Goal: Complete application form: Complete application form

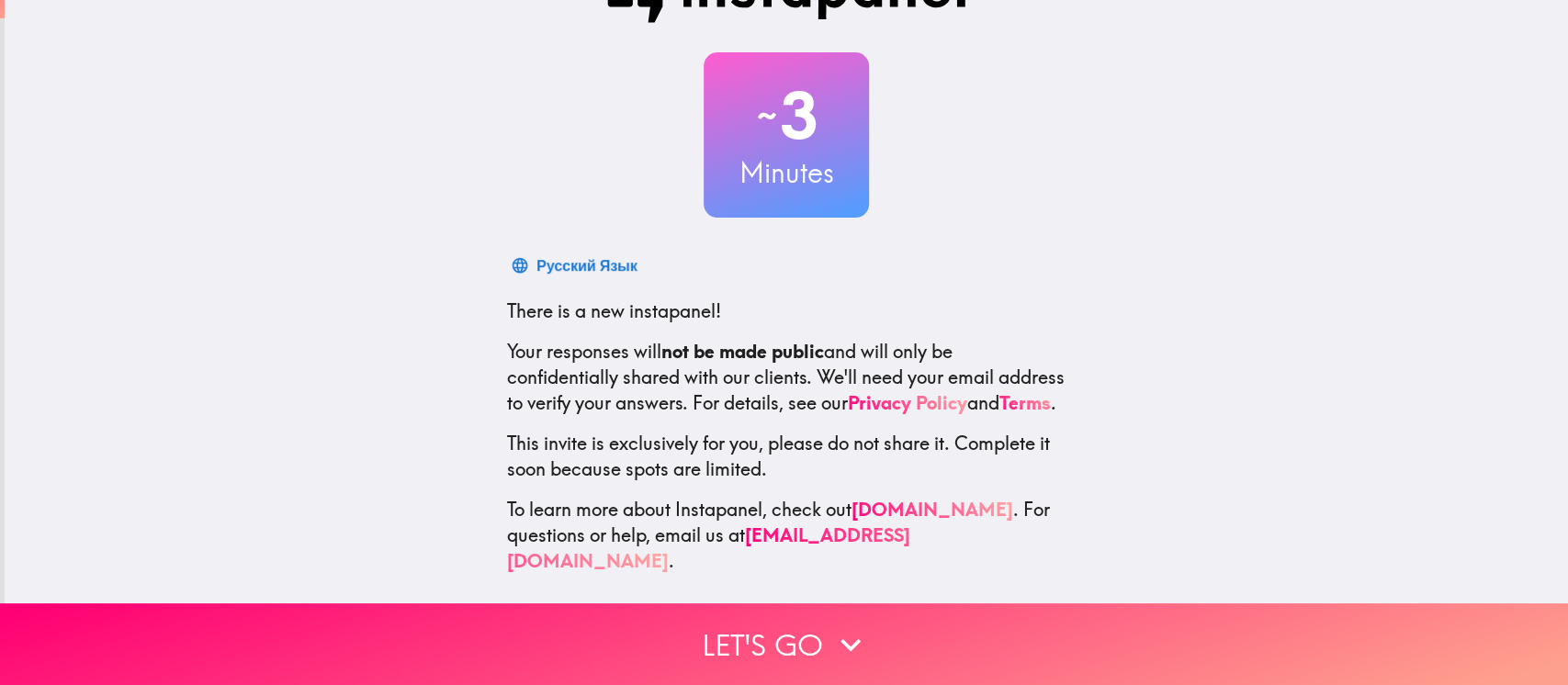
scroll to position [84, 0]
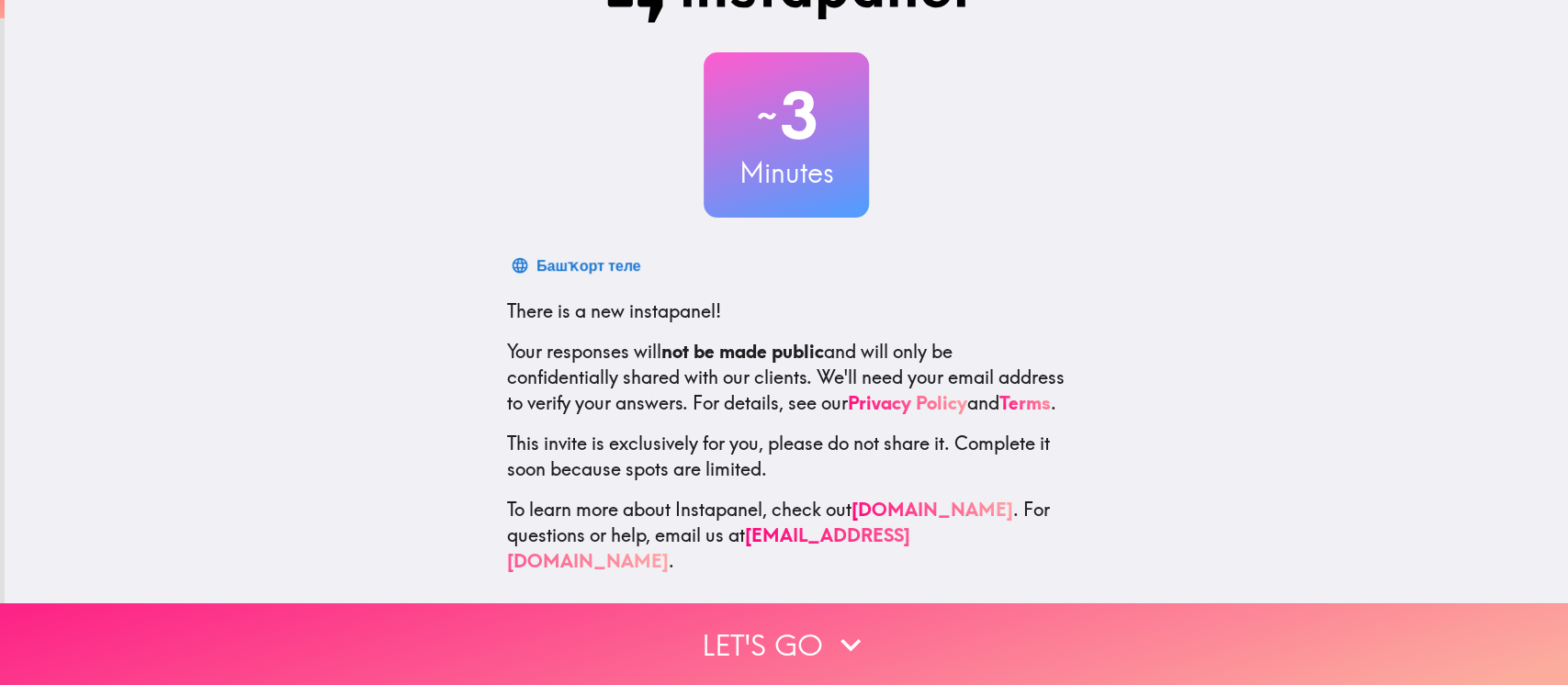
click at [977, 512] on button "Let's go" at bounding box center [784, 644] width 1568 height 82
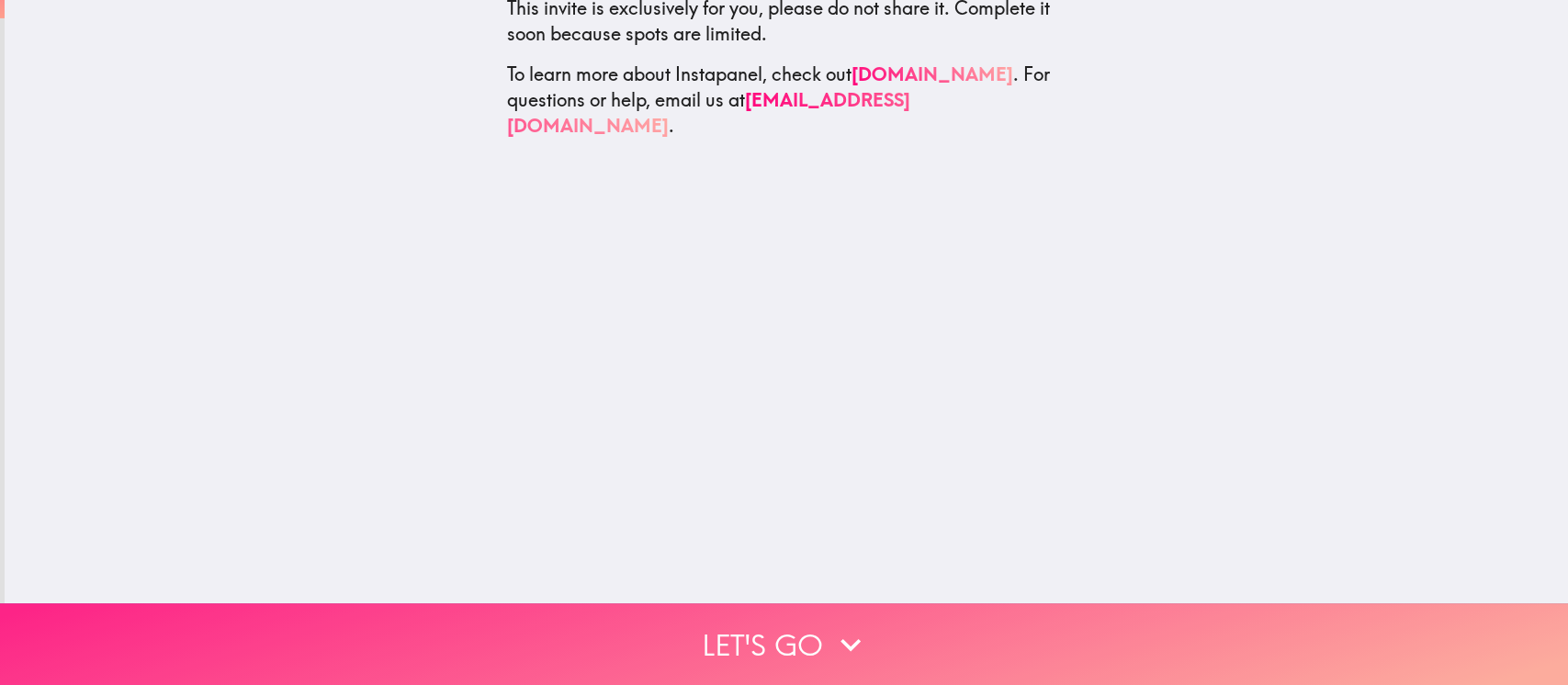
scroll to position [0, 0]
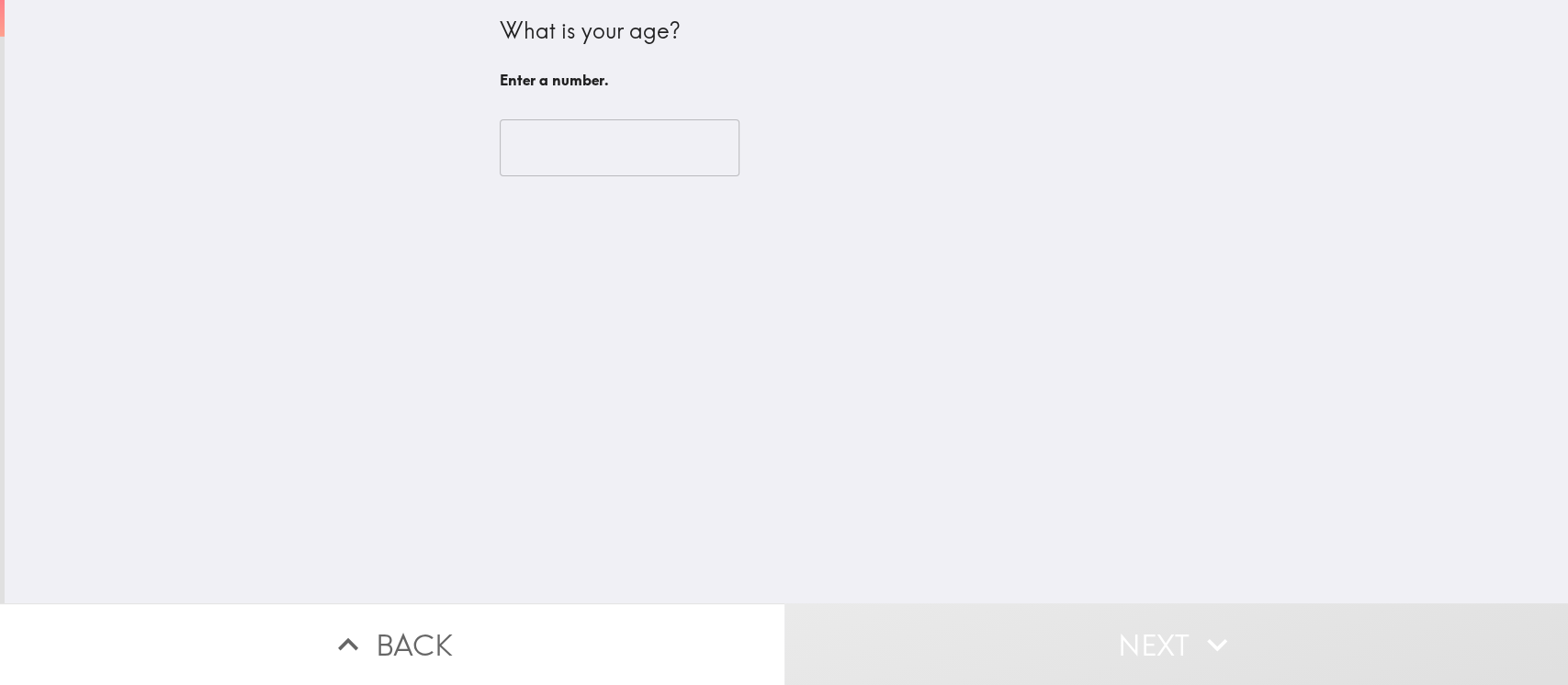
click at [541, 139] on input "number" at bounding box center [619, 147] width 240 height 57
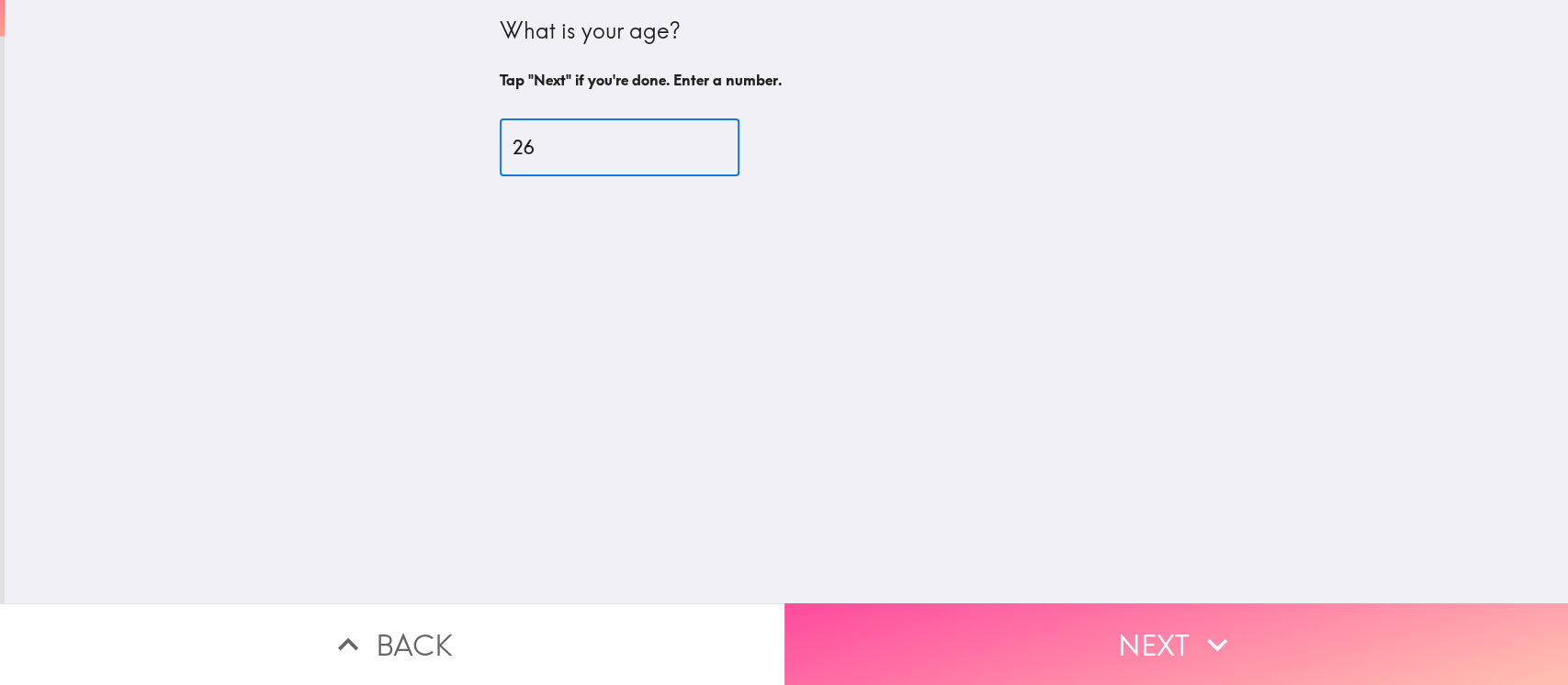
type input "26"
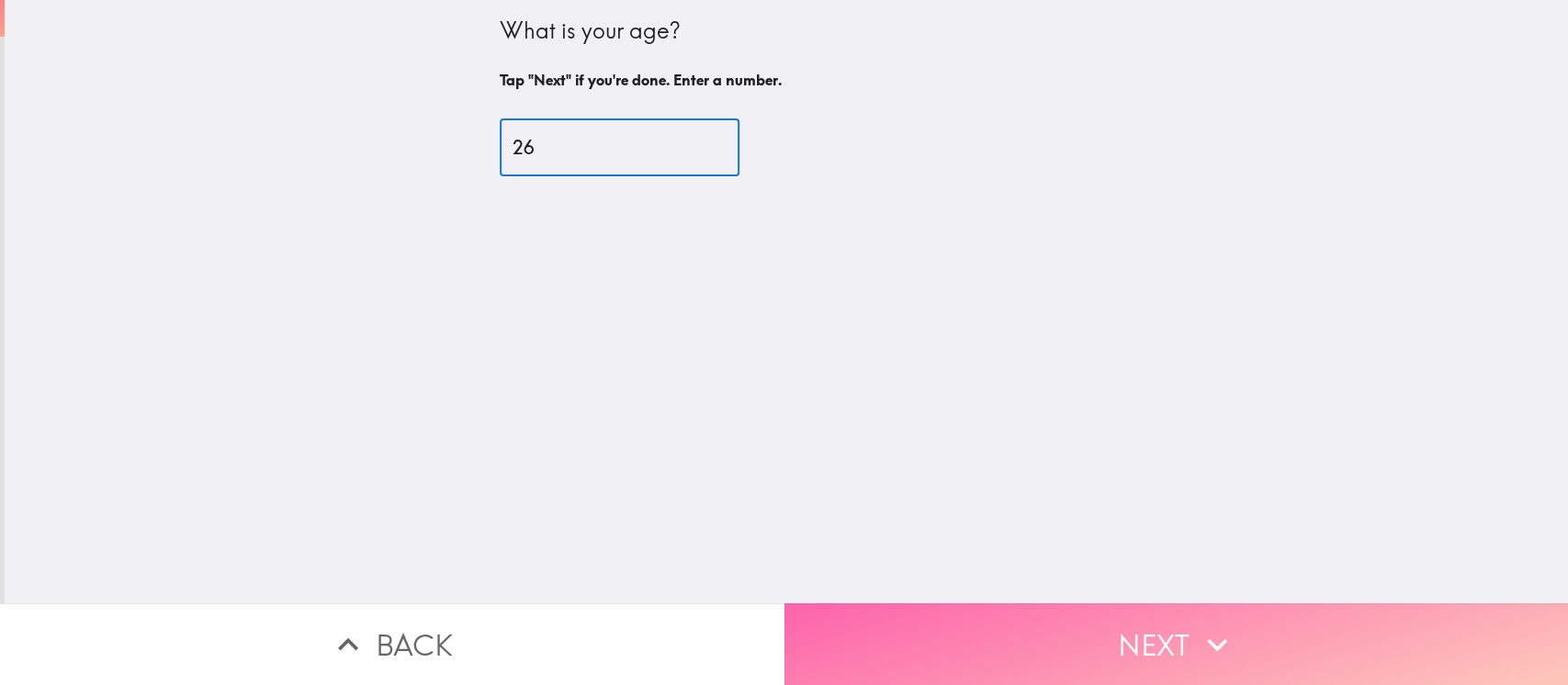
click at [957, 512] on button "Next" at bounding box center [1177, 644] width 785 height 82
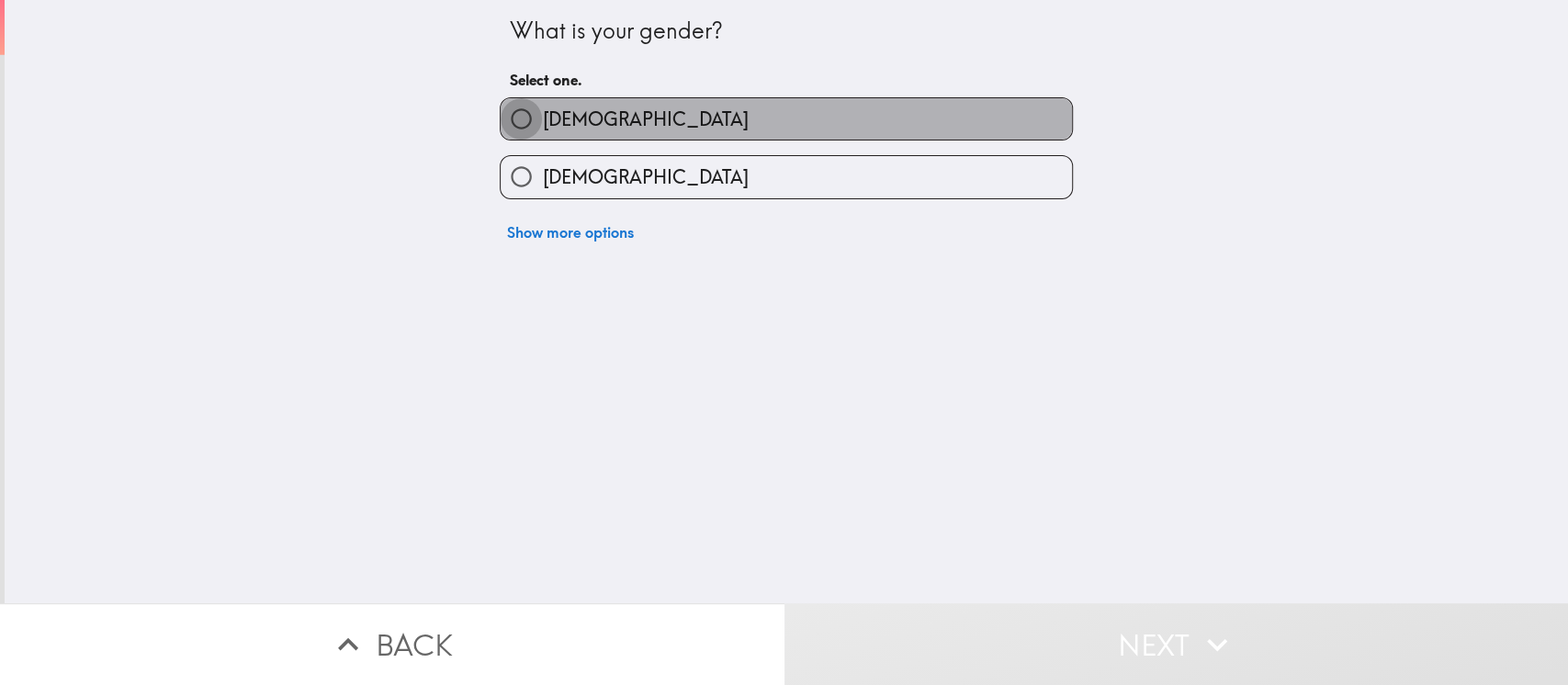
click at [500, 112] on input "[DEMOGRAPHIC_DATA]" at bounding box center [521, 119] width 41 height 41
radio input "true"
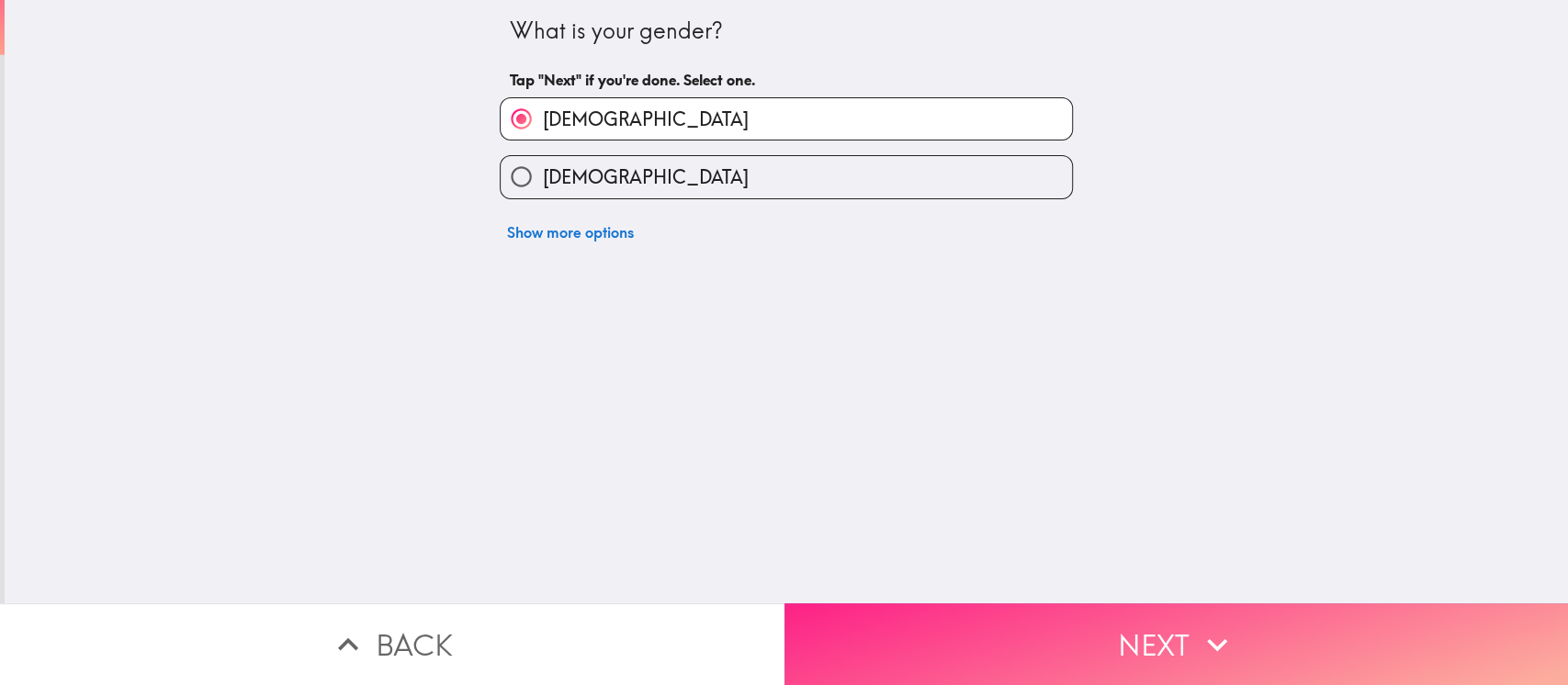
click at [1058, 512] on button "Next" at bounding box center [1177, 644] width 785 height 82
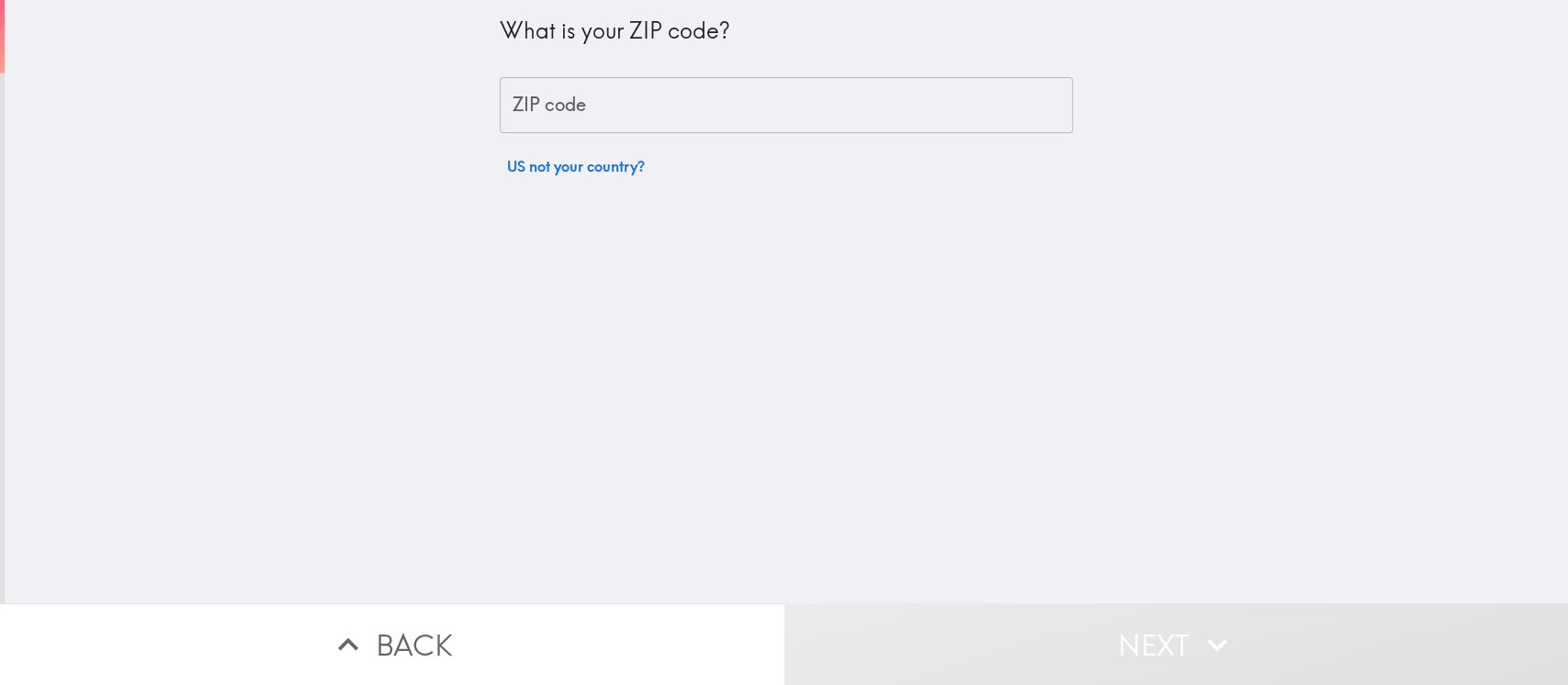
click at [507, 97] on div "ZIP code ZIP code" at bounding box center [786, 105] width 573 height 57
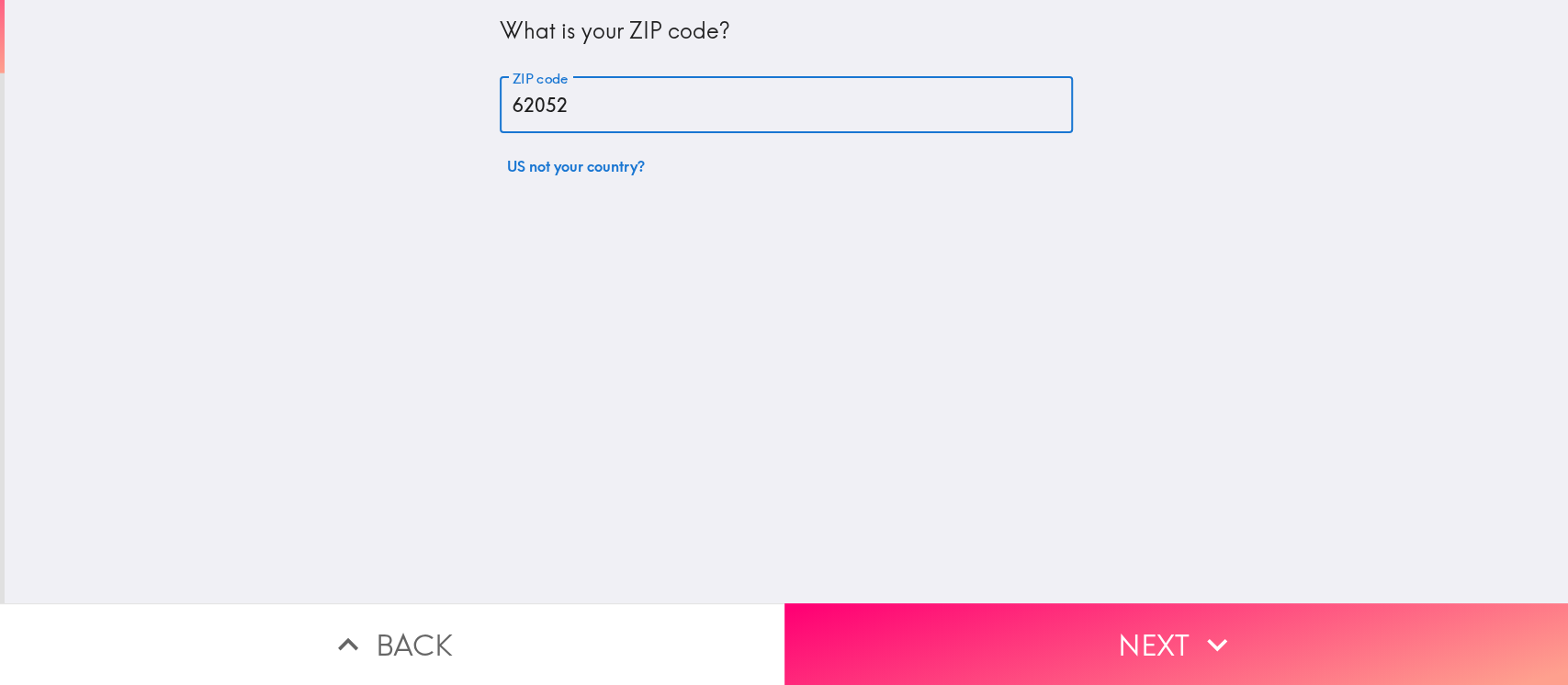
type input "62052"
click at [1176, 167] on div "What is your ZIP code? ZIP code 62052 ZIP code US not your country?" at bounding box center [786, 301] width 1563 height 603
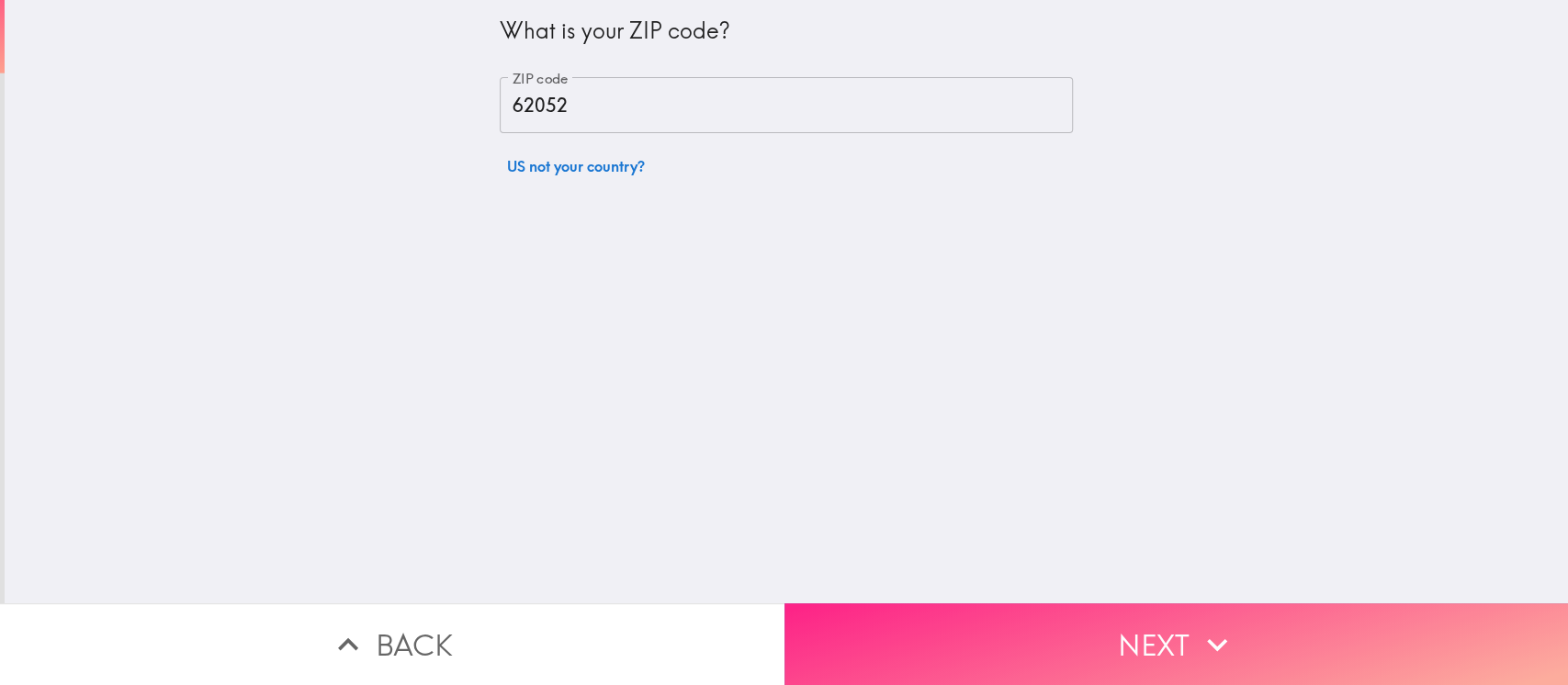
click at [1164, 512] on button "Next" at bounding box center [1177, 644] width 785 height 82
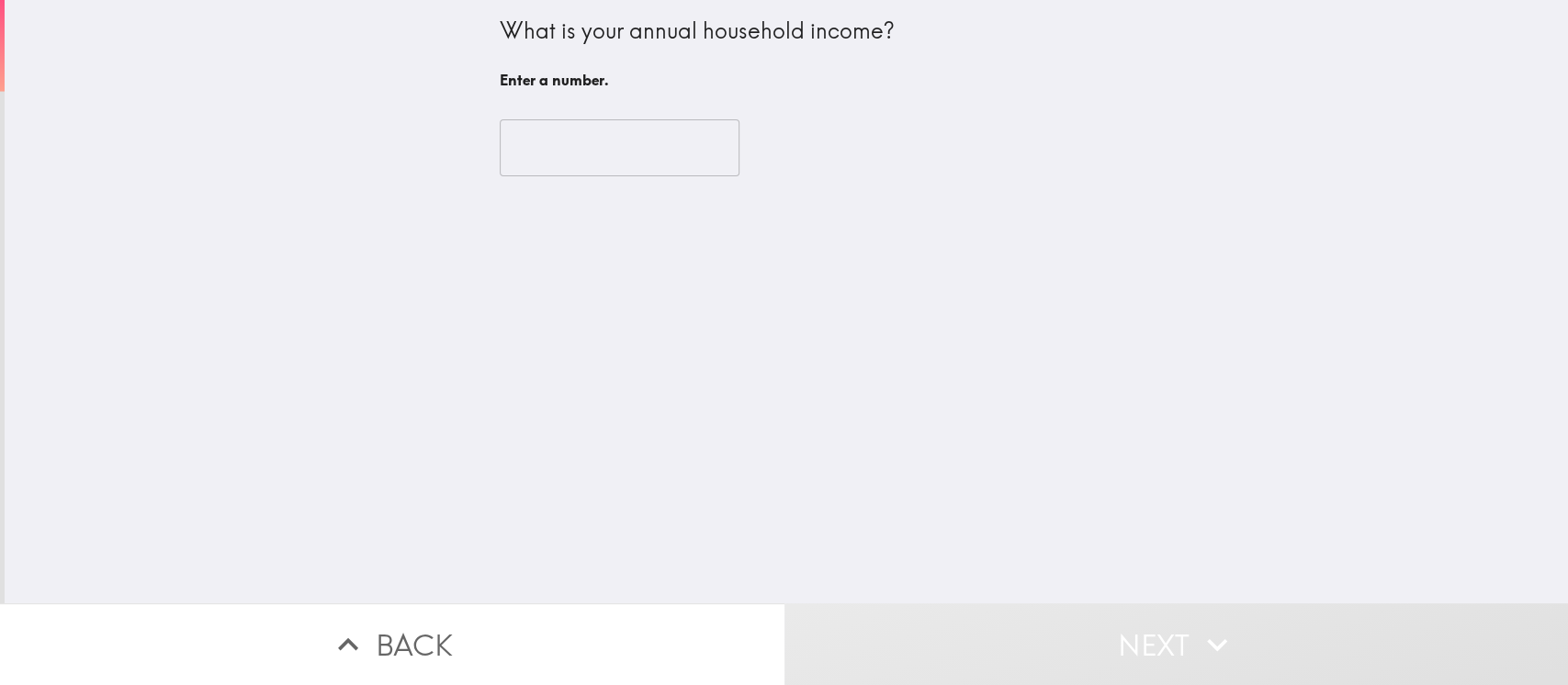
click at [543, 155] on input "number" at bounding box center [619, 147] width 240 height 57
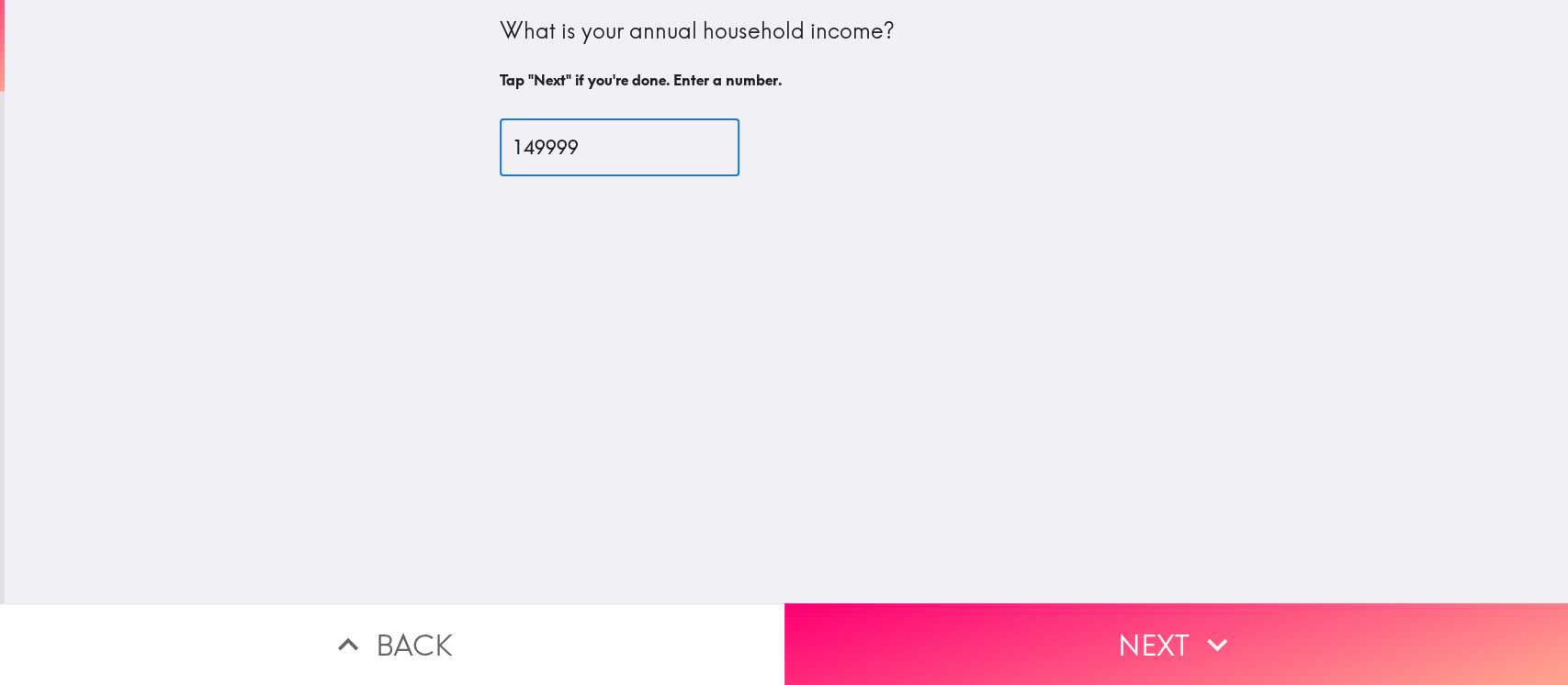
type input "149999"
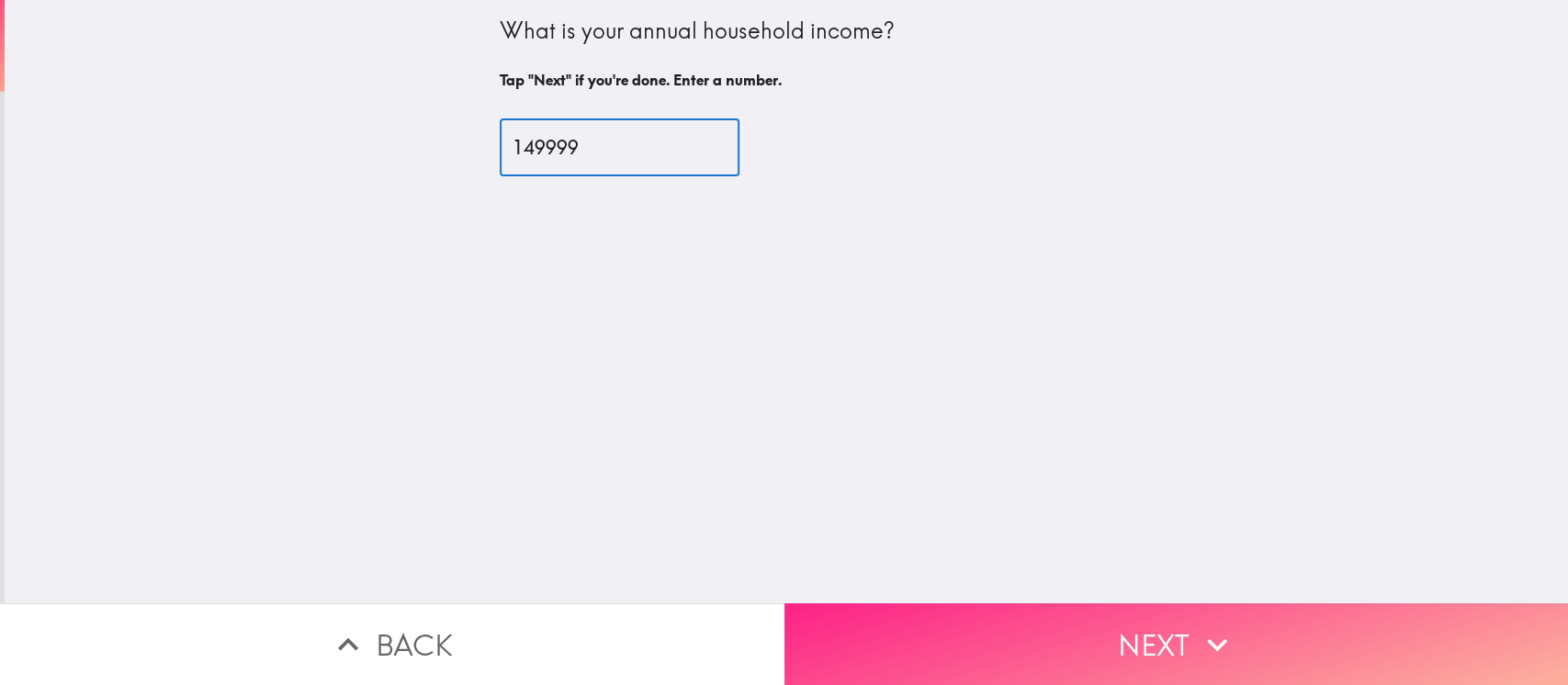
click at [1103, 512] on button "Next" at bounding box center [1177, 644] width 785 height 82
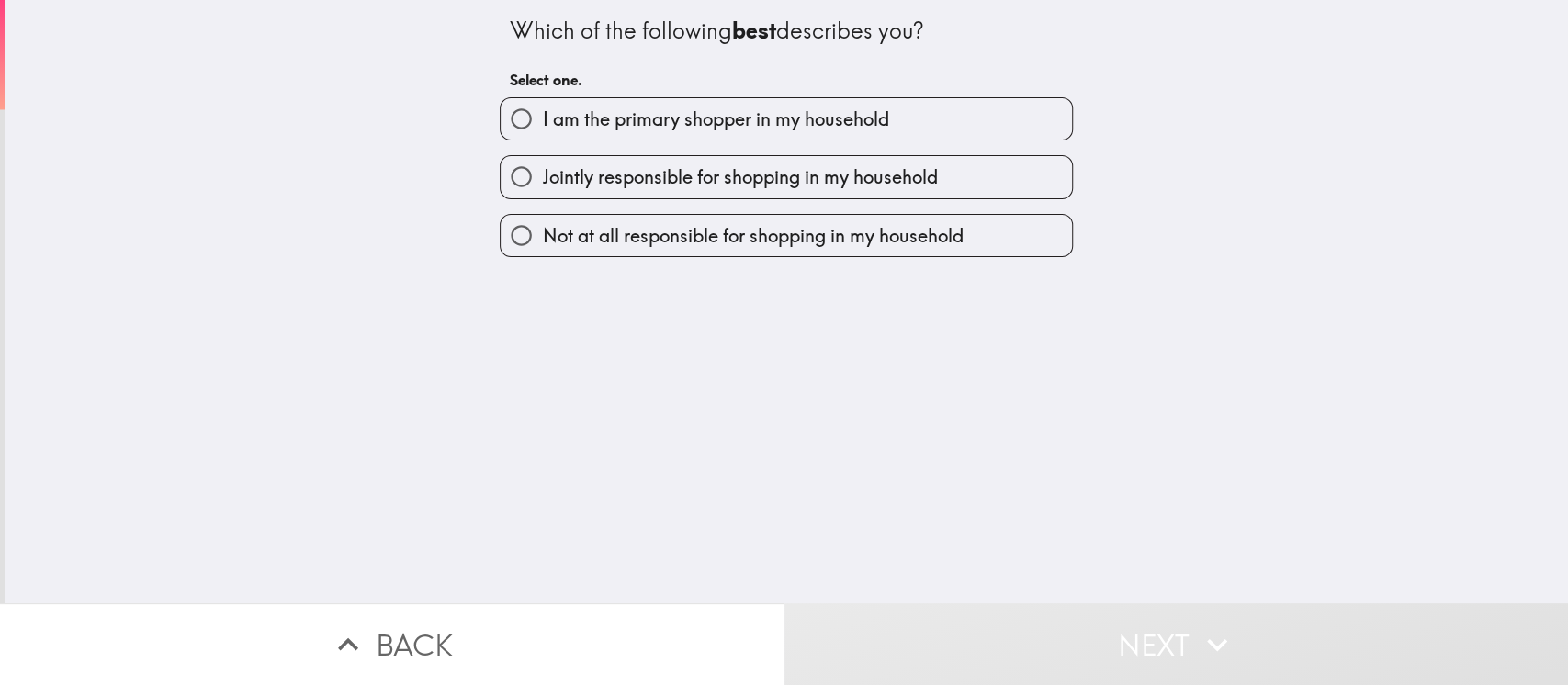
click at [500, 107] on input "I am the primary shopper in my household" at bounding box center [521, 119] width 41 height 41
radio input "true"
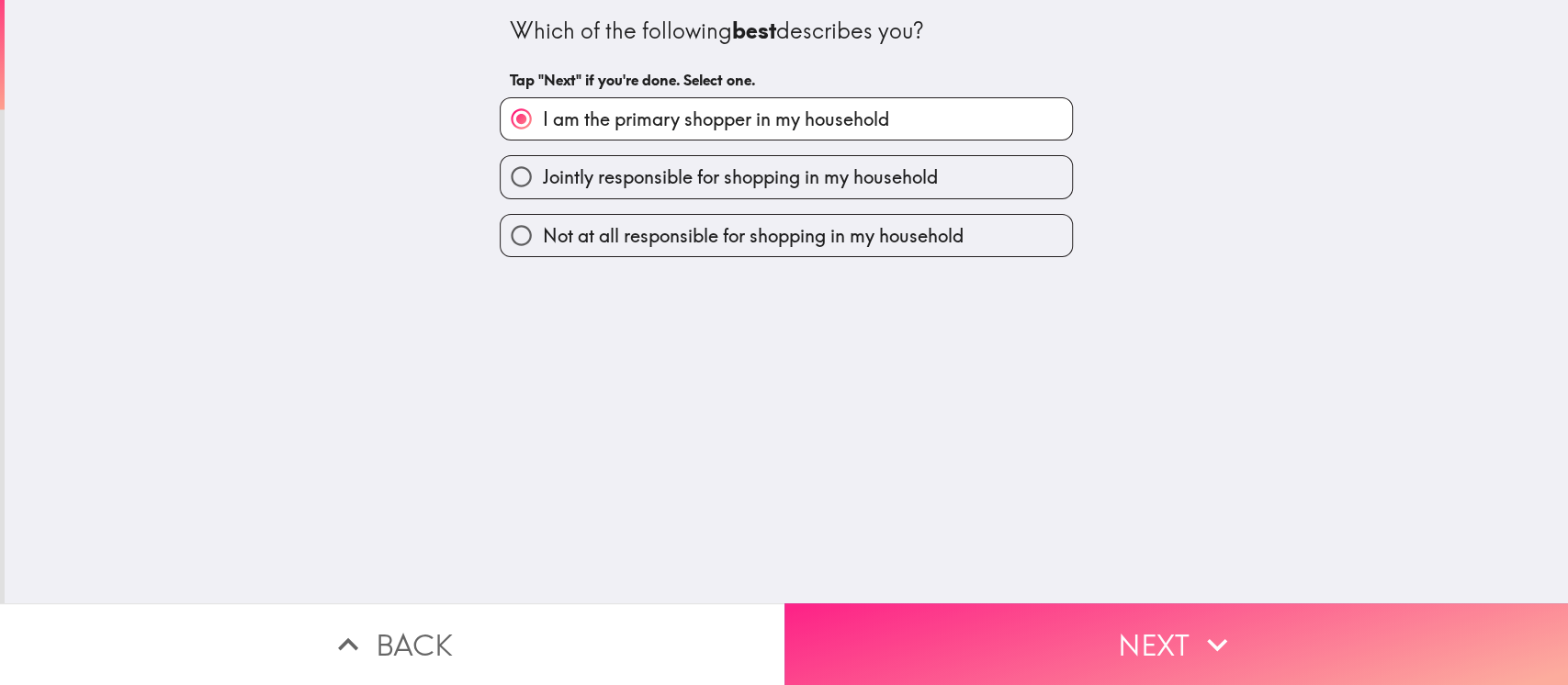
click at [1117, 512] on button "Next" at bounding box center [1177, 644] width 785 height 82
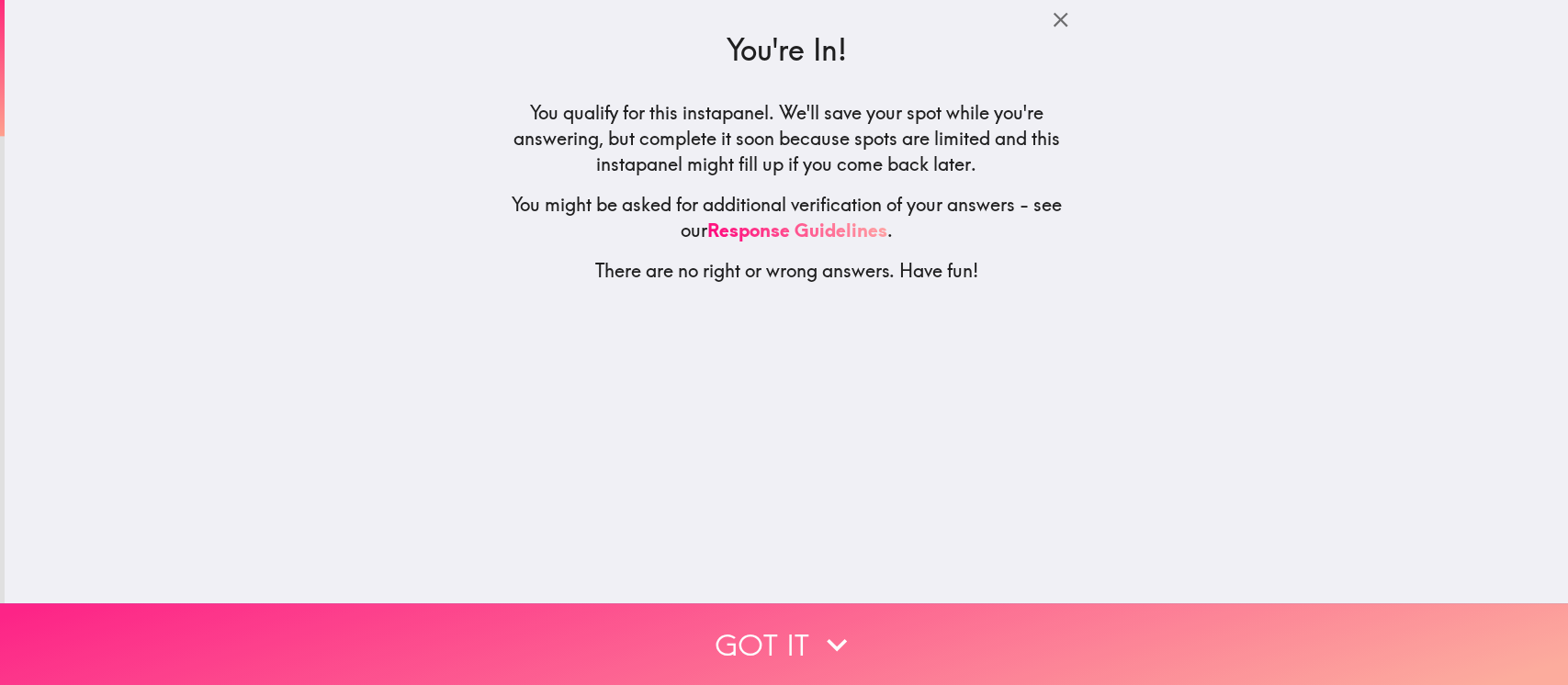
click at [836, 512] on icon "button" at bounding box center [836, 644] width 40 height 40
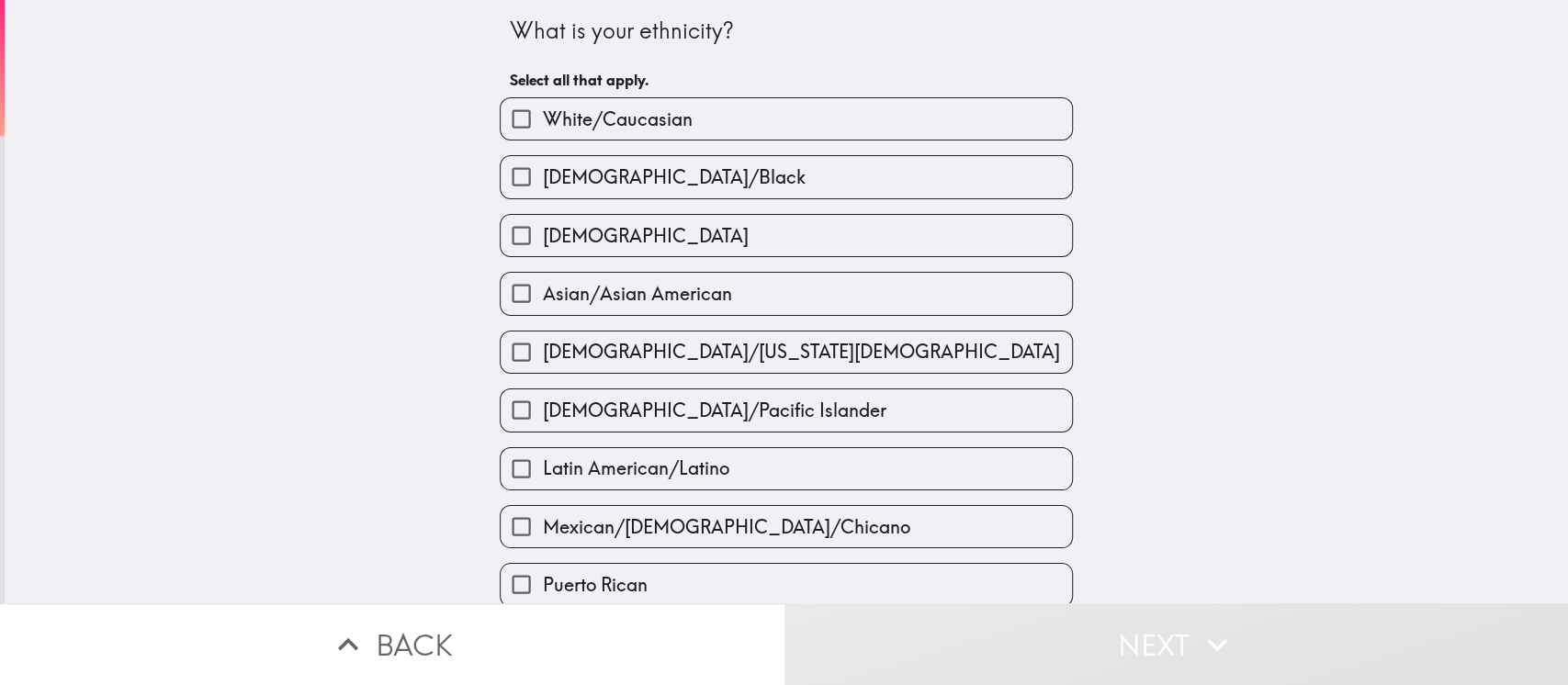
click at [889, 116] on label "White/Caucasian" at bounding box center [786, 119] width 571 height 41
click at [542, 116] on input "White/Caucasian" at bounding box center [521, 119] width 41 height 41
checkbox input "true"
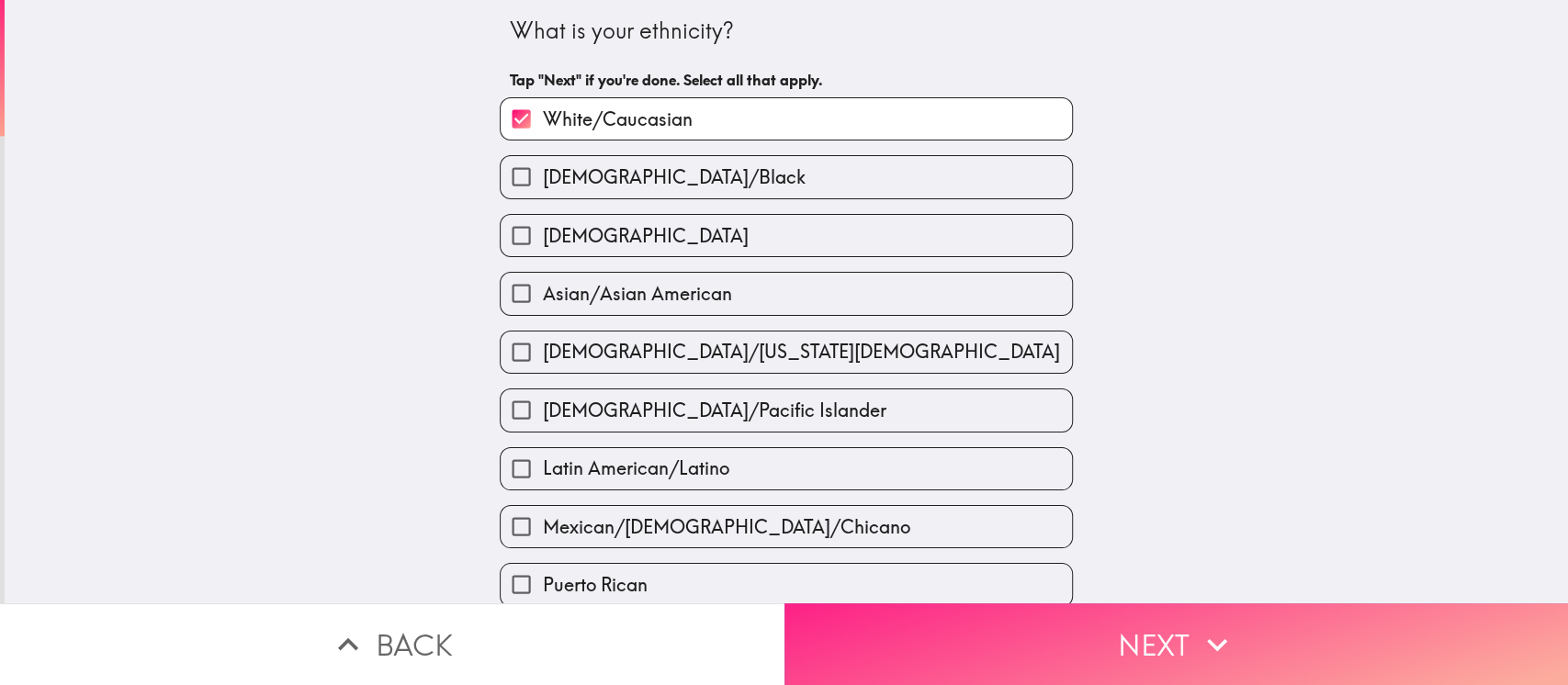
click at [968, 512] on button "Next" at bounding box center [1177, 644] width 785 height 82
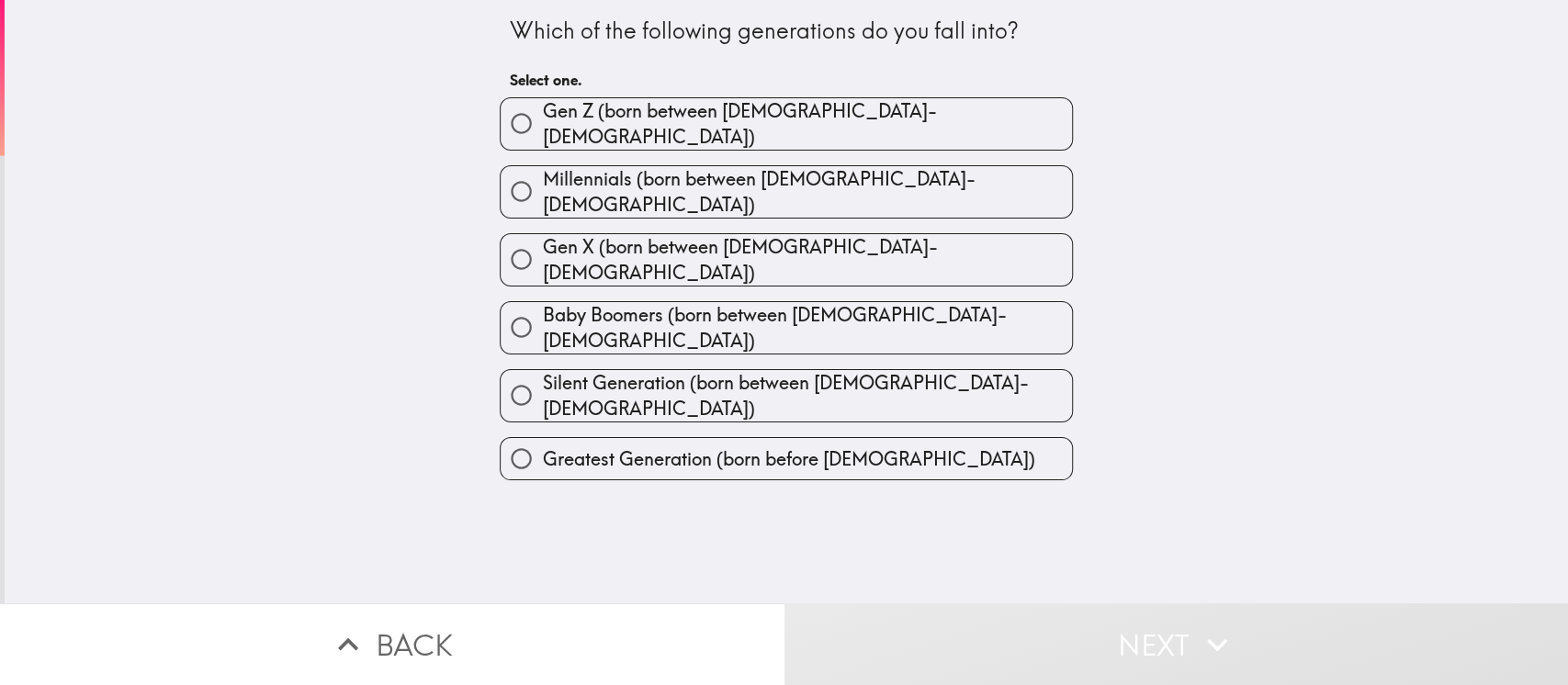
click at [988, 186] on label "Millennials (born between [DEMOGRAPHIC_DATA]-[DEMOGRAPHIC_DATA])" at bounding box center [786, 191] width 571 height 51
click at [542, 186] on input "Millennials (born between [DEMOGRAPHIC_DATA]-[DEMOGRAPHIC_DATA])" at bounding box center [521, 191] width 41 height 41
radio input "true"
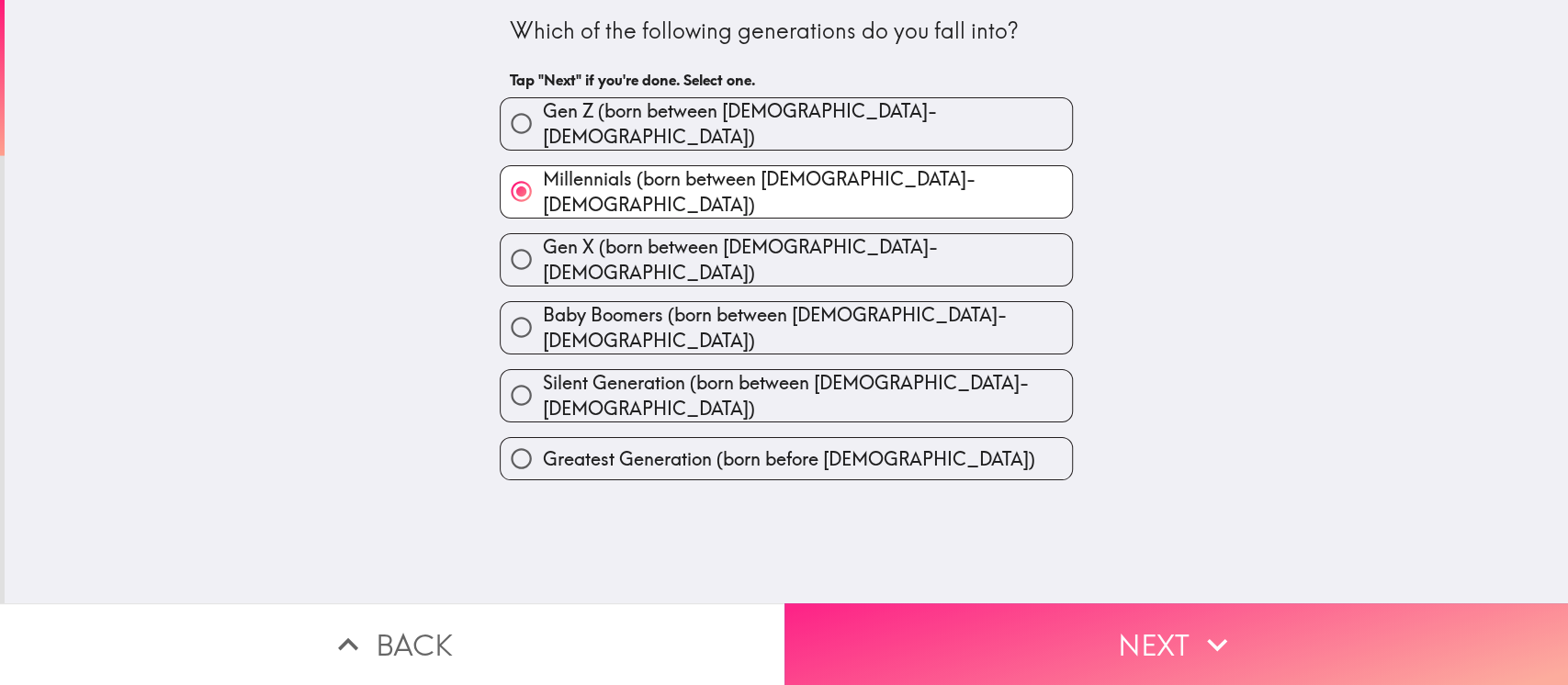
click at [1057, 512] on button "Next" at bounding box center [1177, 644] width 785 height 82
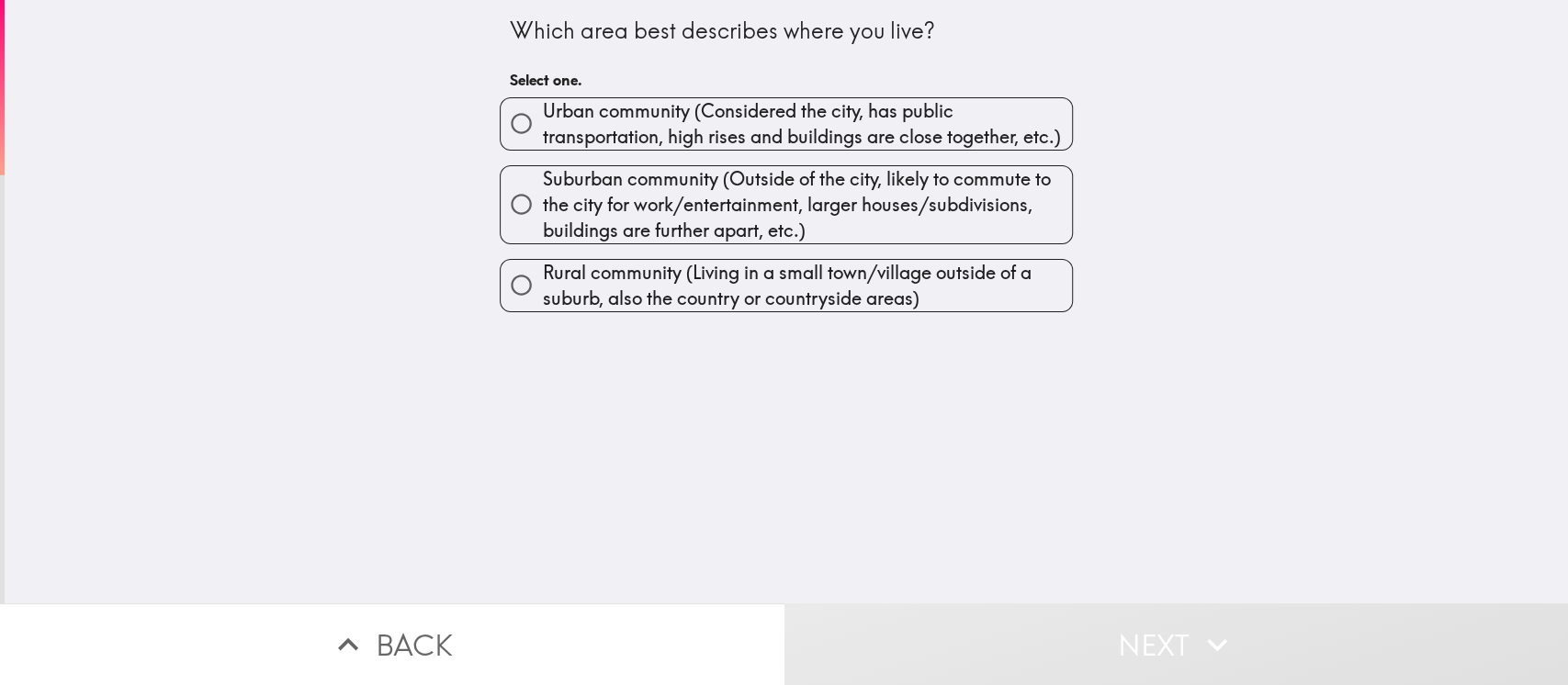
click at [973, 125] on span "Urban community (Considered the city, has public transportation, high rises and…" at bounding box center [807, 124] width 530 height 51
click at [542, 125] on input "Urban community (Considered the city, has public transportation, high rises and…" at bounding box center [521, 124] width 41 height 41
radio input "true"
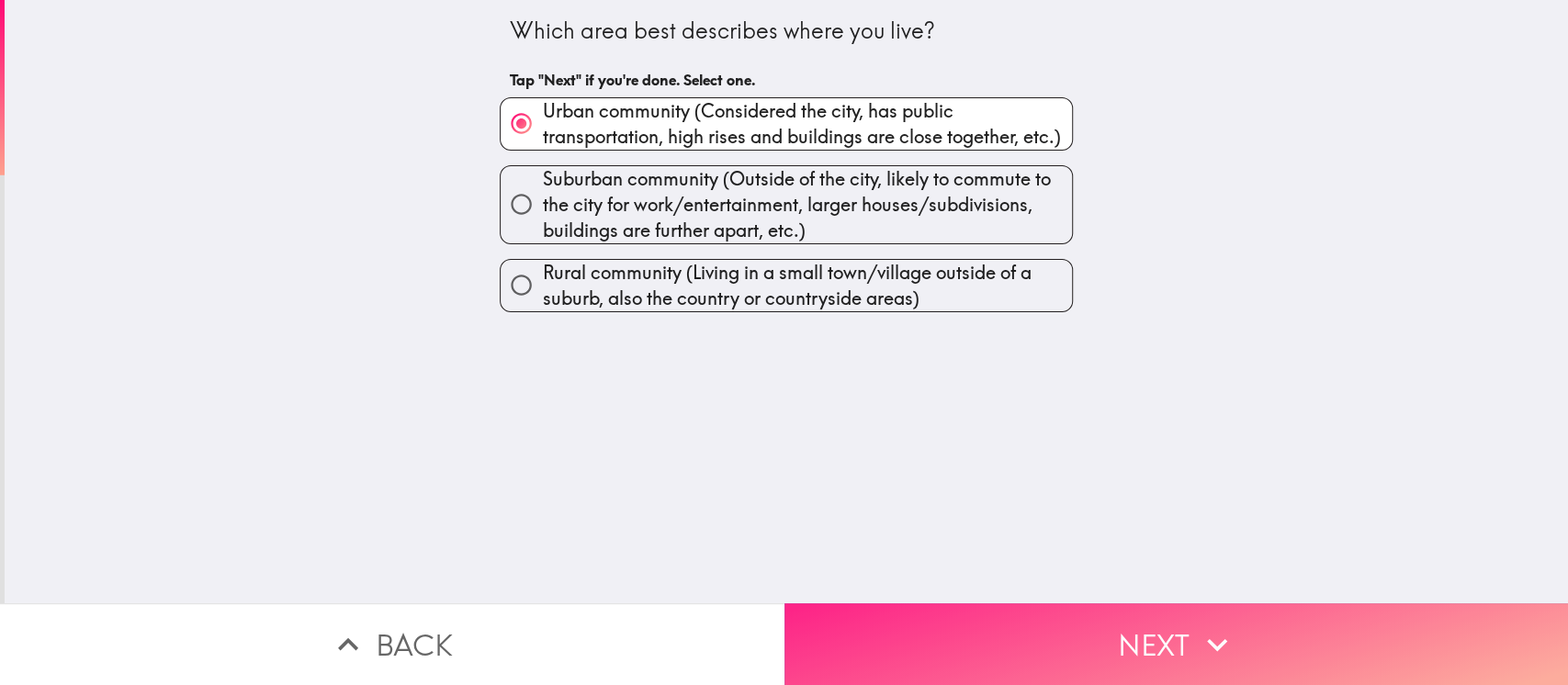
click at [1025, 512] on button "Next" at bounding box center [1177, 644] width 785 height 82
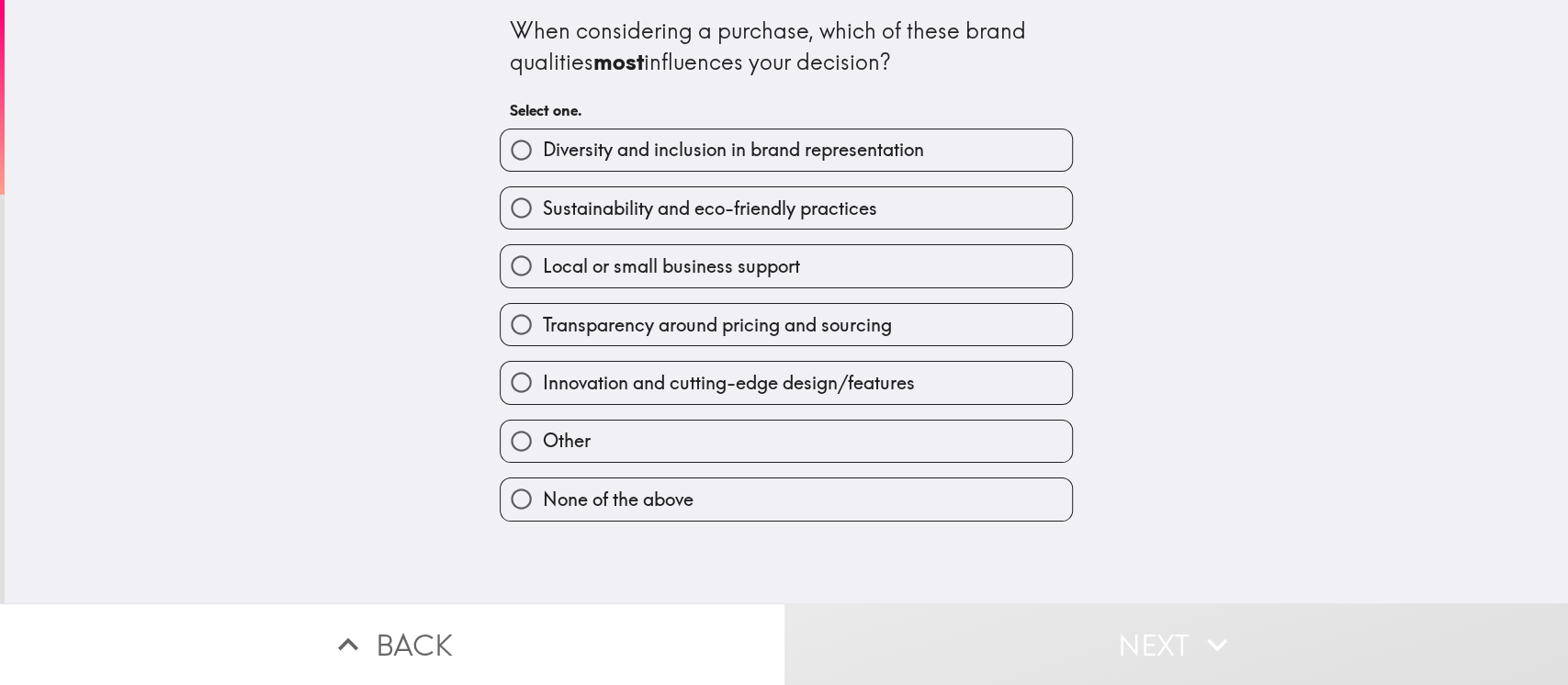
click at [971, 378] on label "Innovation and cutting-edge design/features" at bounding box center [786, 382] width 571 height 41
click at [542, 378] on input "Innovation and cutting-edge design/features" at bounding box center [521, 382] width 41 height 41
radio input "true"
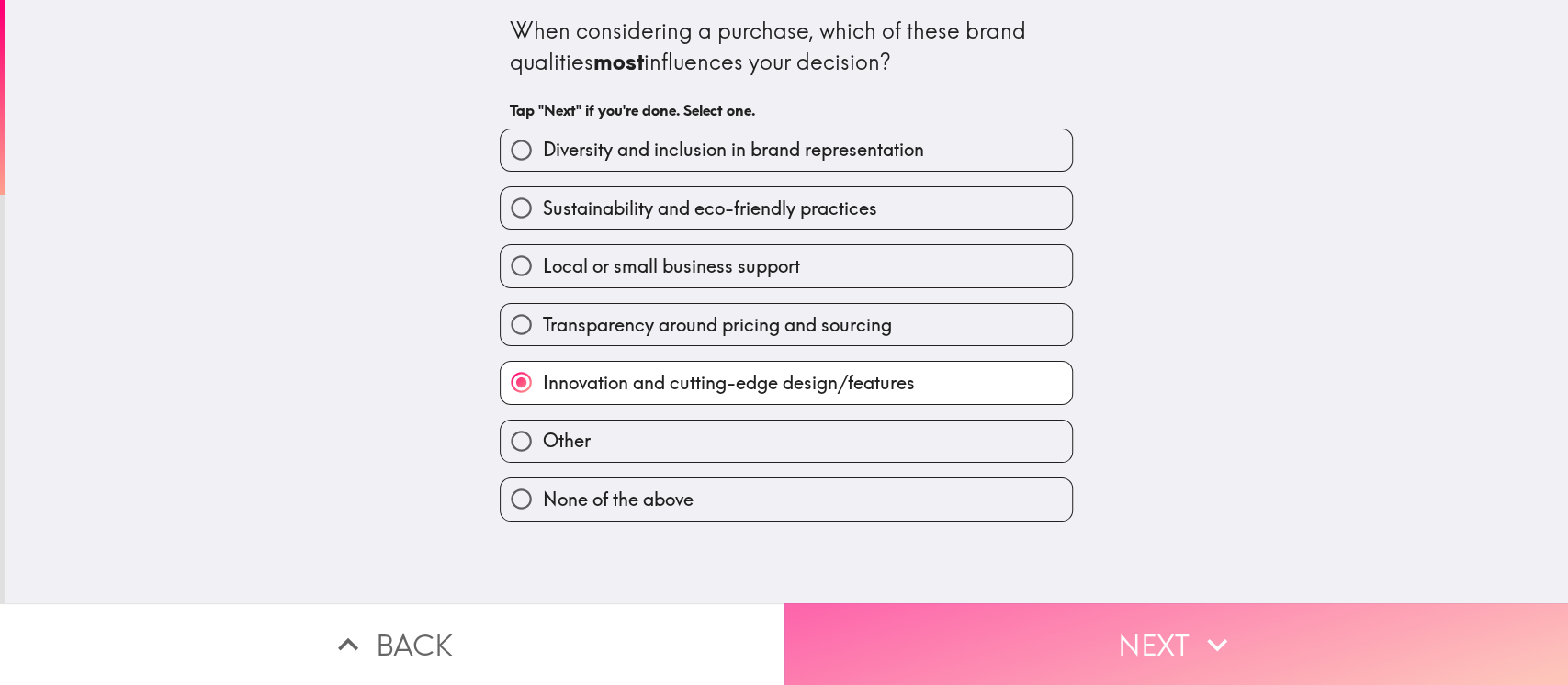
click at [1102, 512] on button "Next" at bounding box center [1177, 644] width 785 height 82
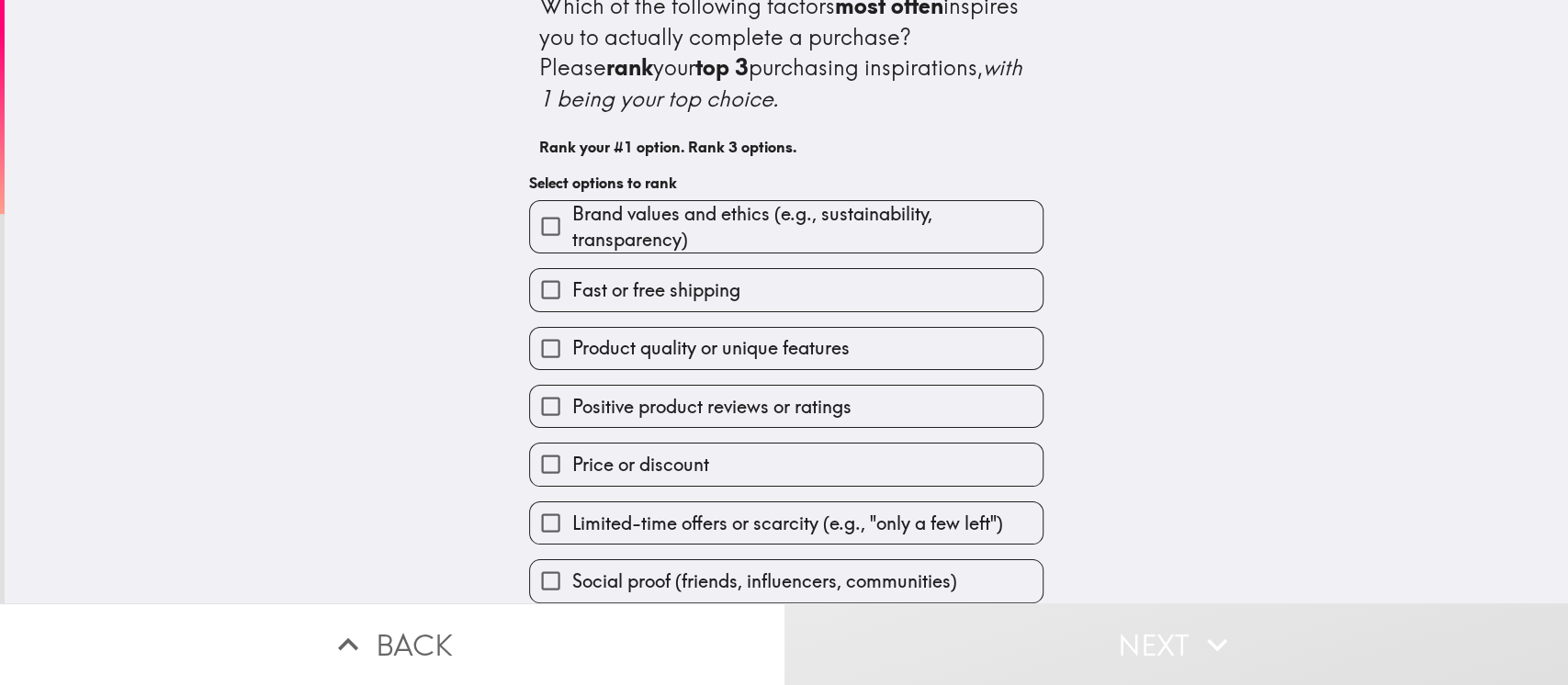
scroll to position [25, 0]
click at [1176, 391] on div "Which of the following factors most often inspires you to actually complete a p…" at bounding box center [786, 276] width 1563 height 603
click at [821, 344] on span "Product quality or unique features" at bounding box center [710, 349] width 277 height 26
click at [571, 344] on input "Product quality or unique features" at bounding box center [551, 349] width 41 height 41
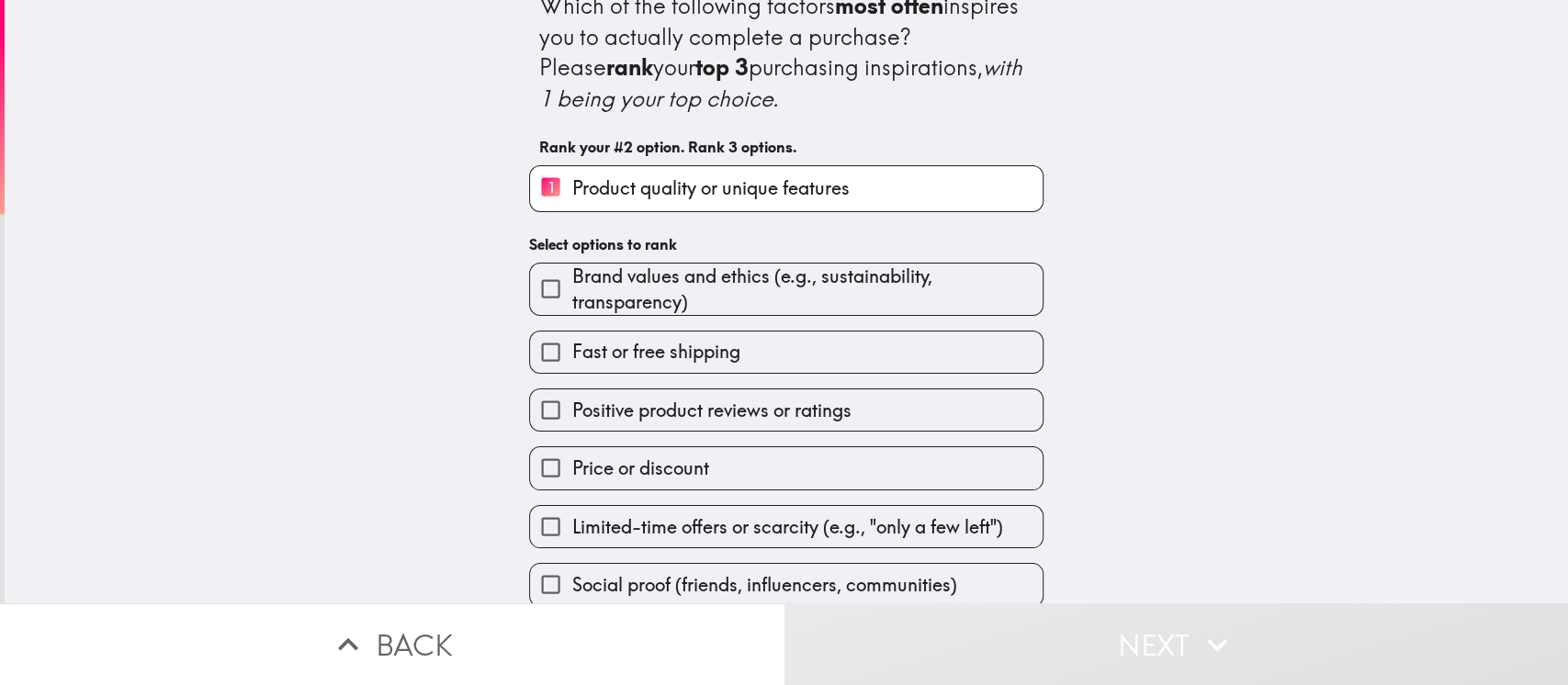
click at [783, 468] on label "Price or discount" at bounding box center [786, 468] width 512 height 41
click at [571, 468] on input "Price or discount" at bounding box center [551, 468] width 41 height 41
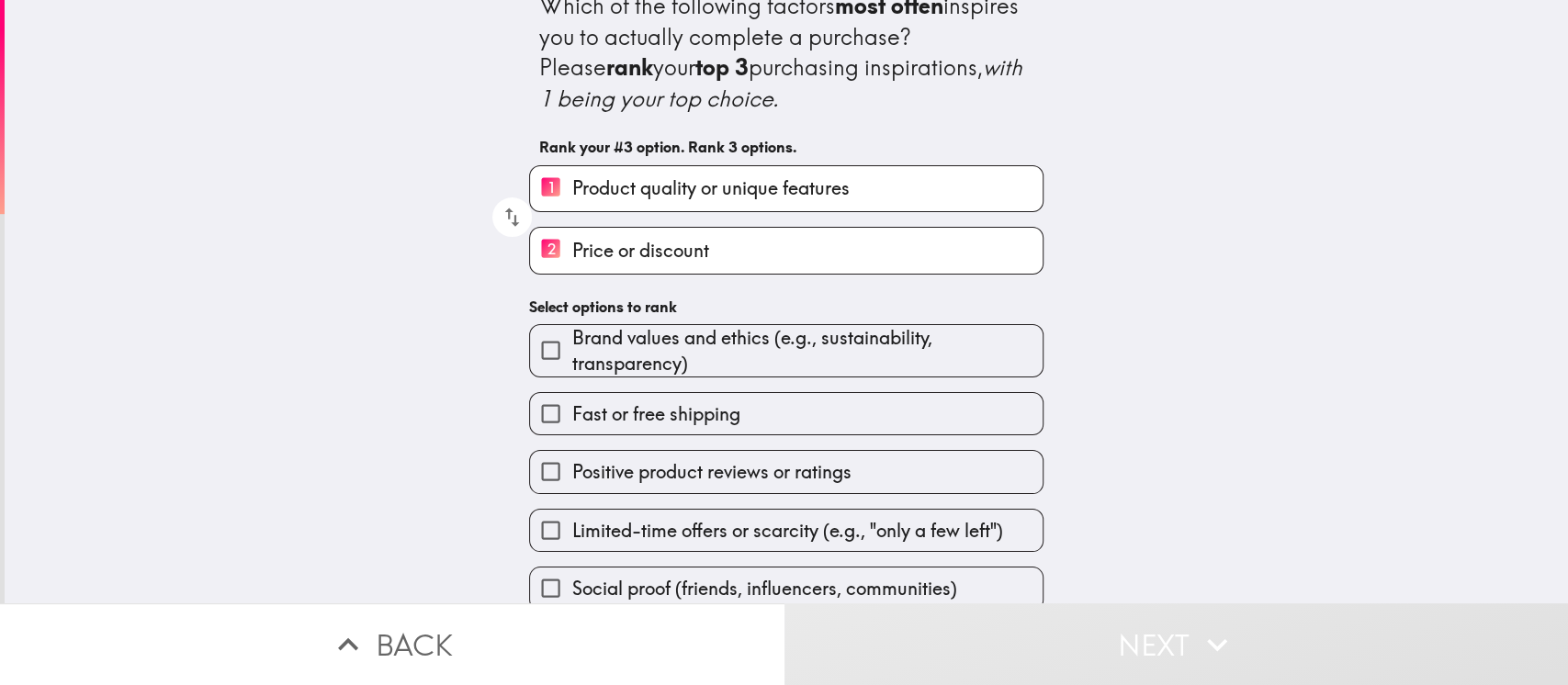
click at [980, 404] on label "Fast or free shipping" at bounding box center [786, 414] width 512 height 41
click at [571, 404] on input "Fast or free shipping" at bounding box center [551, 414] width 41 height 41
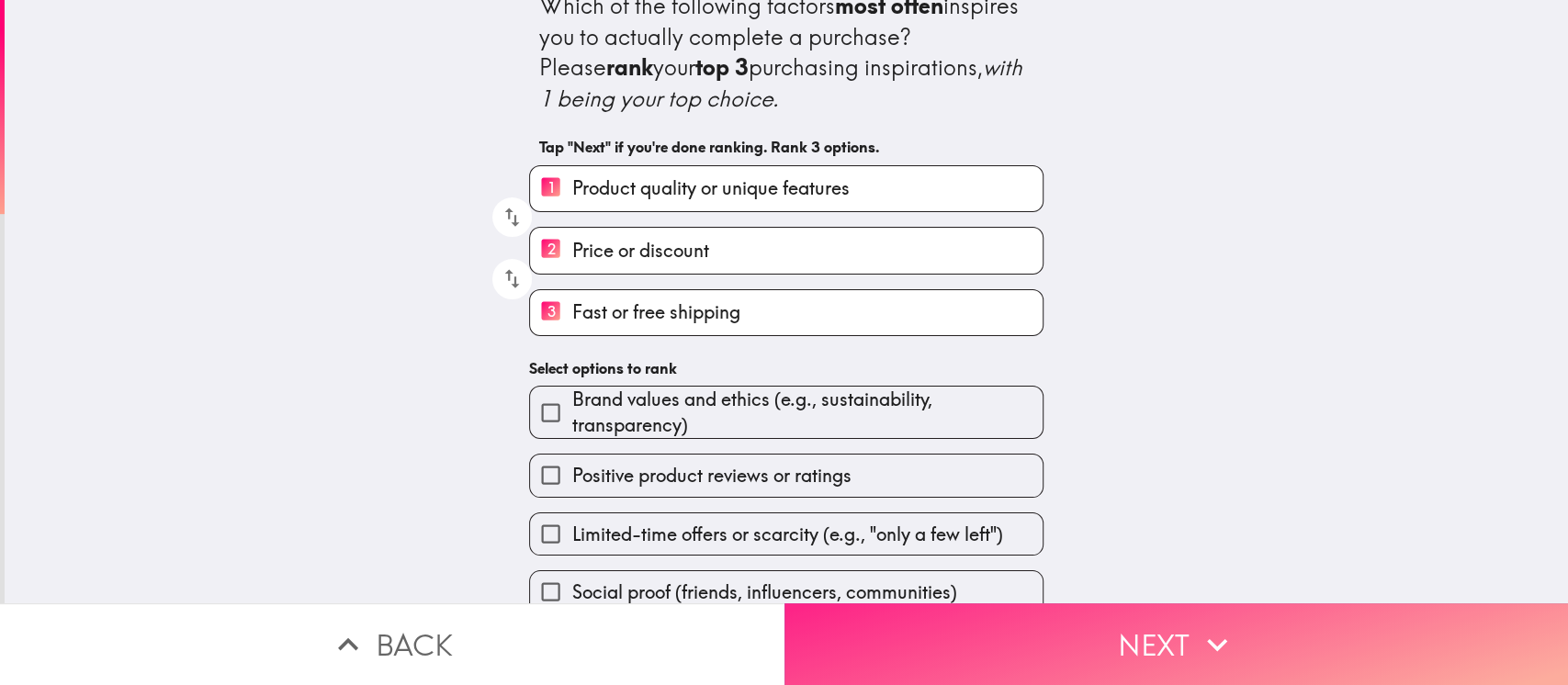
click at [1096, 512] on button "Next" at bounding box center [1177, 644] width 785 height 82
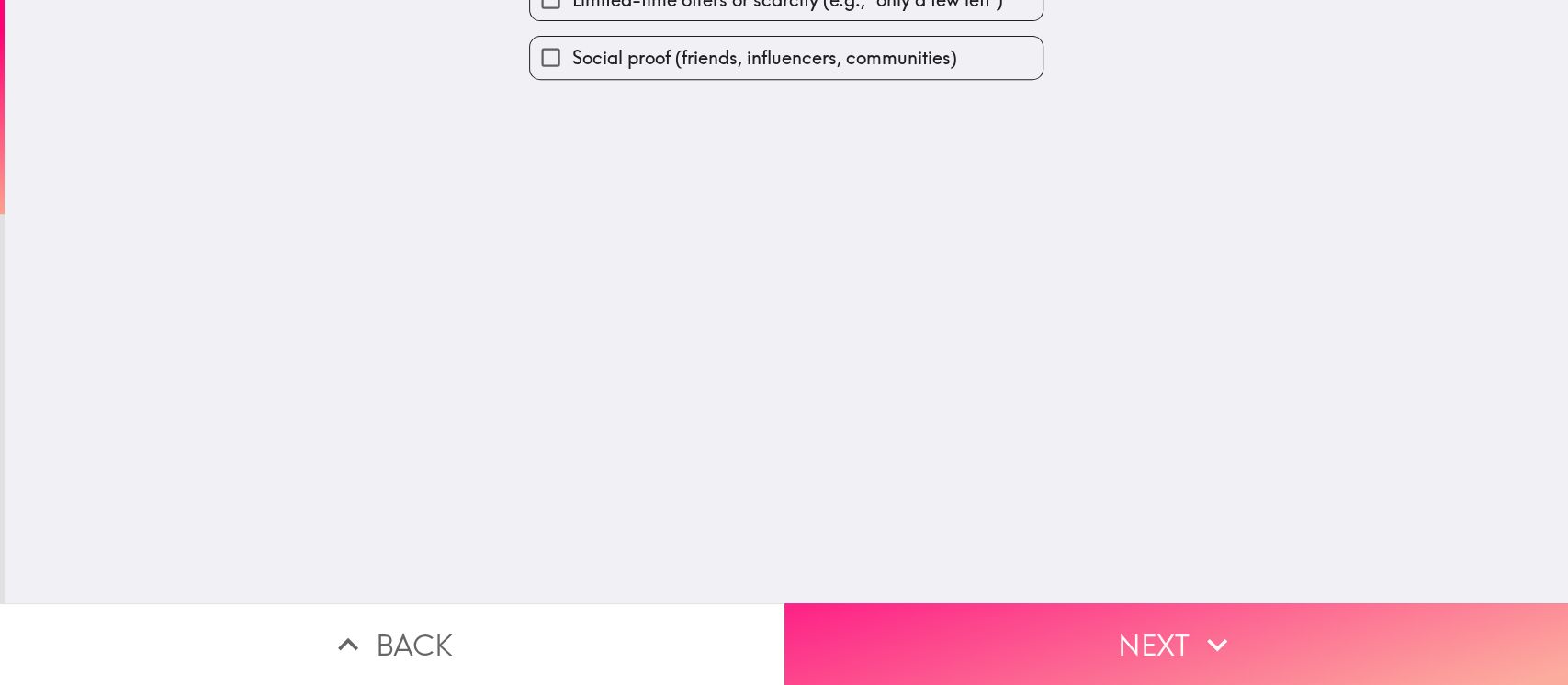
scroll to position [0, 0]
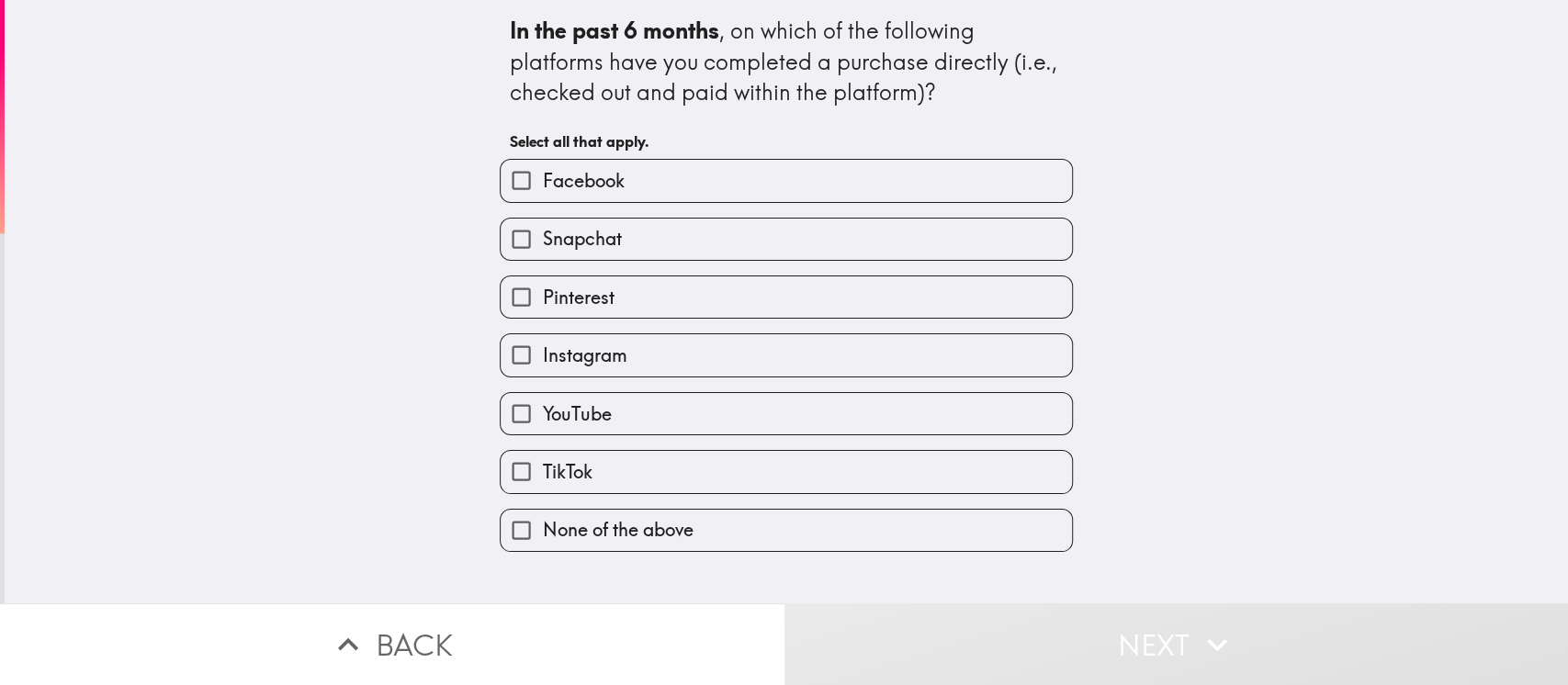
click at [709, 451] on label "TikTok" at bounding box center [786, 471] width 571 height 41
click at [542, 451] on input "TikTok" at bounding box center [521, 471] width 41 height 41
checkbox input "true"
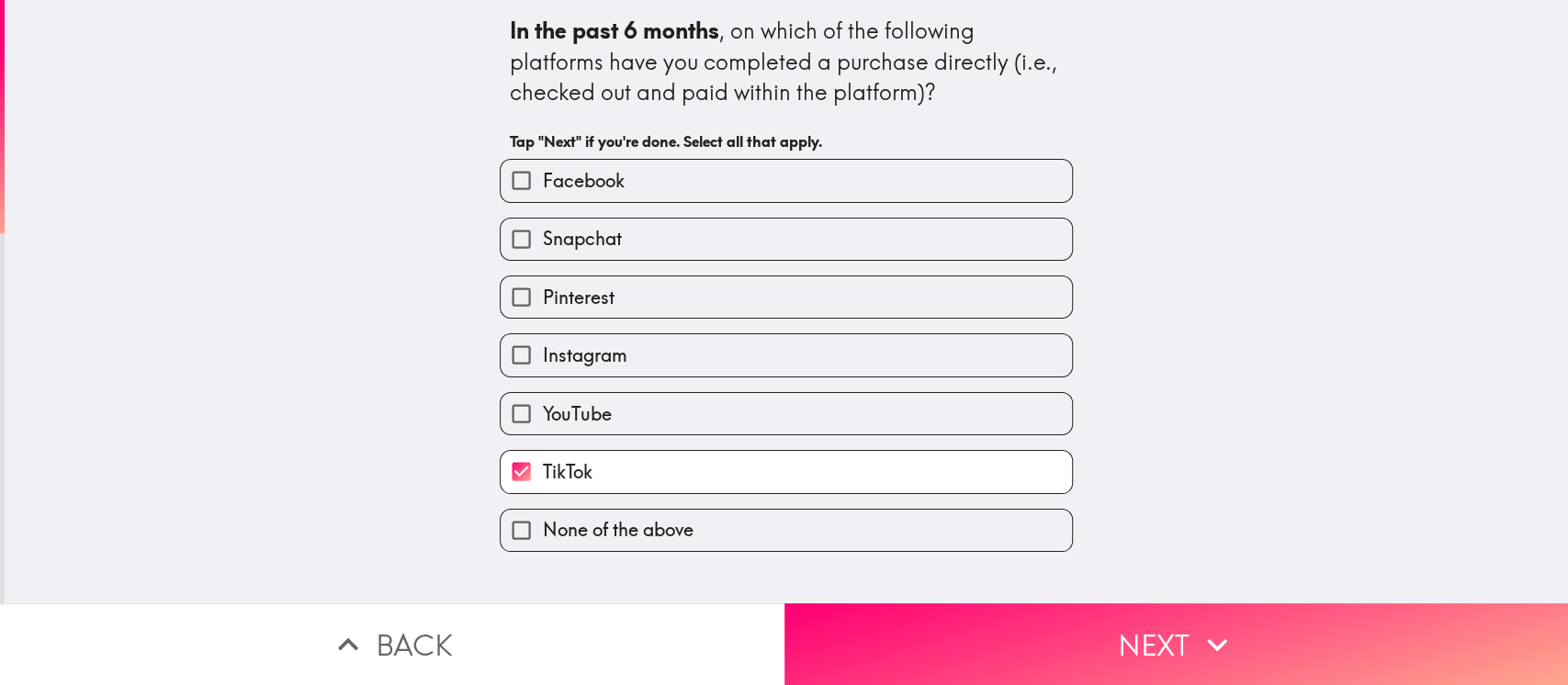
click at [872, 174] on label "Facebook" at bounding box center [786, 180] width 571 height 41
click at [542, 174] on input "Facebook" at bounding box center [521, 180] width 41 height 41
checkbox input "true"
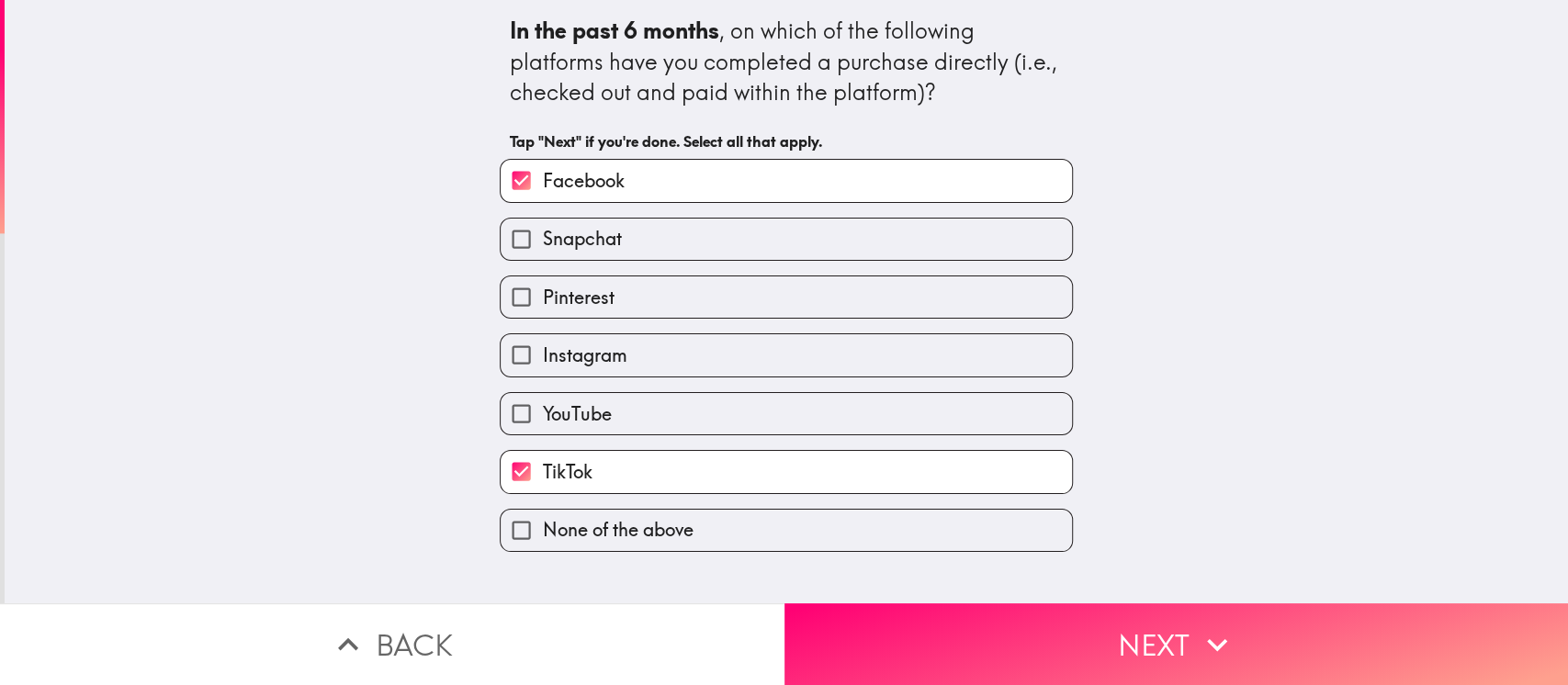
click at [757, 343] on label "Instagram" at bounding box center [786, 355] width 571 height 41
click at [542, 343] on input "Instagram" at bounding box center [521, 355] width 41 height 41
checkbox input "true"
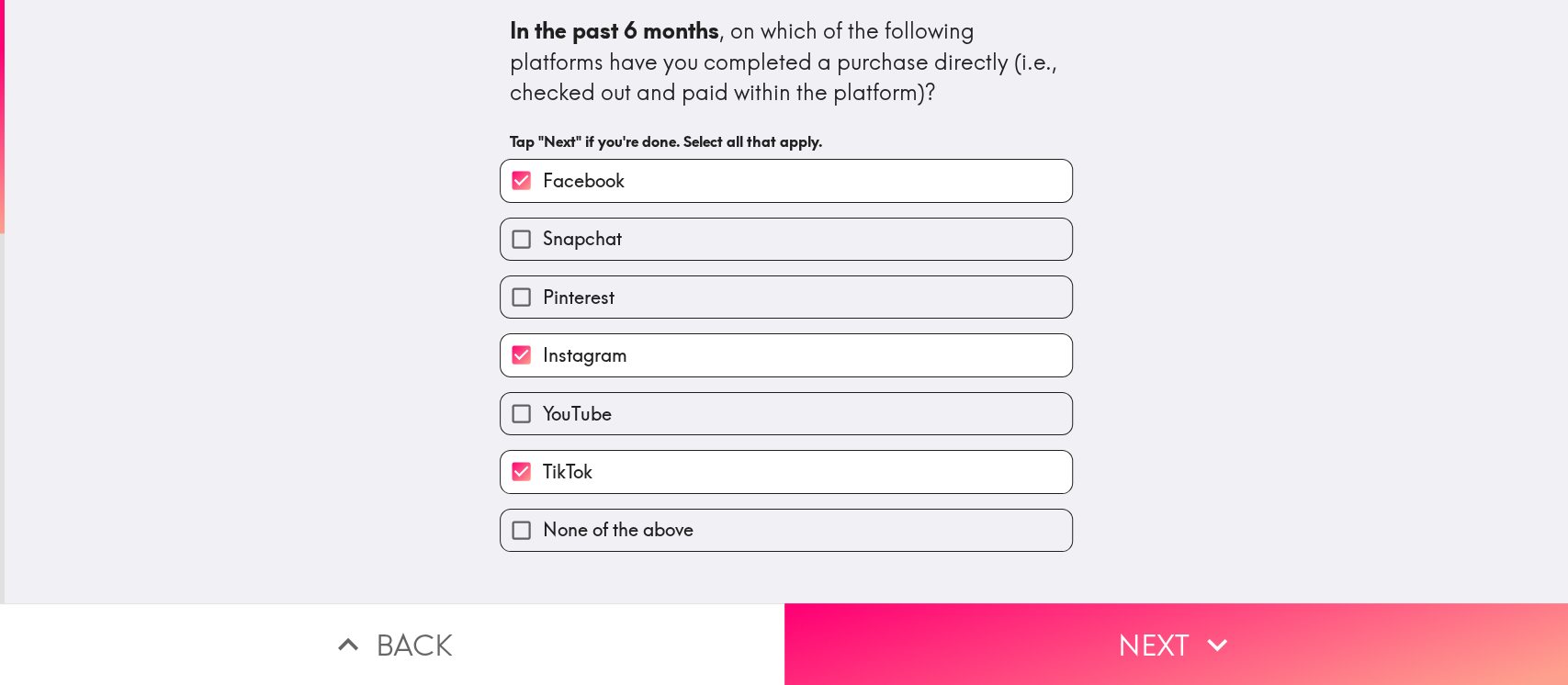
click at [810, 405] on label "YouTube" at bounding box center [786, 414] width 571 height 41
click at [542, 405] on input "YouTube" at bounding box center [521, 414] width 41 height 41
checkbox input "true"
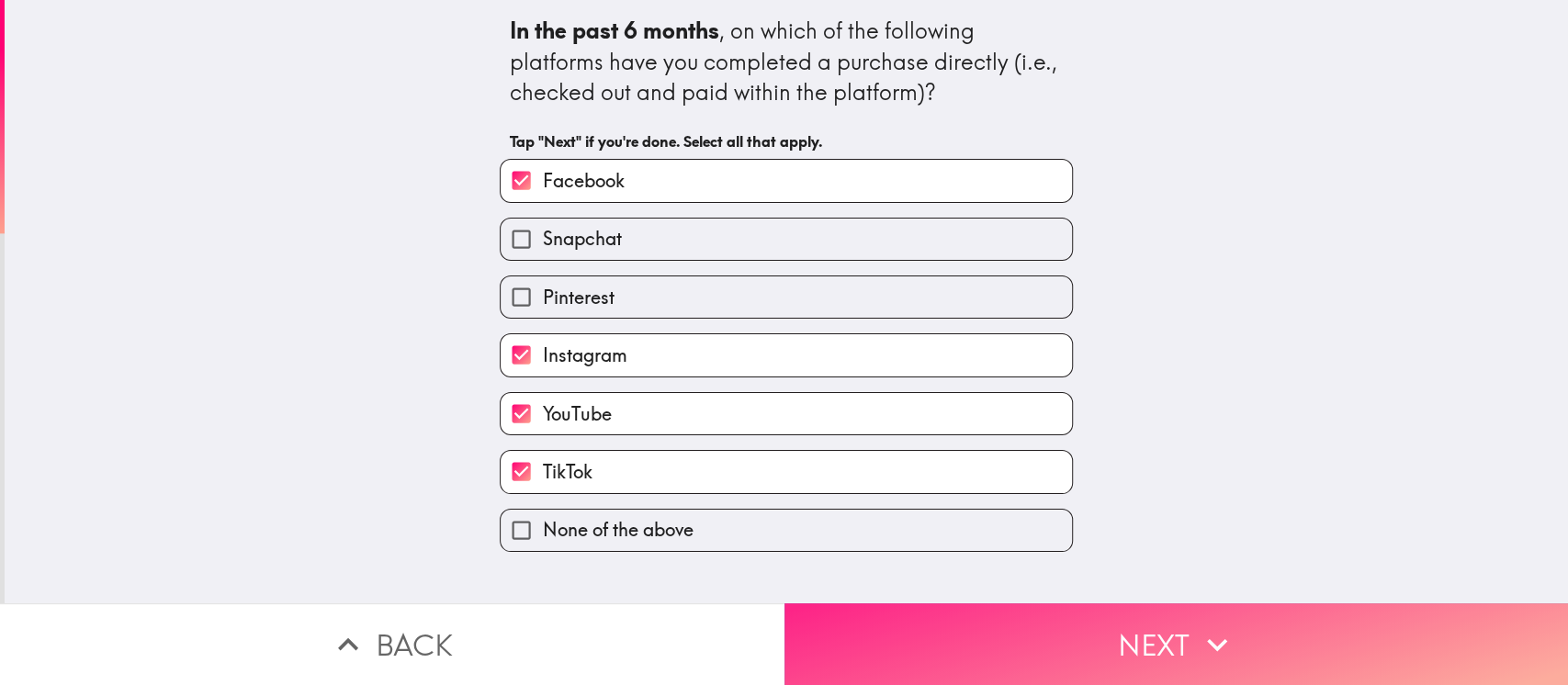
click at [926, 512] on button "Next" at bounding box center [1177, 644] width 785 height 82
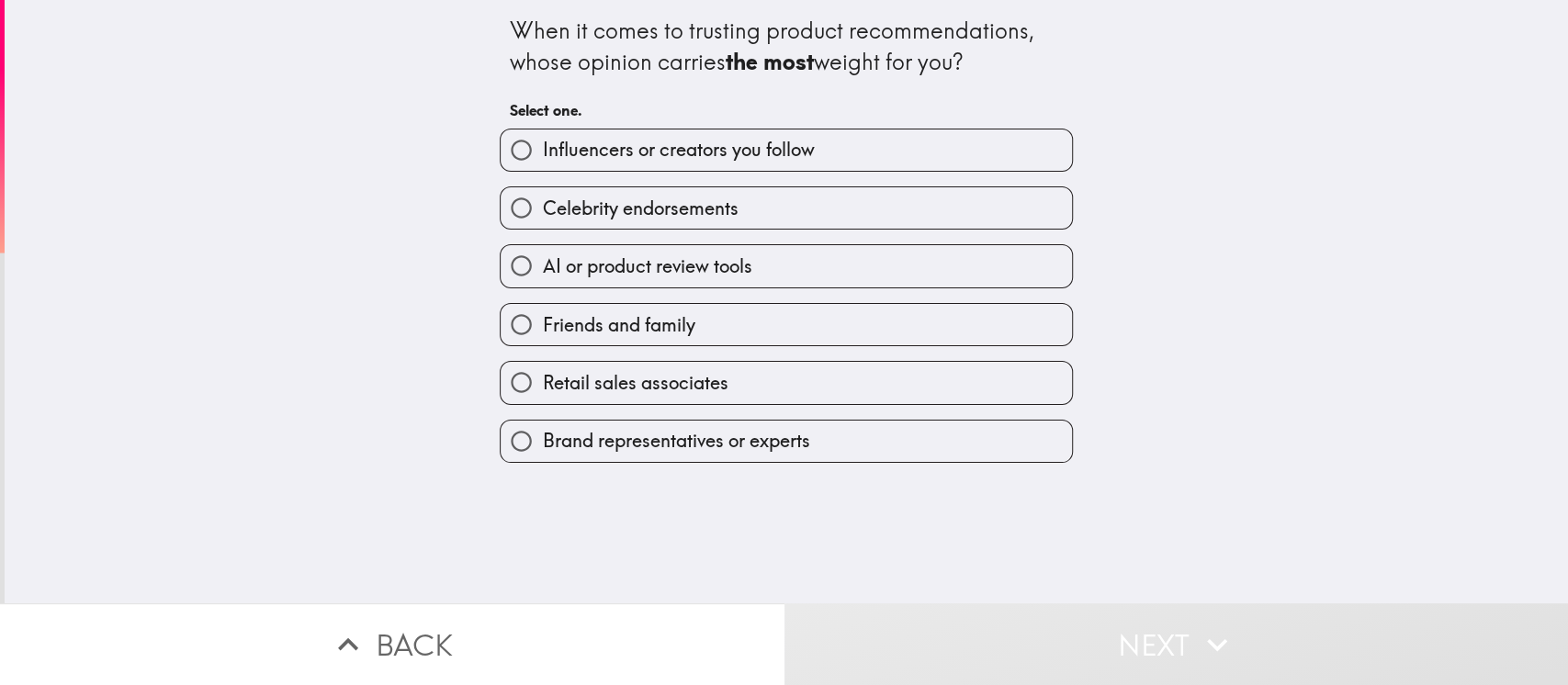
click at [500, 324] on input "Friends and family" at bounding box center [521, 324] width 41 height 41
radio input "true"
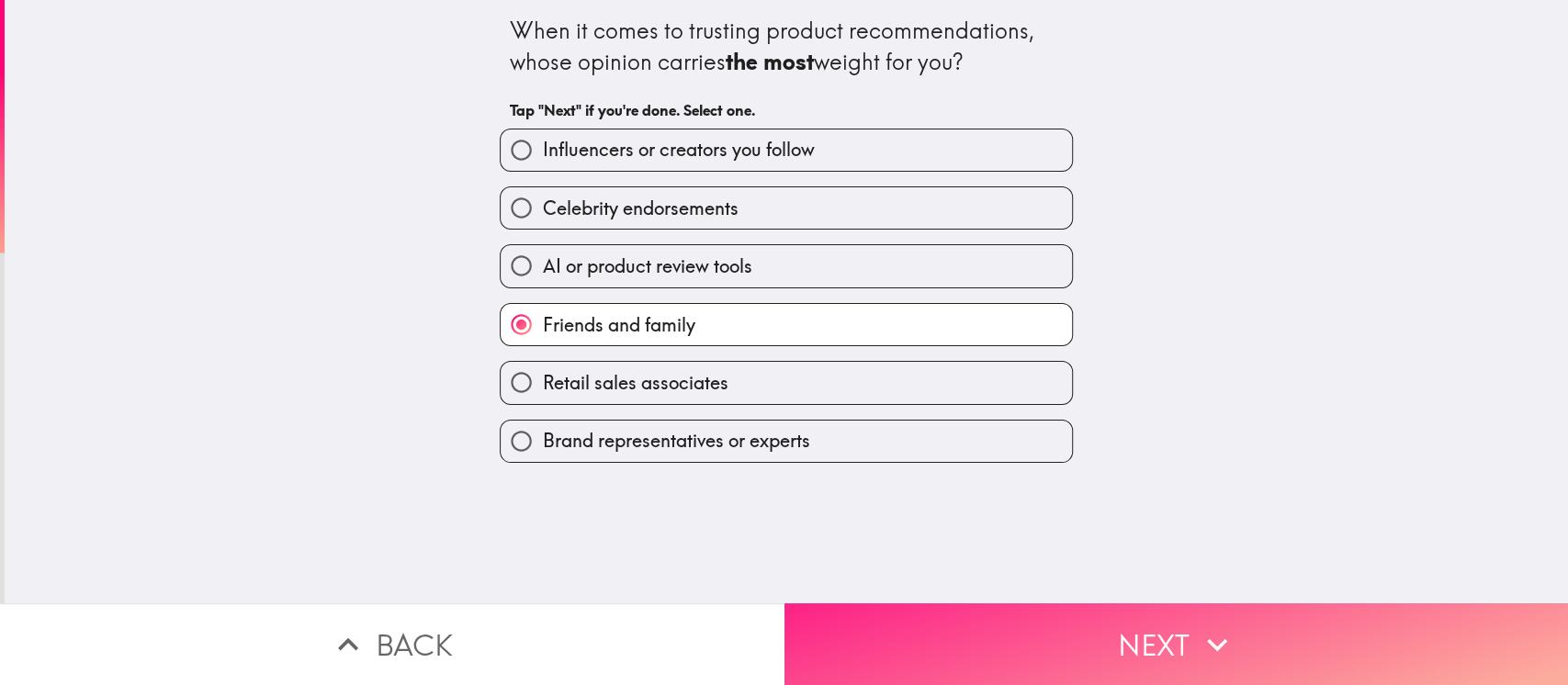
click at [1121, 512] on button "Next" at bounding box center [1177, 644] width 785 height 82
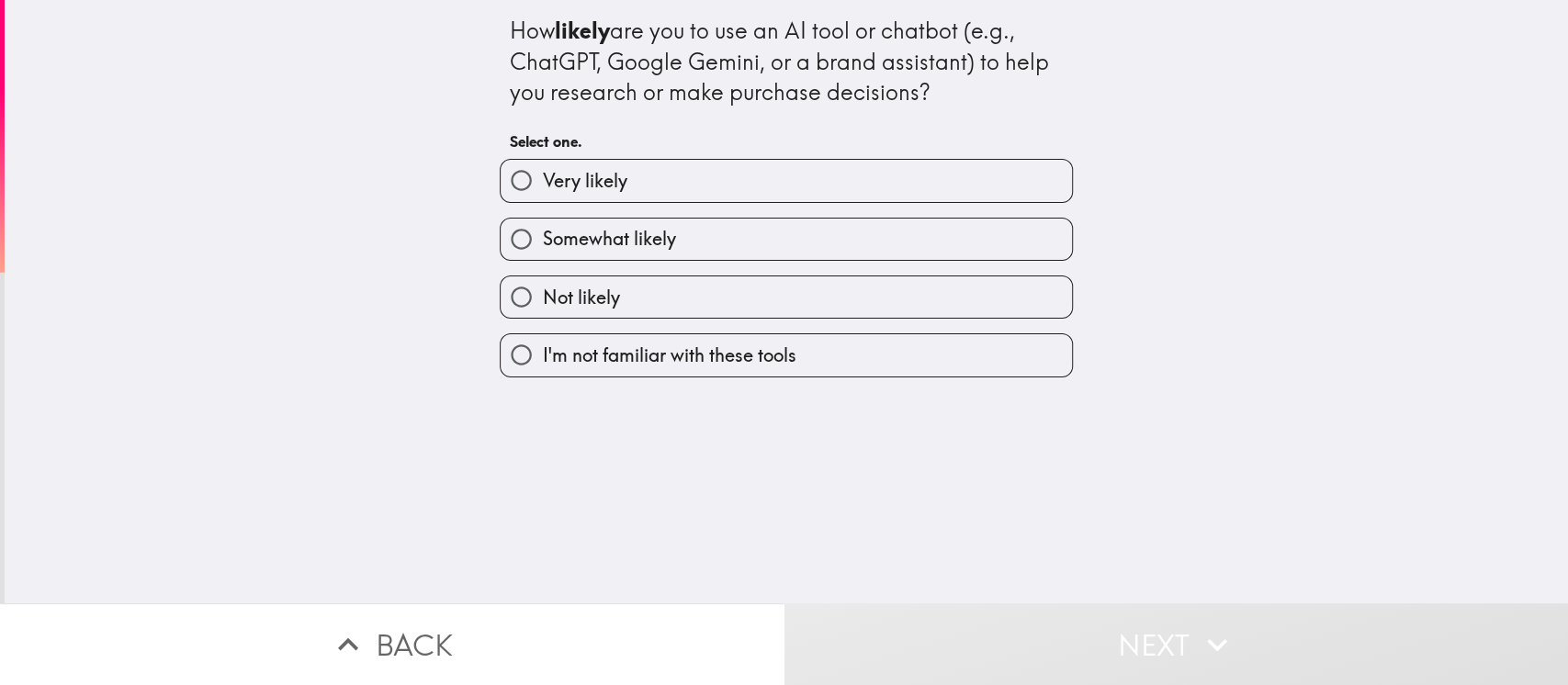
click at [500, 161] on input "Very likely" at bounding box center [521, 180] width 41 height 41
radio input "true"
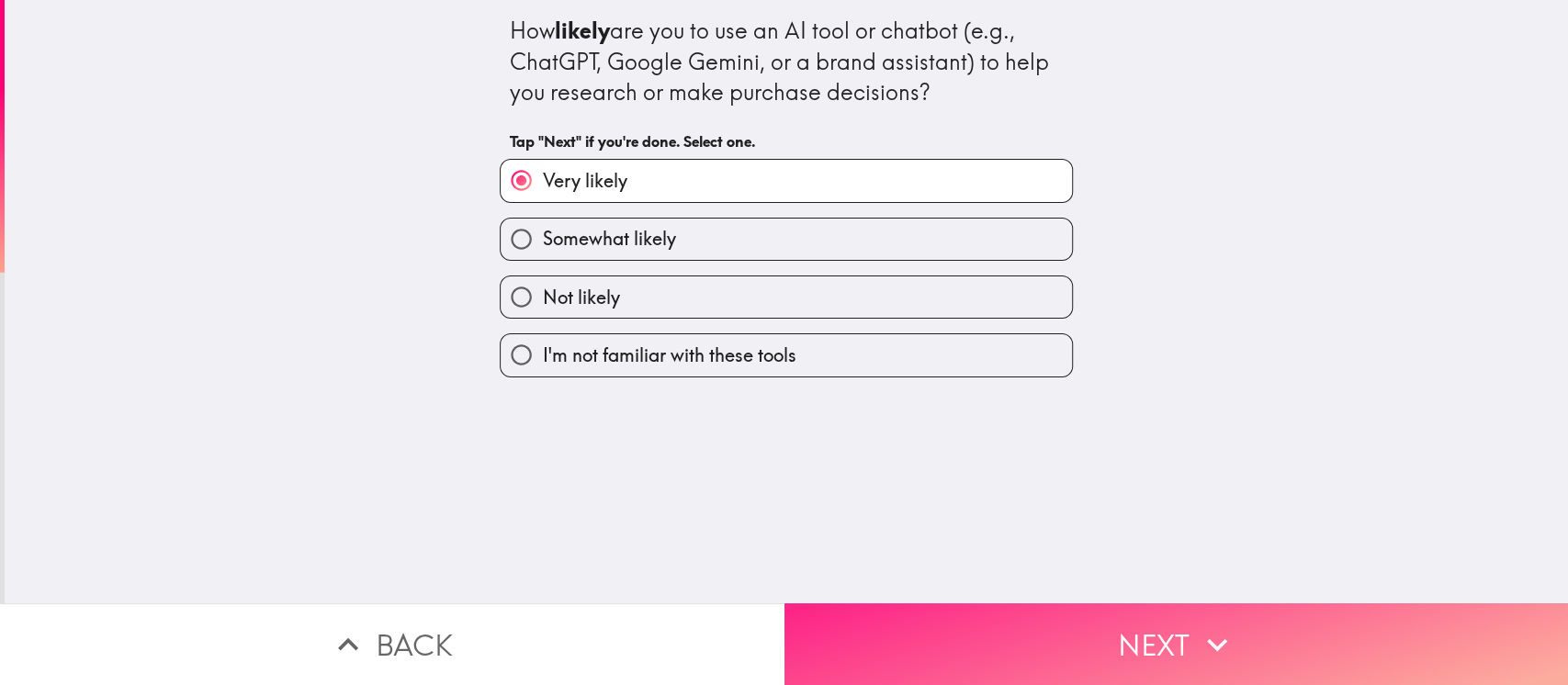
click at [1077, 512] on button "Next" at bounding box center [1177, 644] width 785 height 82
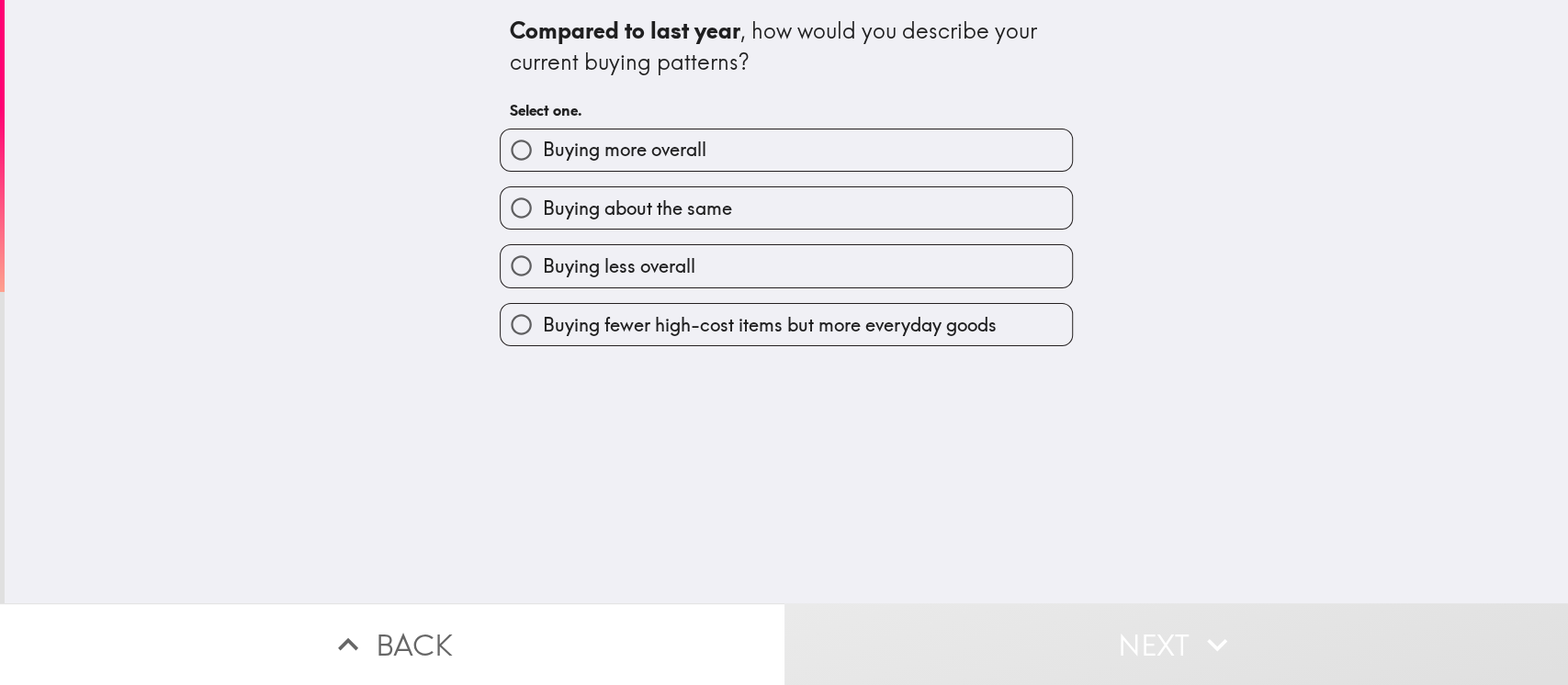
click at [500, 151] on input "Buying more overall" at bounding box center [521, 150] width 41 height 41
radio input "true"
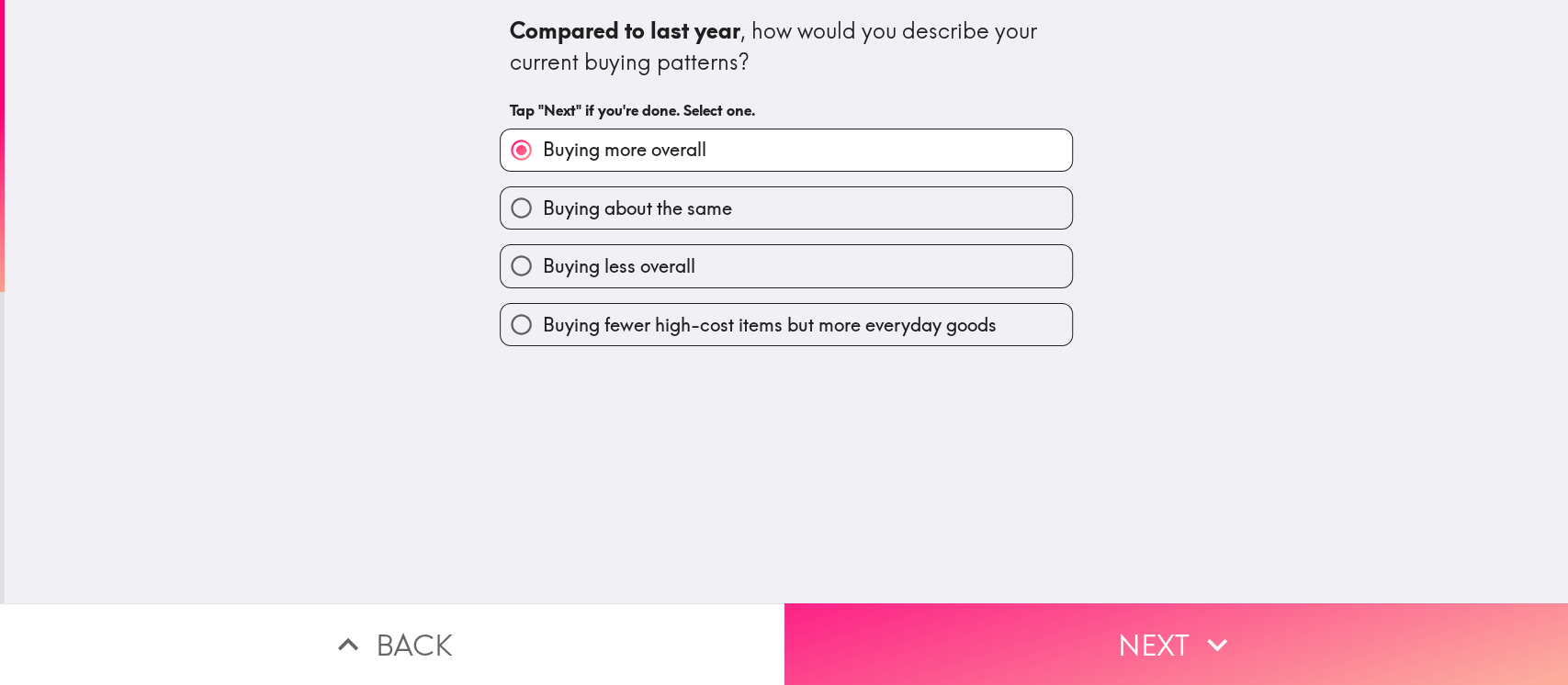
click at [1101, 512] on button "Next" at bounding box center [1177, 644] width 785 height 82
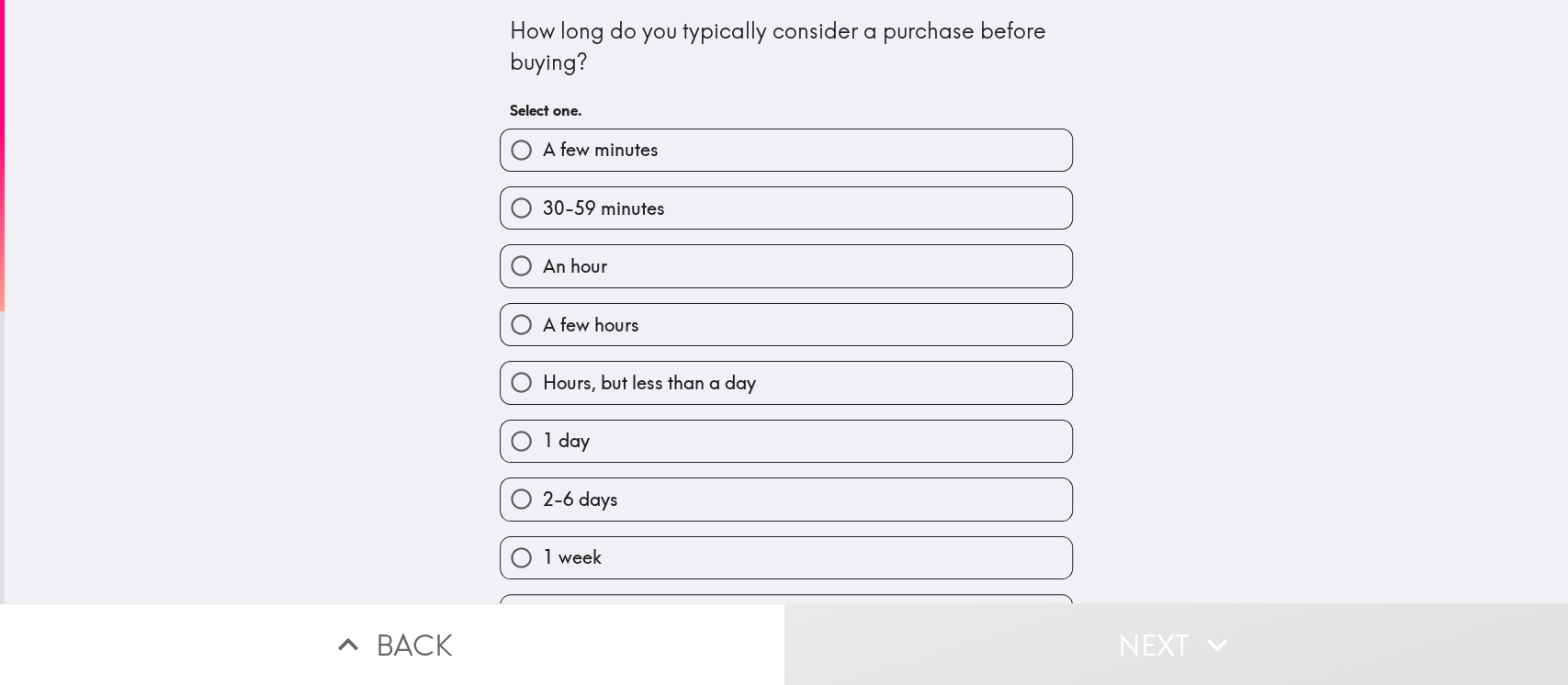
click at [500, 160] on input "A few minutes" at bounding box center [521, 150] width 41 height 41
radio input "true"
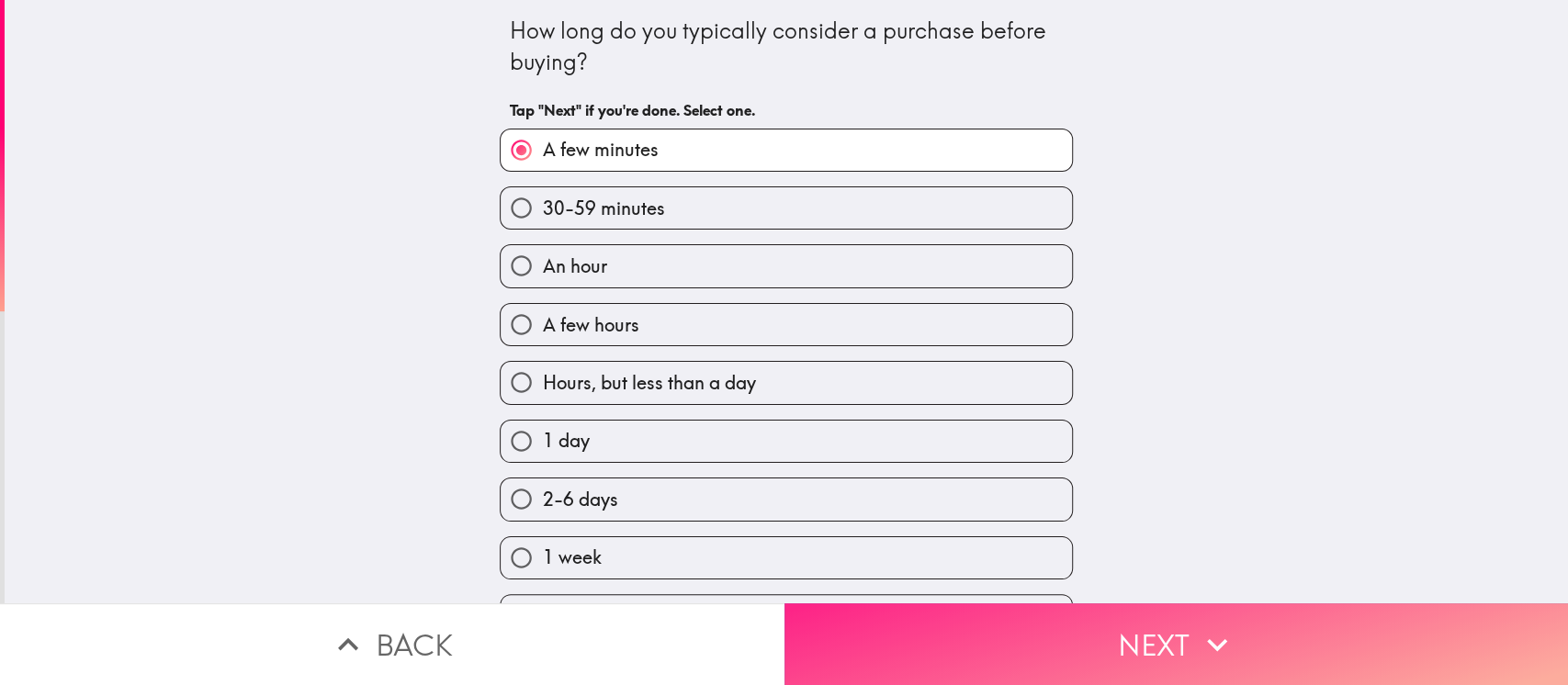
click at [1132, 512] on button "Next" at bounding box center [1177, 644] width 785 height 82
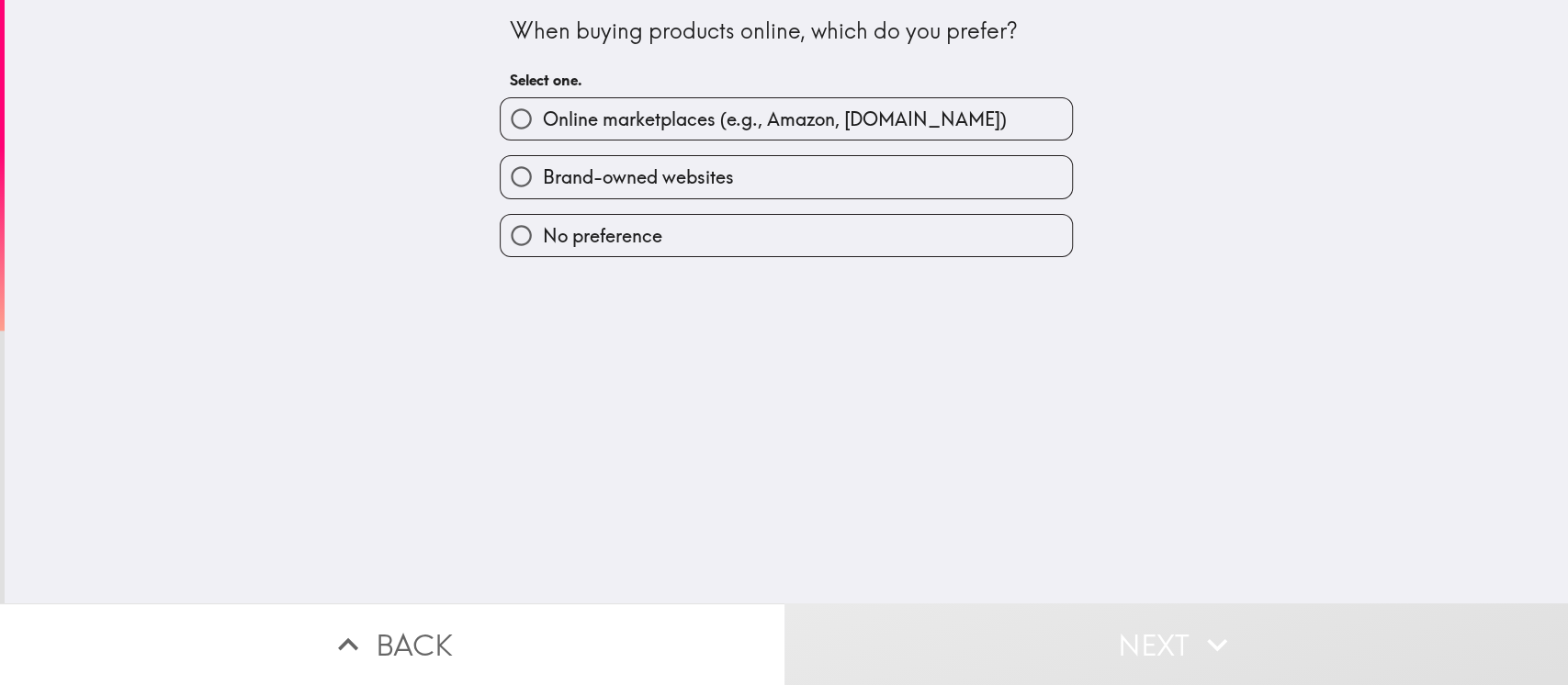
click at [512, 249] on input "No preference" at bounding box center [521, 235] width 41 height 41
radio input "true"
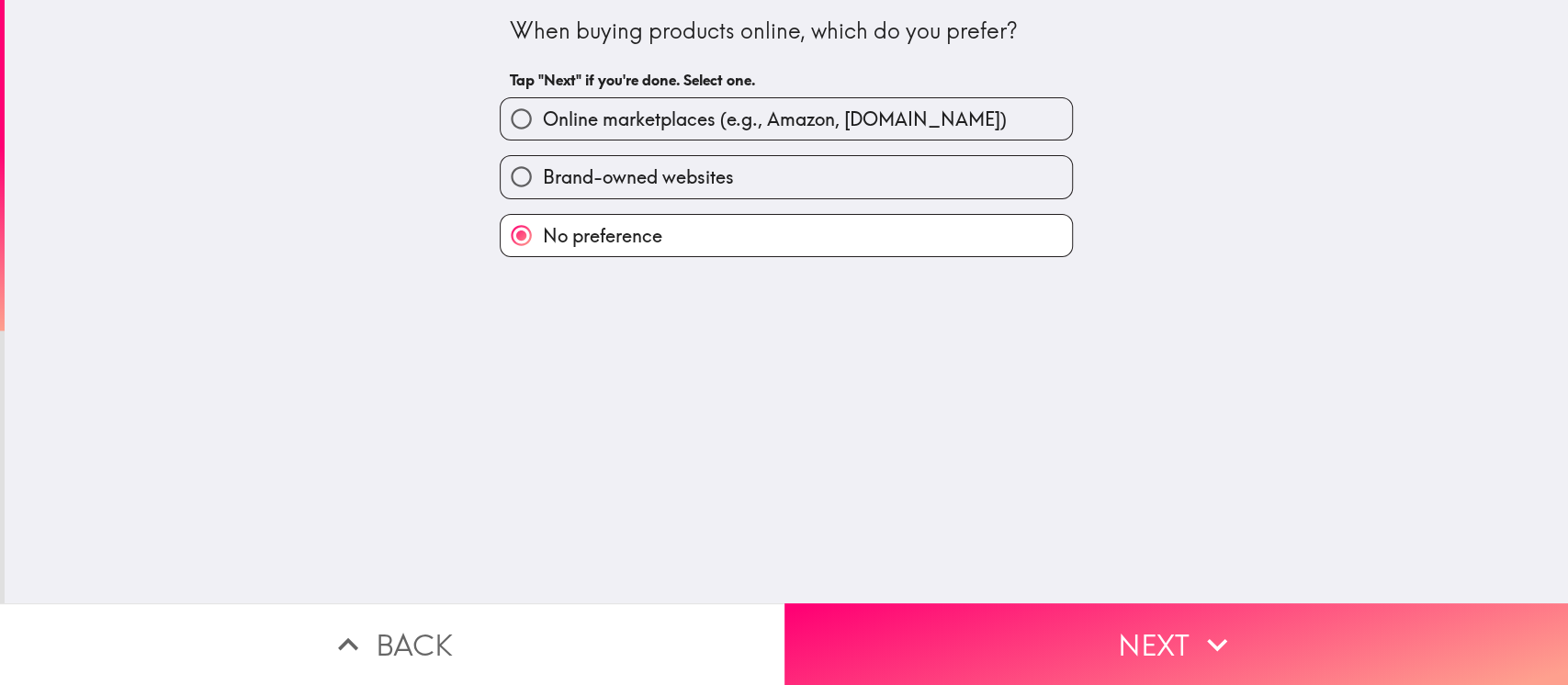
click at [512, 234] on input "No preference" at bounding box center [521, 235] width 41 height 41
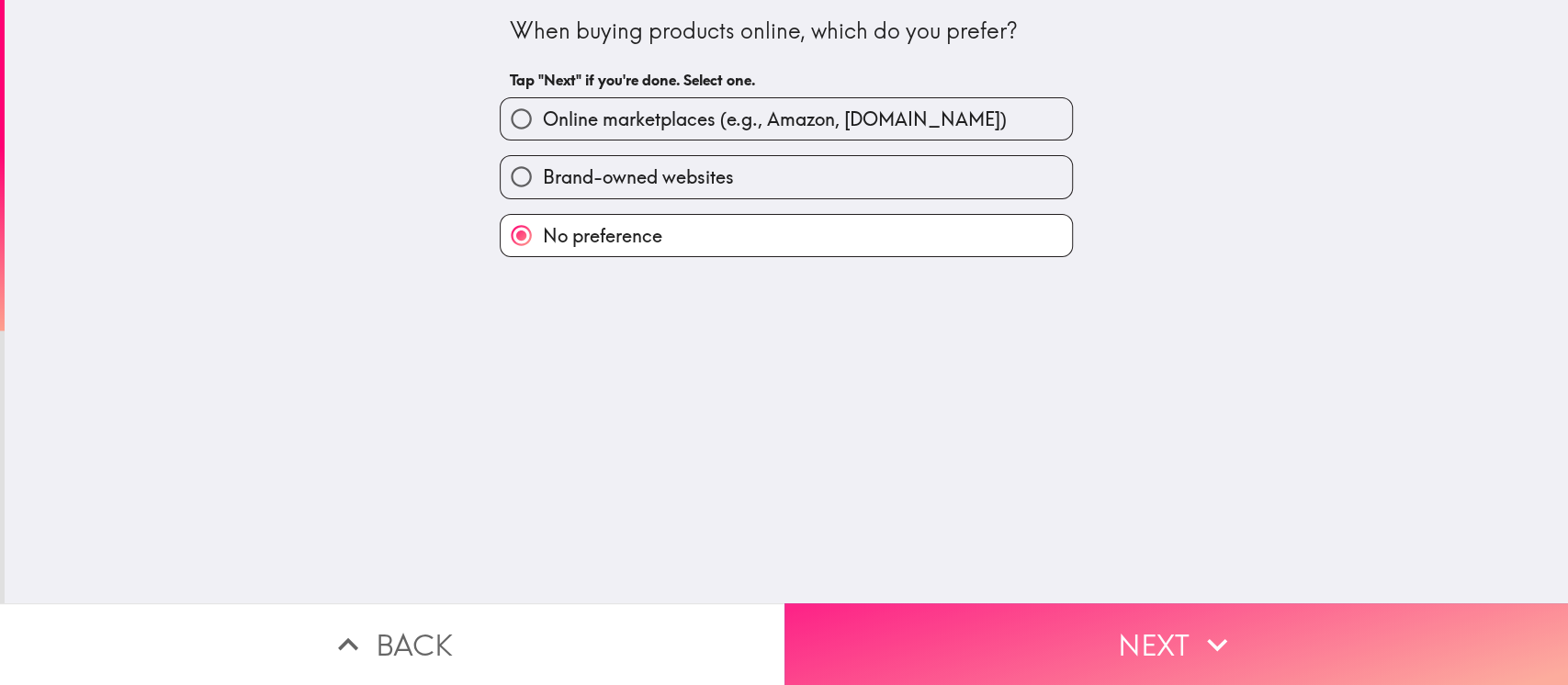
click at [1058, 512] on button "Next" at bounding box center [1177, 644] width 785 height 82
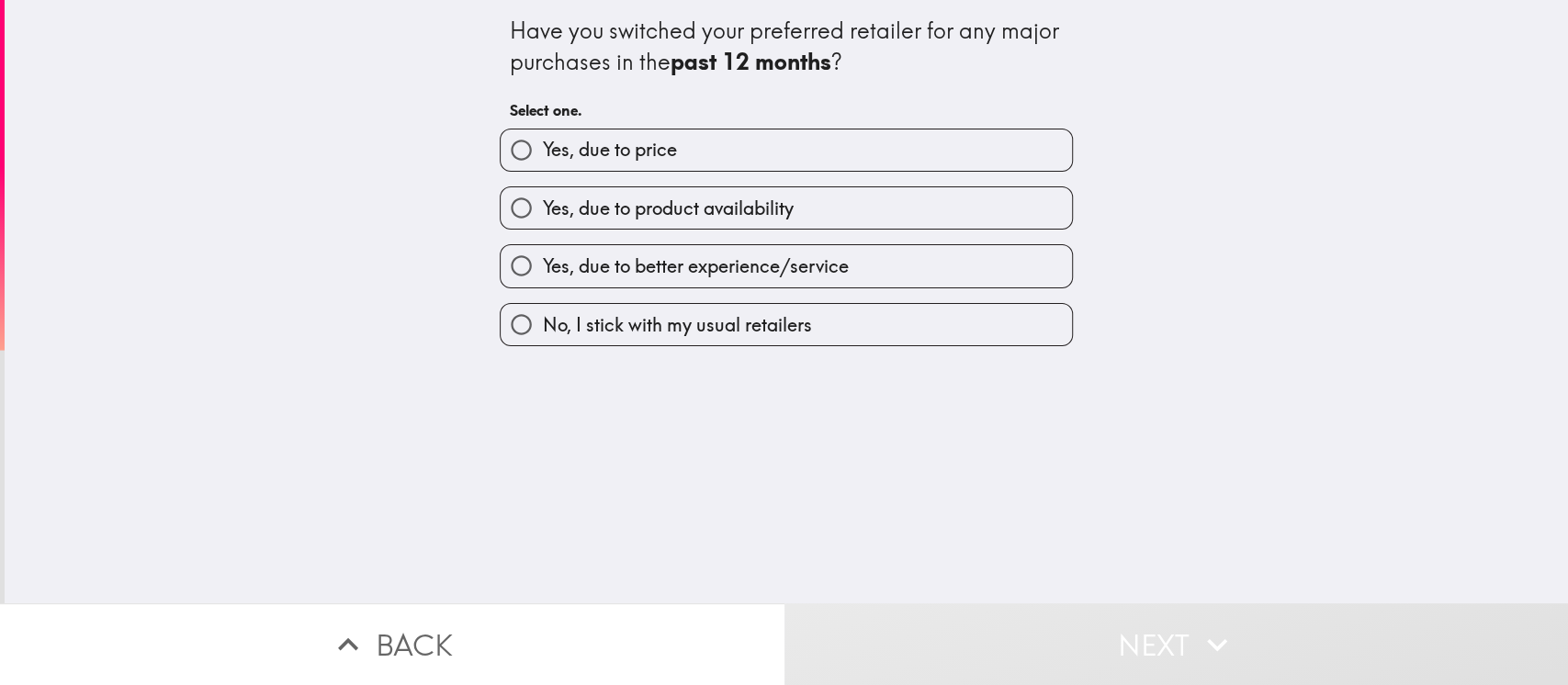
click at [500, 319] on input "No, I stick with my usual retailers" at bounding box center [521, 324] width 41 height 41
radio input "true"
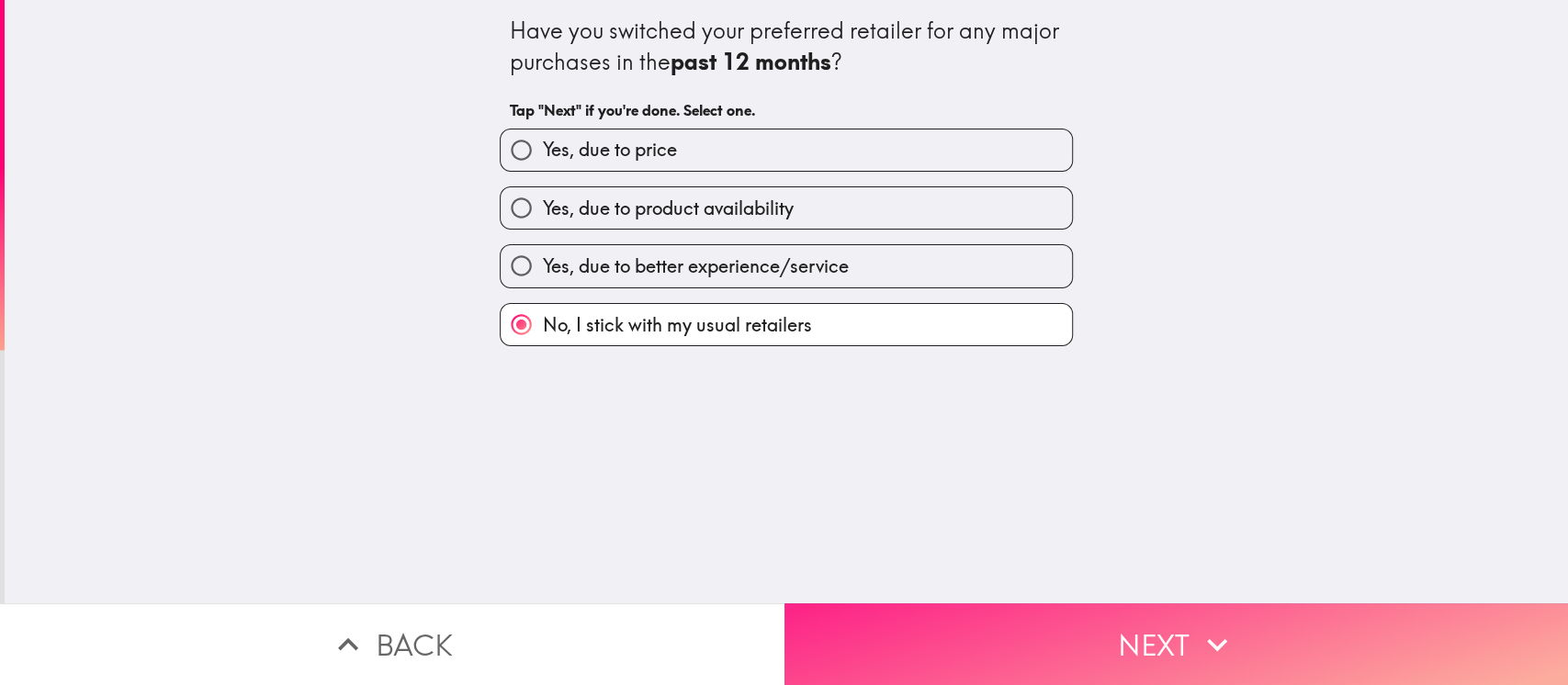
click at [1061, 512] on button "Next" at bounding box center [1177, 644] width 785 height 82
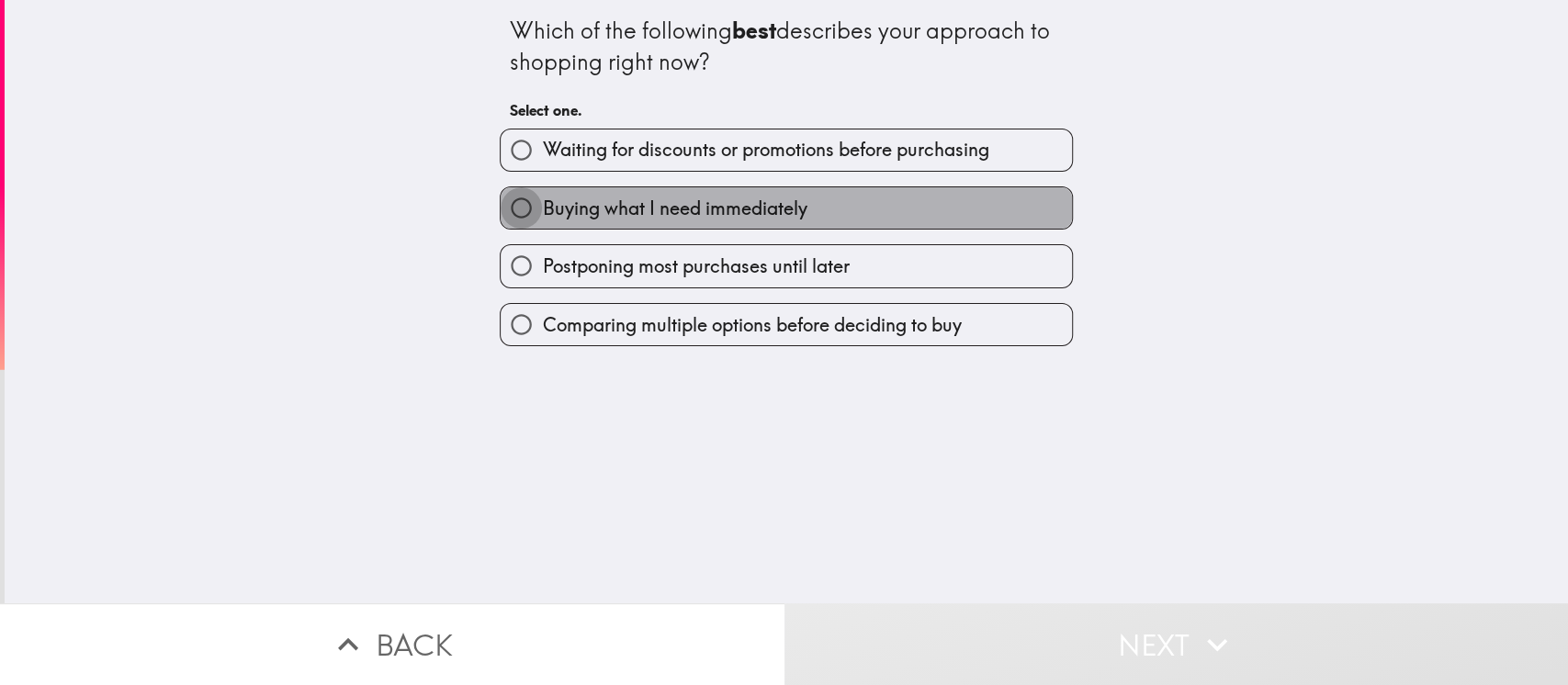
click at [500, 213] on input "Buying what I need immediately" at bounding box center [521, 208] width 41 height 41
radio input "true"
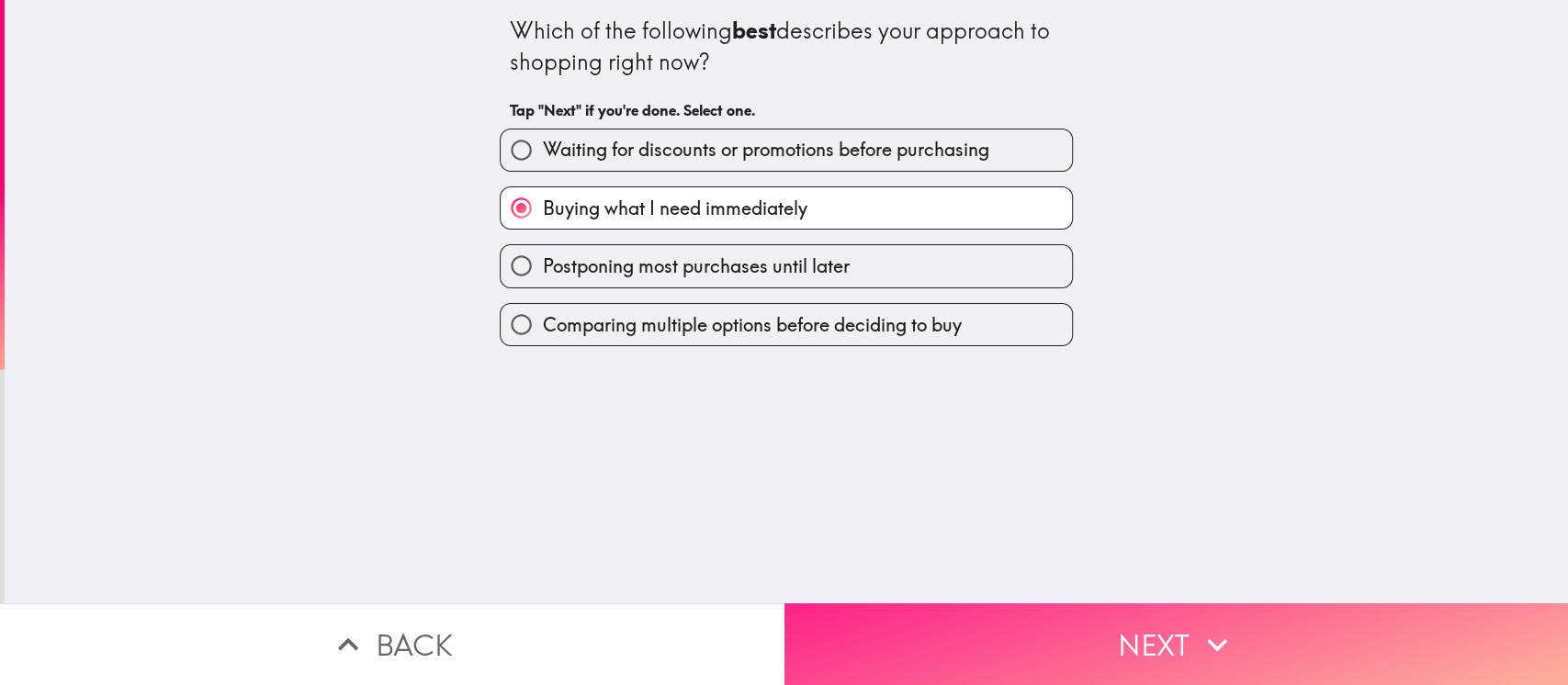
click at [1061, 512] on button "Next" at bounding box center [1177, 644] width 785 height 82
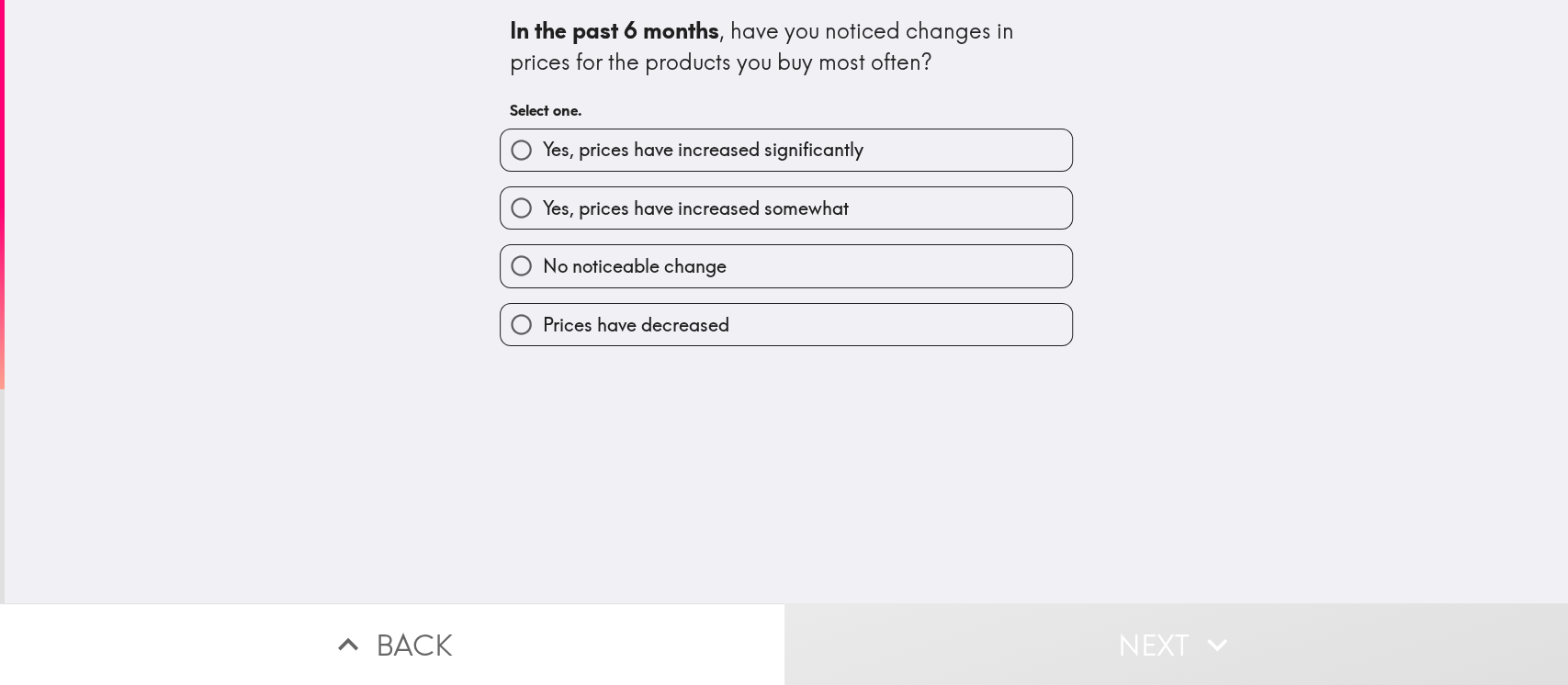
click at [503, 262] on input "No noticeable change" at bounding box center [521, 266] width 41 height 41
radio input "true"
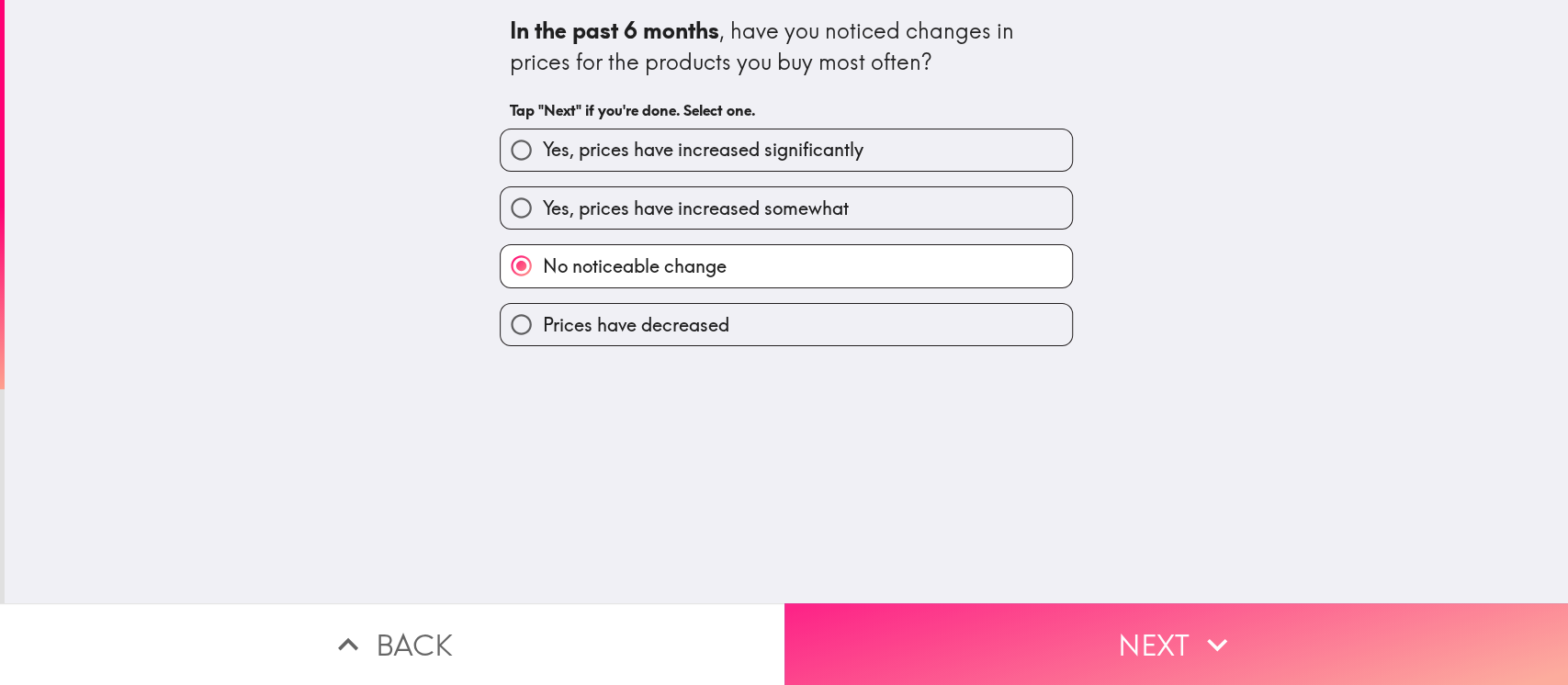
click at [1062, 512] on button "Next" at bounding box center [1177, 644] width 785 height 82
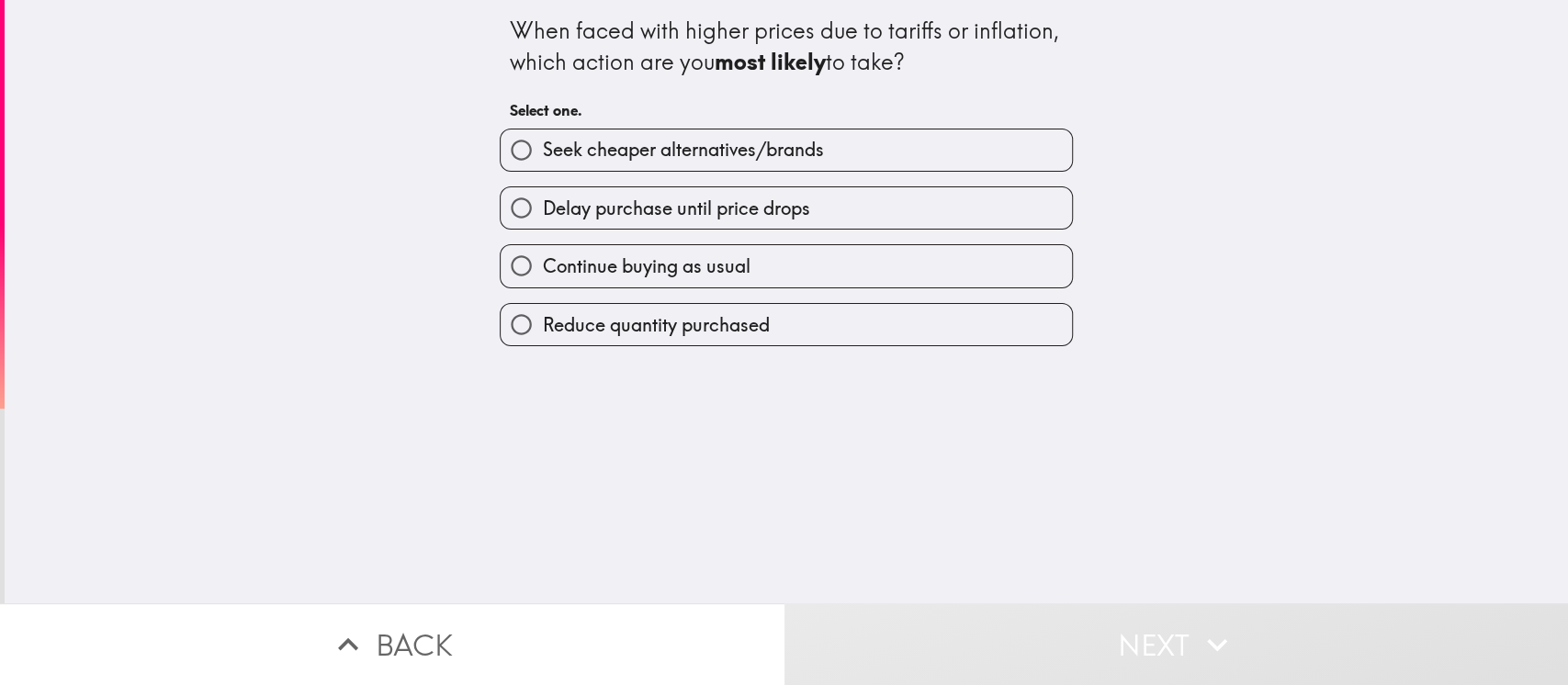
click at [504, 262] on input "Continue buying as usual" at bounding box center [521, 266] width 41 height 41
radio input "true"
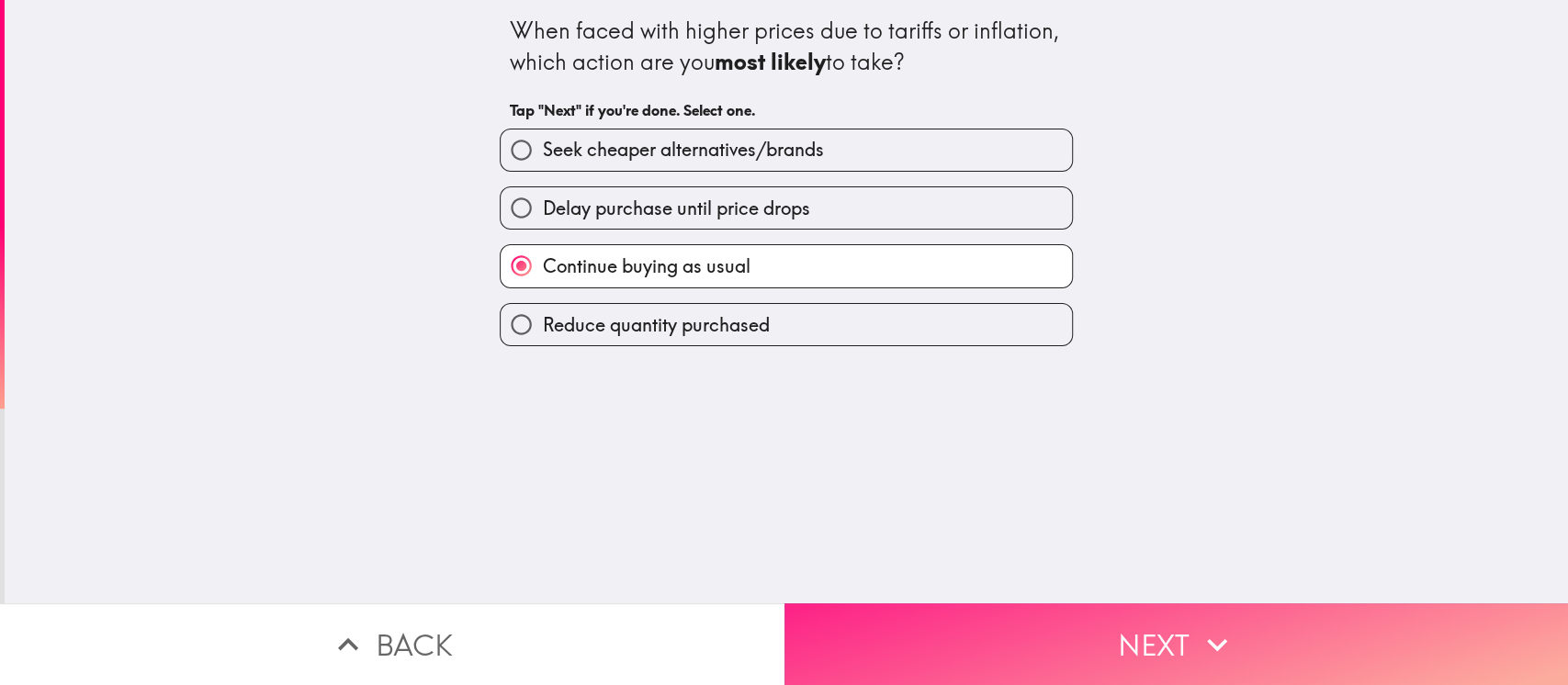
click at [1030, 512] on button "Next" at bounding box center [1177, 644] width 785 height 82
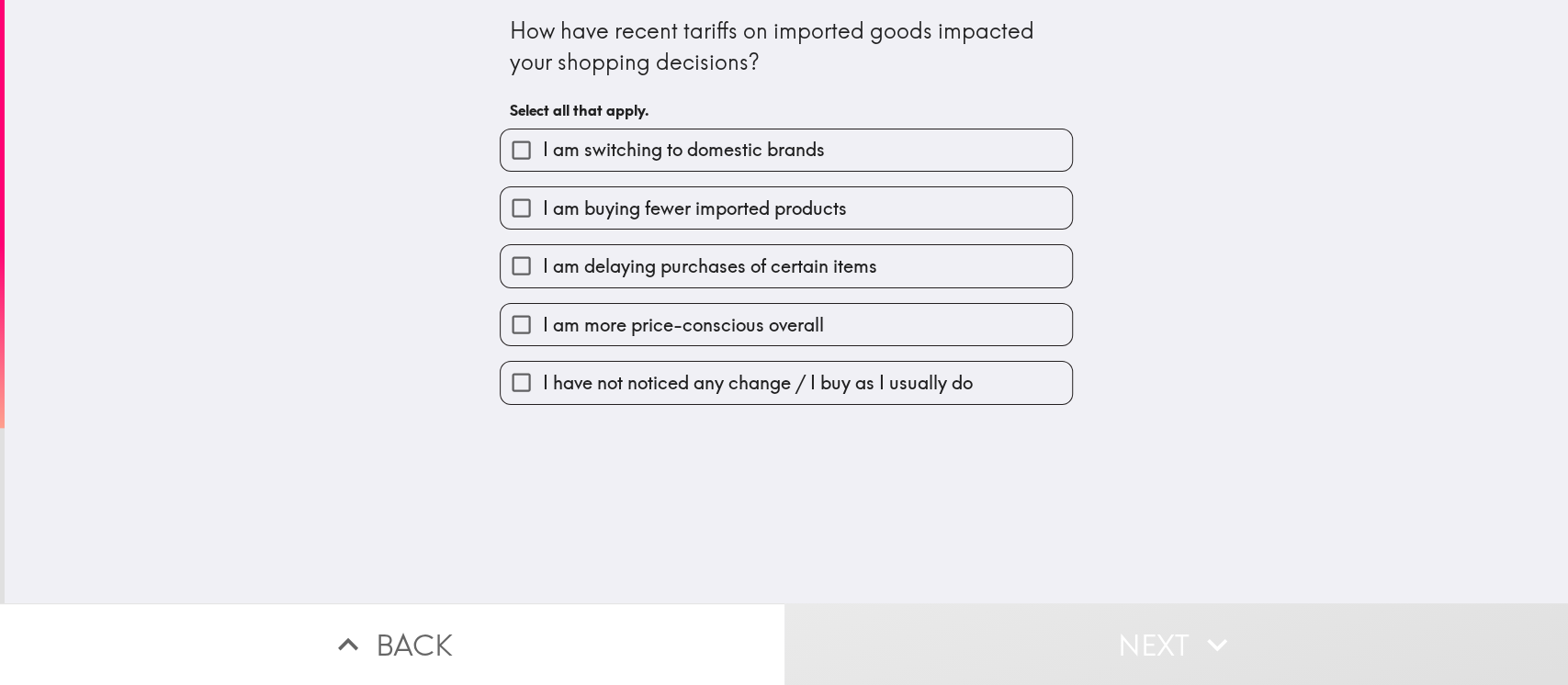
click at [514, 400] on input "I have not noticed any change / I buy as I usually do" at bounding box center [521, 382] width 41 height 41
checkbox input "true"
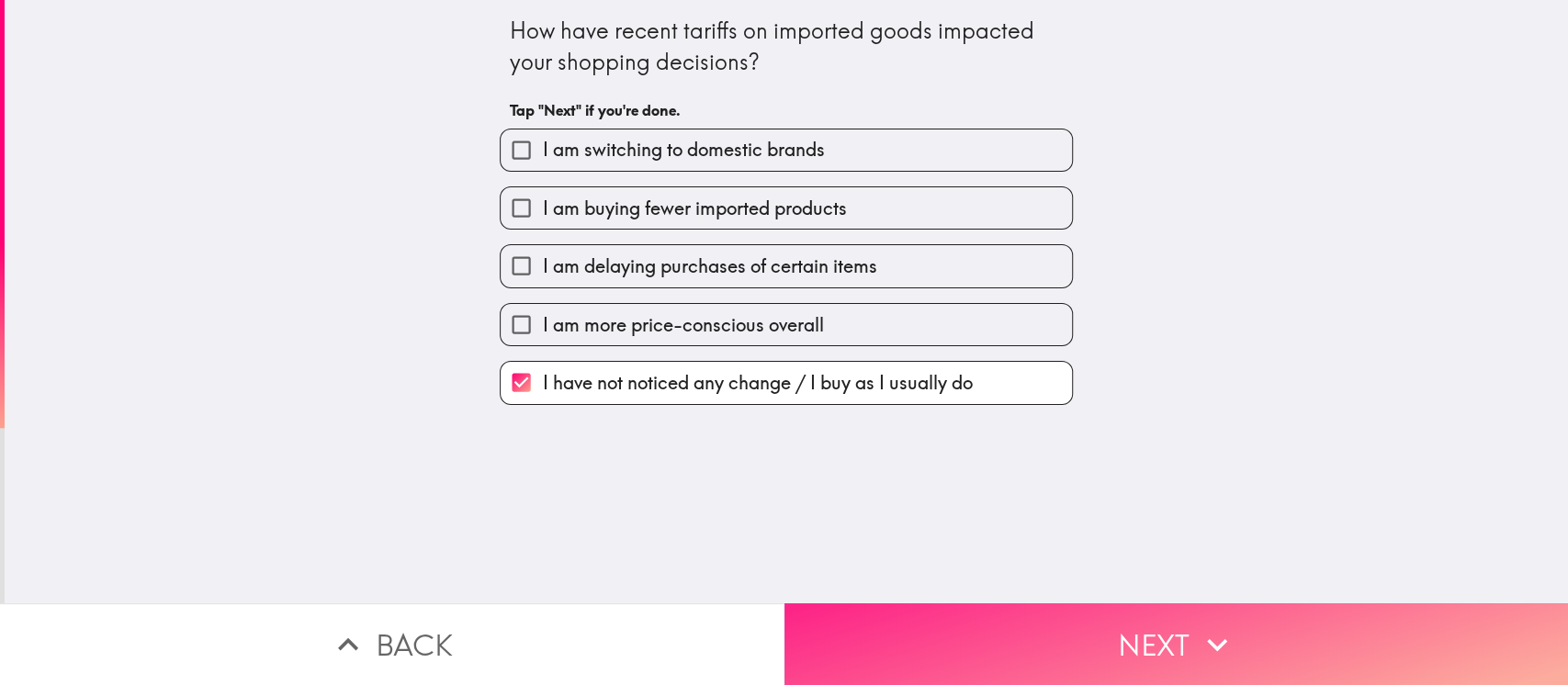
click at [1022, 512] on button "Next" at bounding box center [1177, 644] width 785 height 82
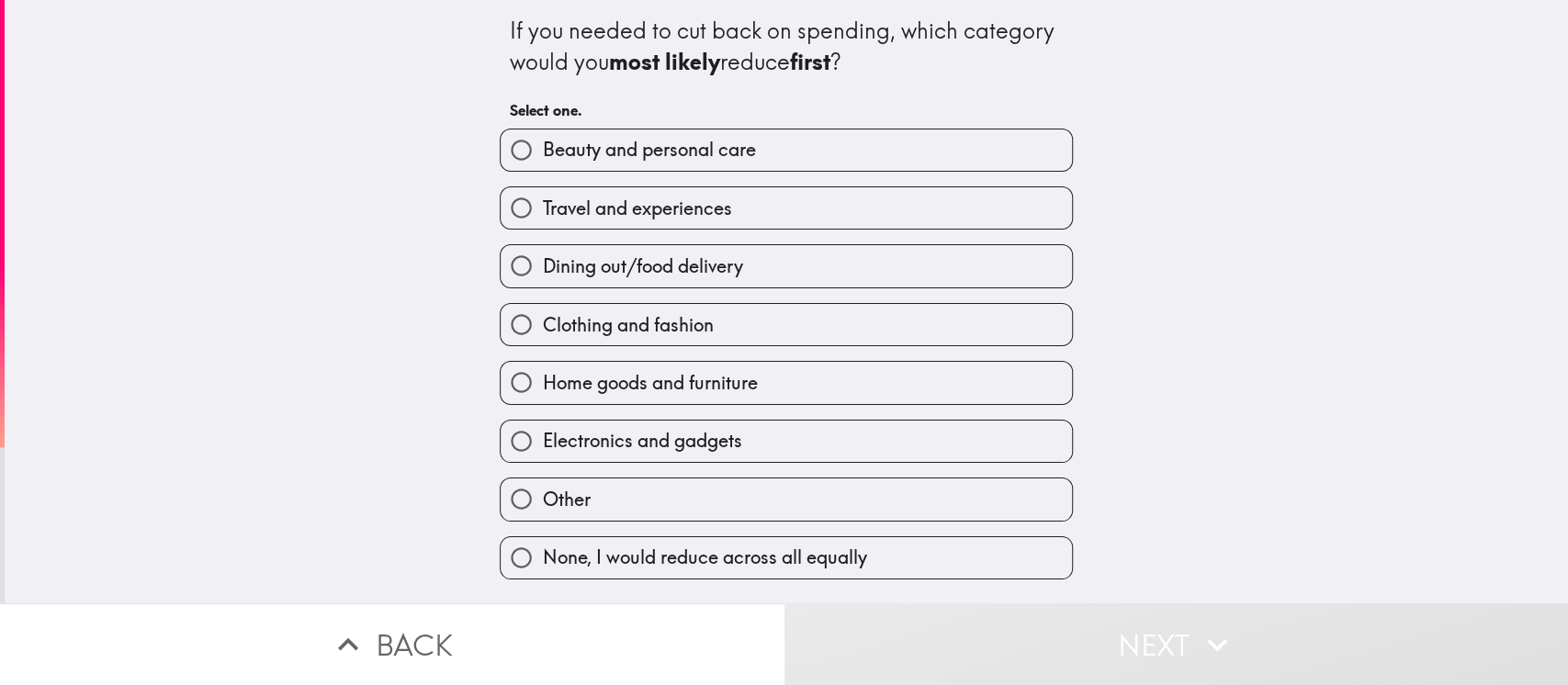
click at [900, 512] on label "None, I would reduce across all equally" at bounding box center [786, 558] width 571 height 41
click at [542, 512] on input "None, I would reduce across all equally" at bounding box center [521, 558] width 41 height 41
radio input "true"
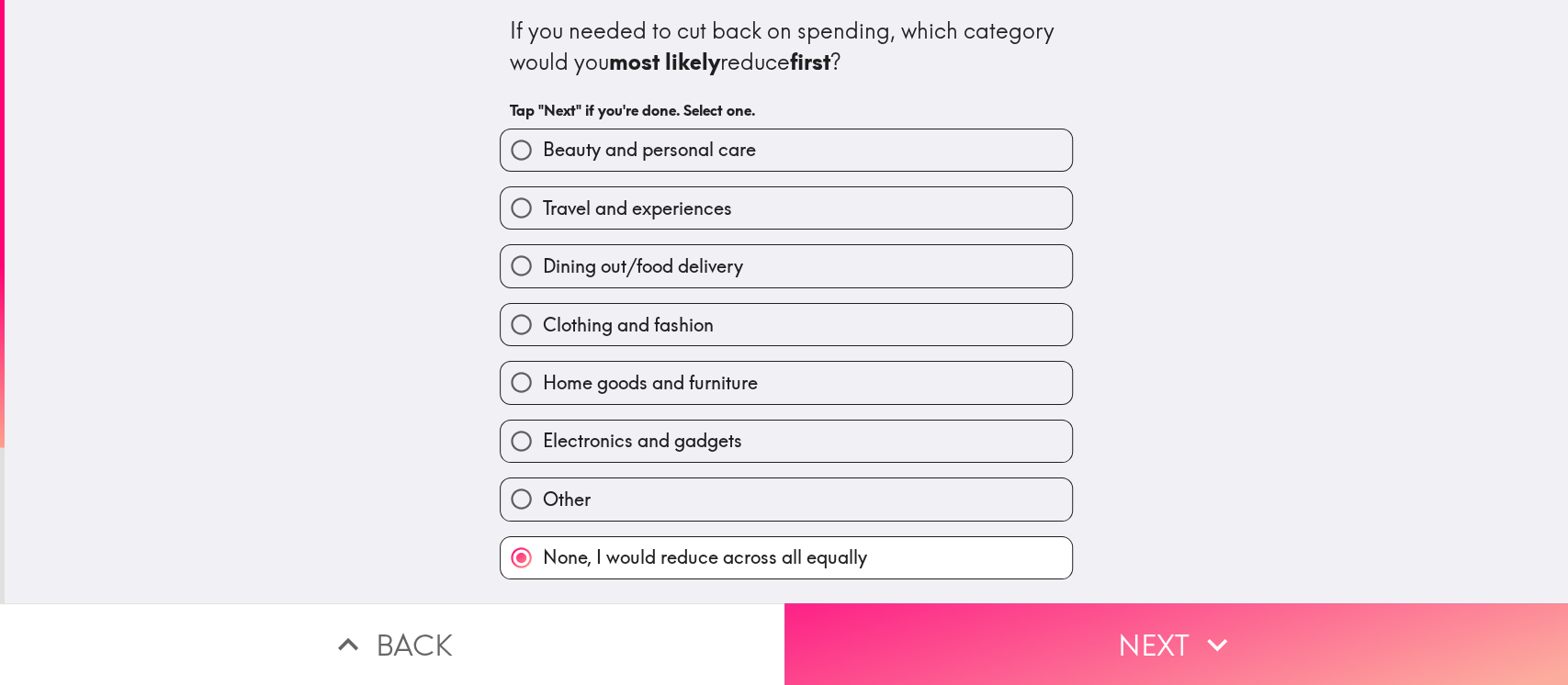
click at [1039, 512] on button "Next" at bounding box center [1177, 644] width 785 height 82
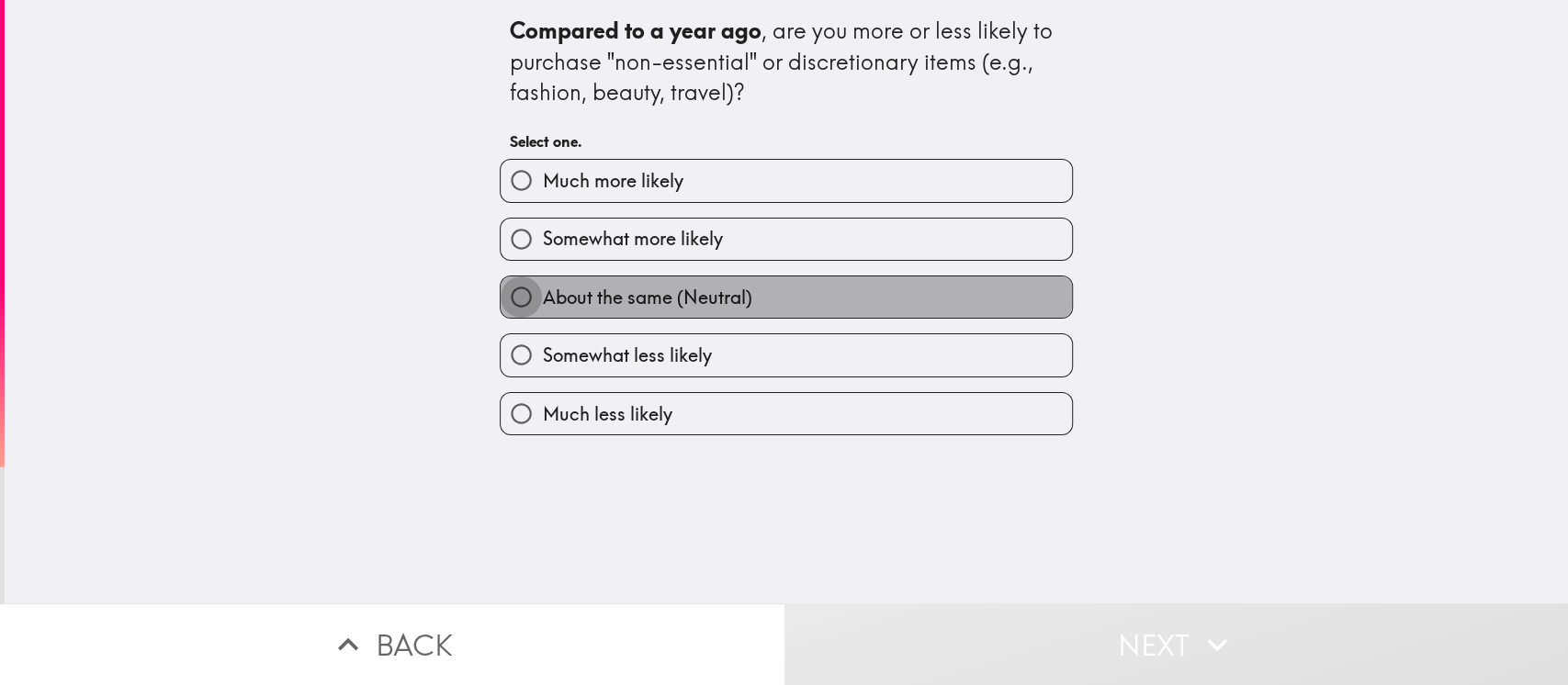
click at [500, 294] on input "About the same (Neutral)" at bounding box center [521, 296] width 41 height 41
radio input "true"
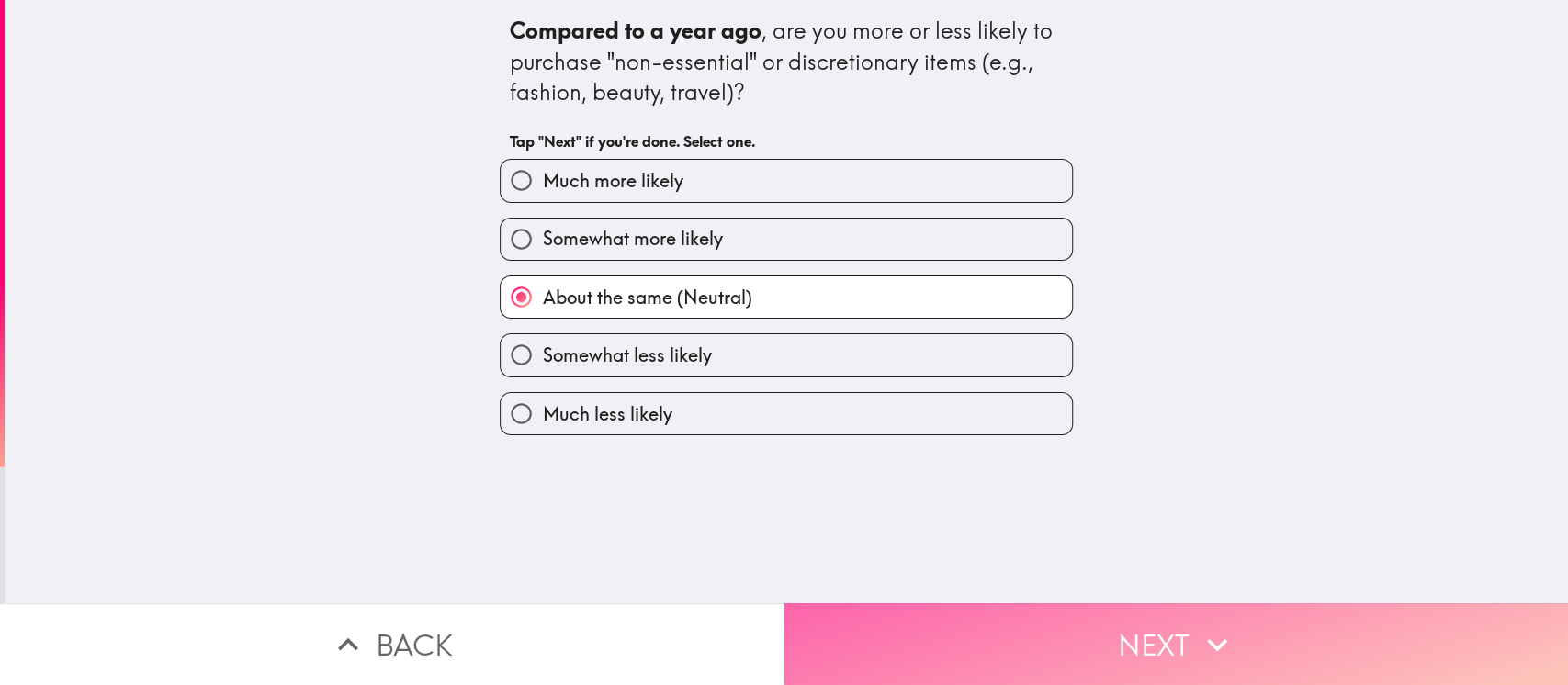
click at [1020, 512] on button "Next" at bounding box center [1177, 644] width 785 height 82
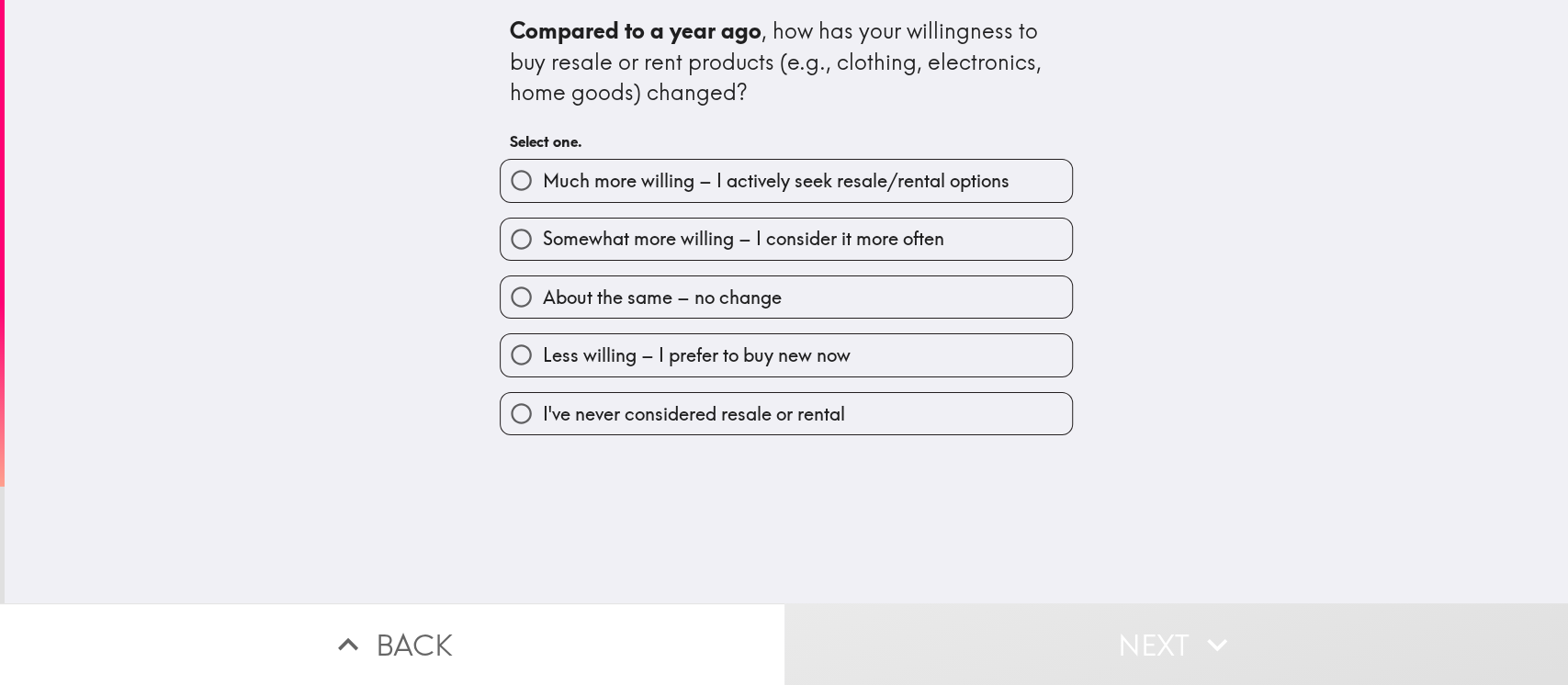
click at [515, 283] on input "About the same – no change" at bounding box center [521, 296] width 41 height 41
radio input "true"
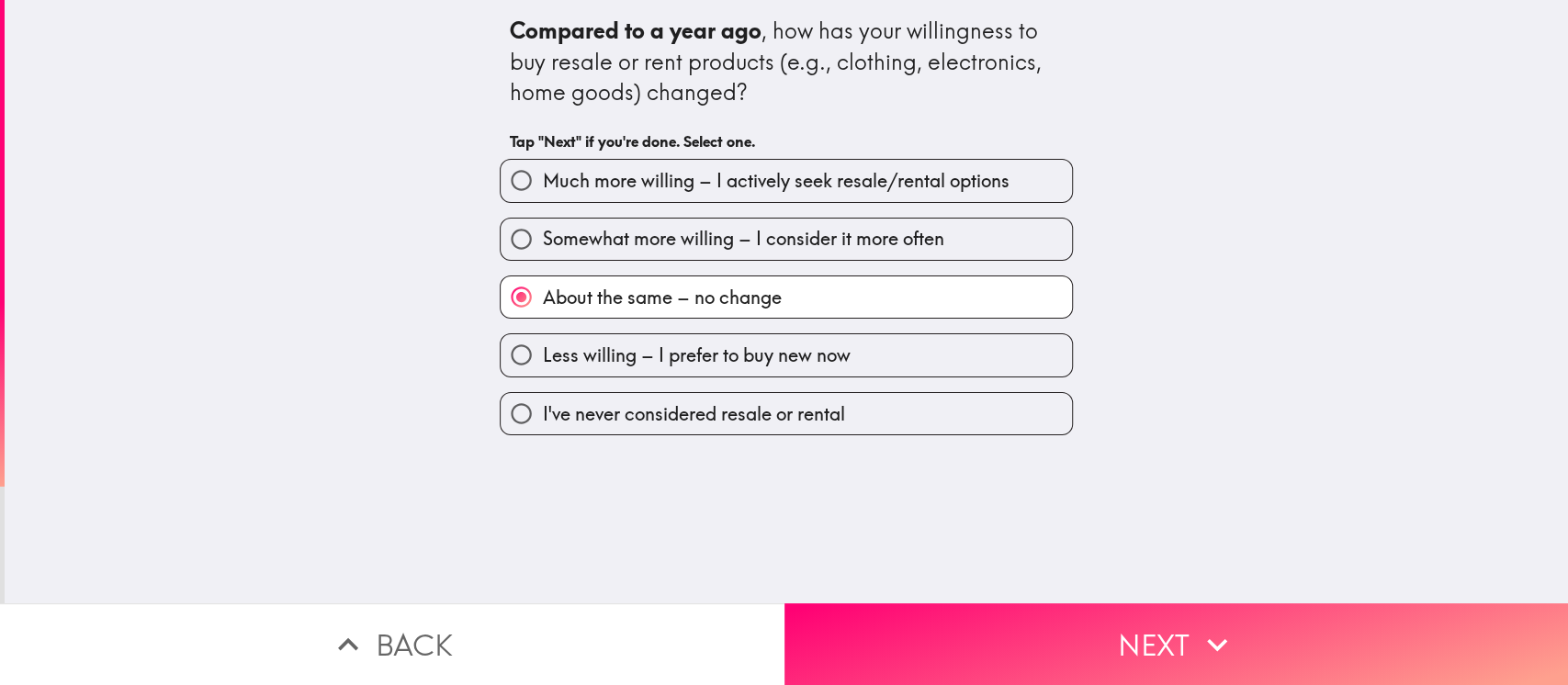
click at [500, 241] on input "Somewhat more willing – I consider it more often" at bounding box center [521, 239] width 41 height 41
radio input "true"
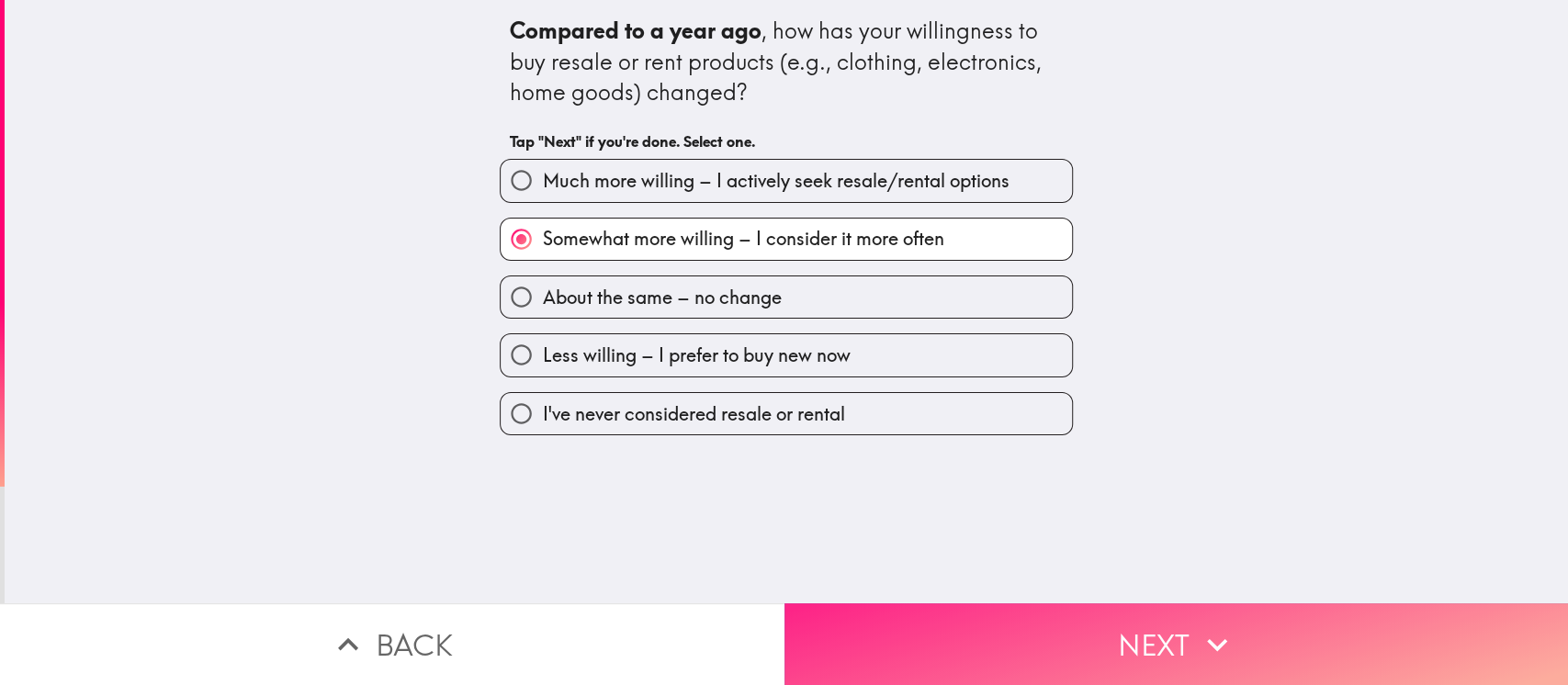
click at [1020, 512] on button "Next" at bounding box center [1177, 644] width 785 height 82
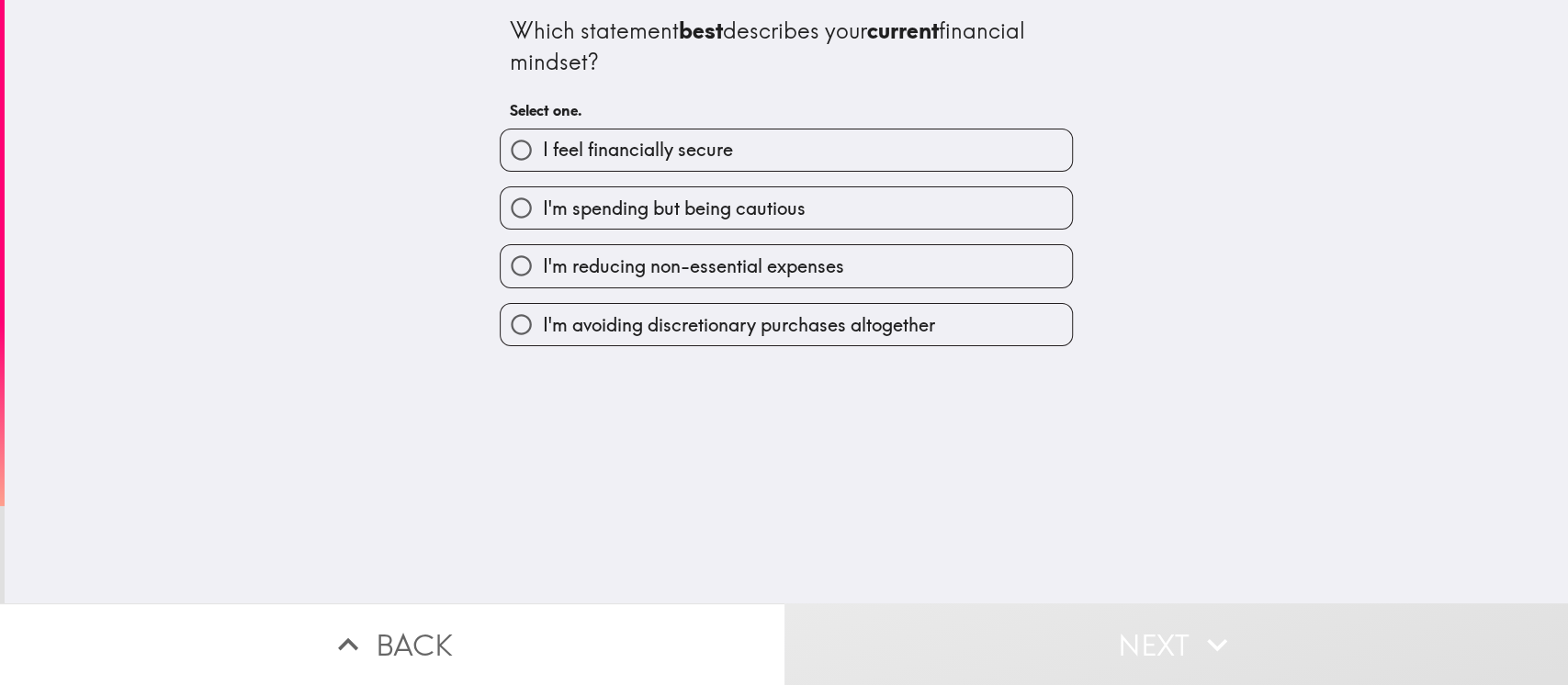
click at [500, 130] on input "I feel financially secure" at bounding box center [521, 150] width 41 height 41
radio input "true"
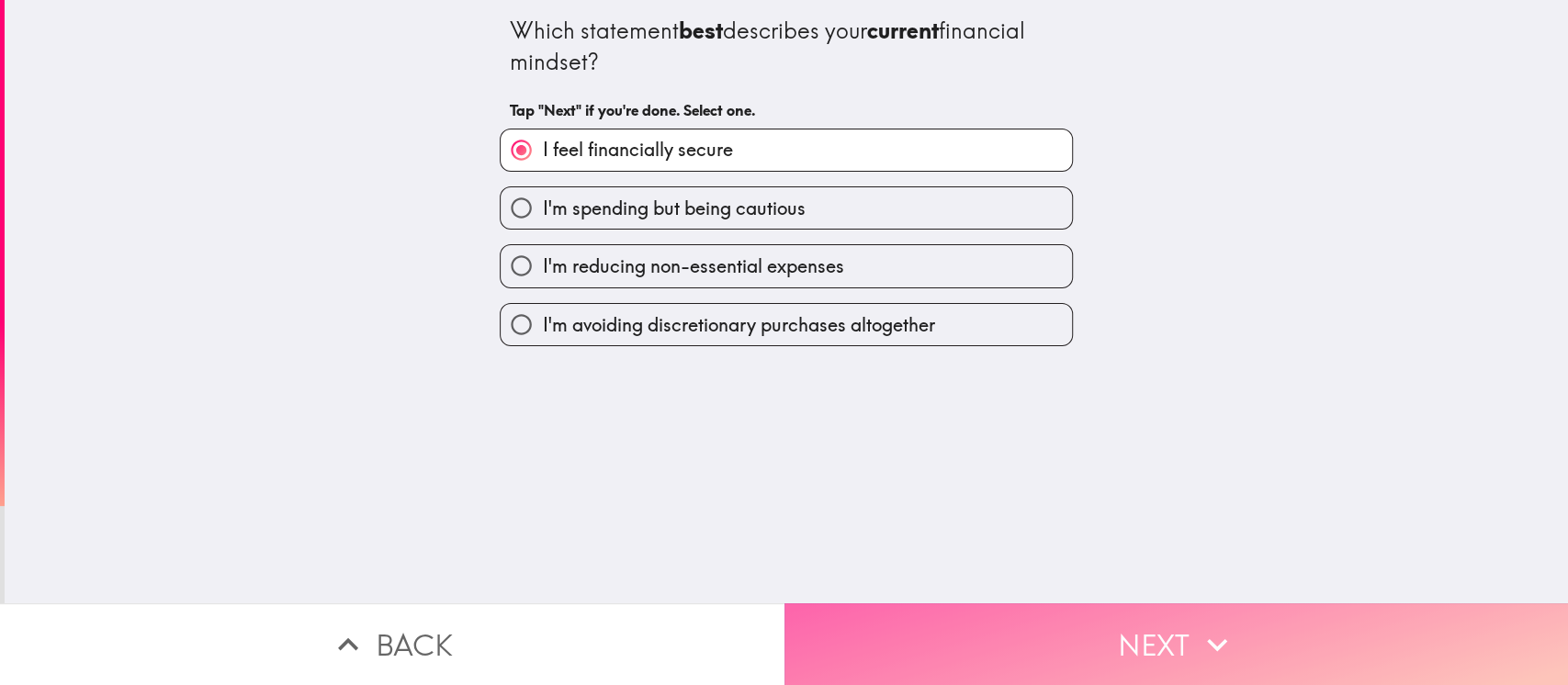
click at [1007, 512] on button "Next" at bounding box center [1177, 644] width 785 height 82
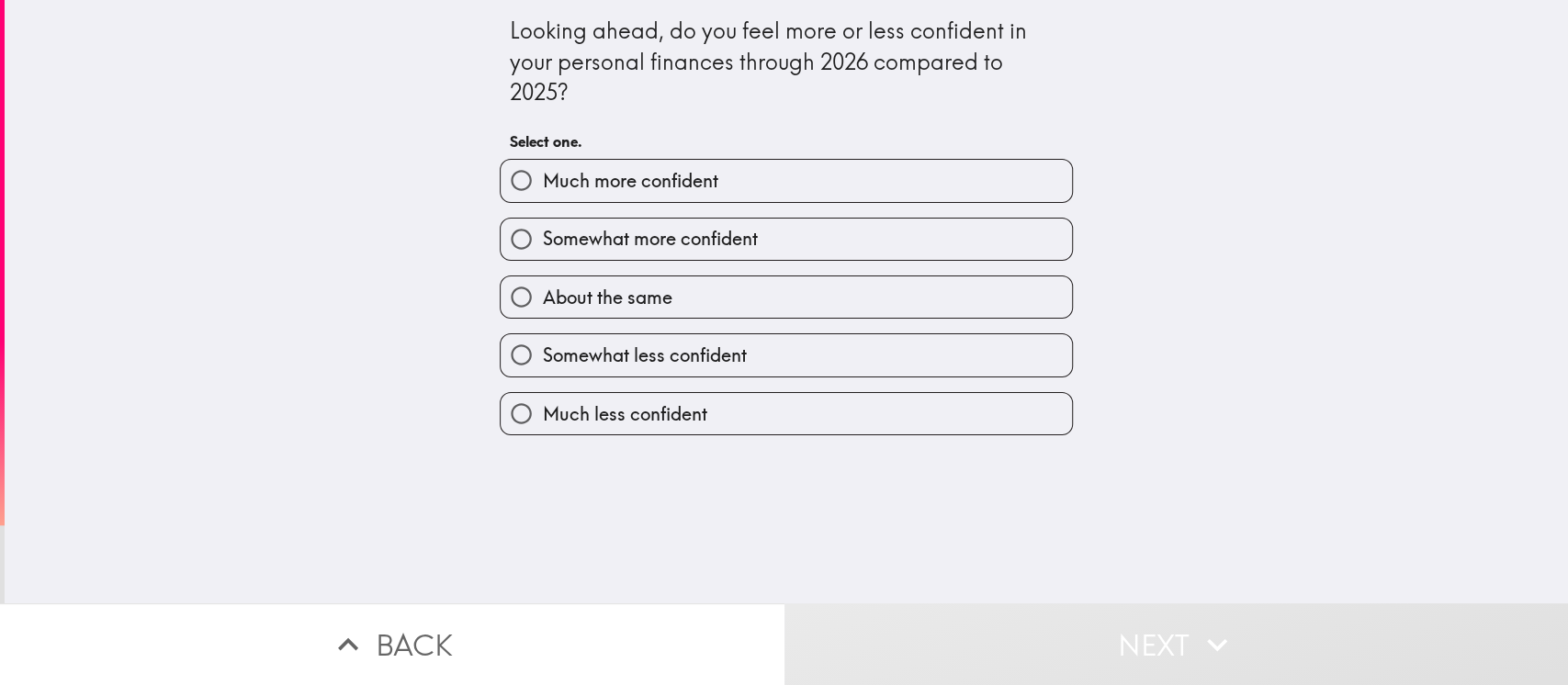
click at [500, 173] on input "Much more confident" at bounding box center [521, 180] width 41 height 41
radio input "true"
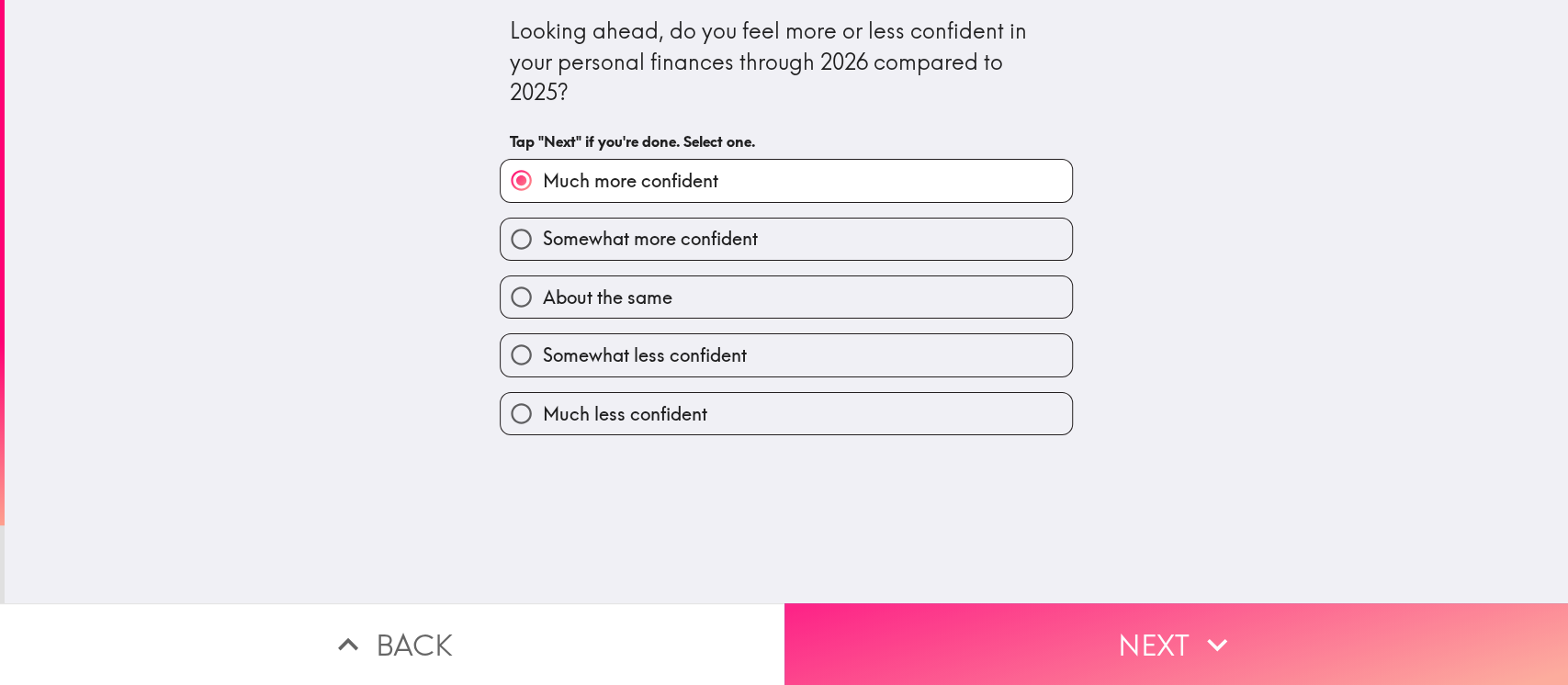
click at [1017, 512] on button "Next" at bounding box center [1177, 644] width 785 height 82
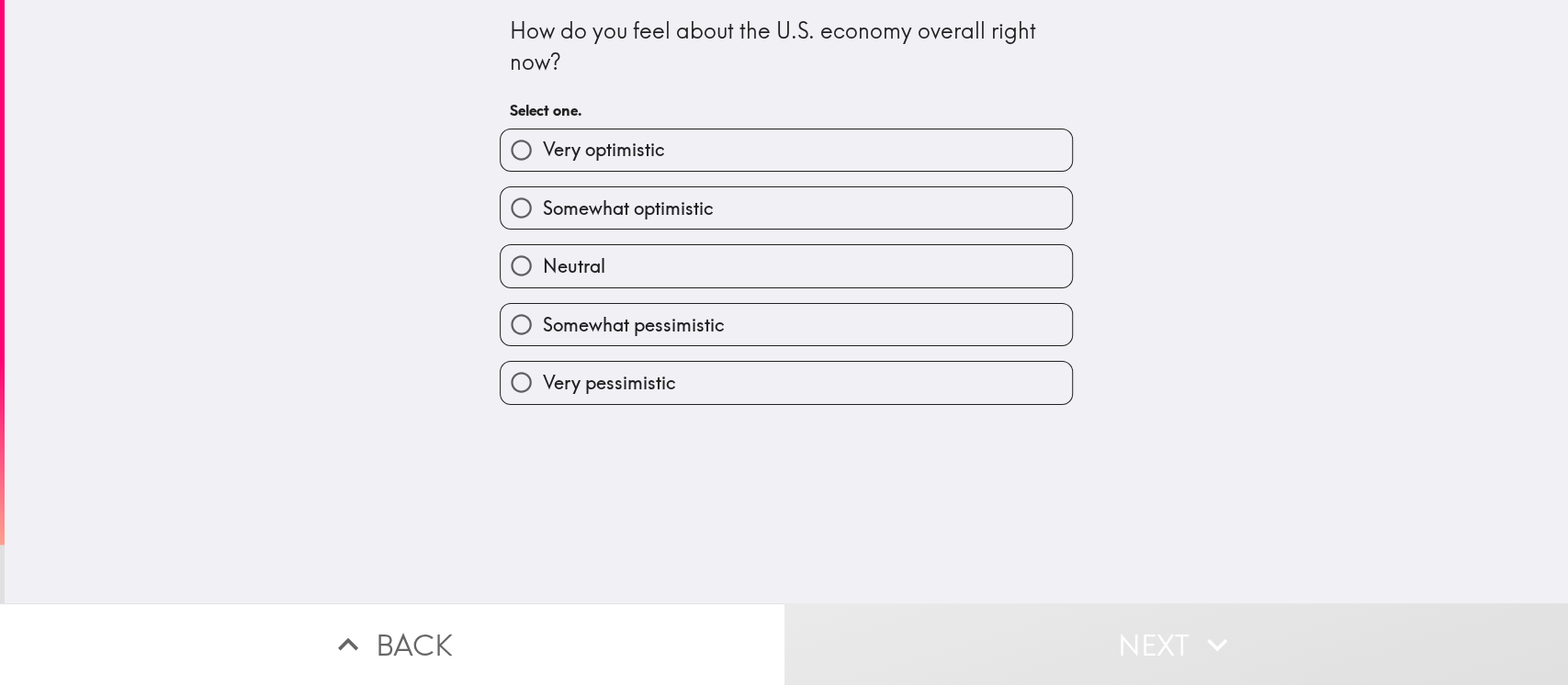
click at [500, 194] on input "Somewhat optimistic" at bounding box center [521, 208] width 41 height 41
radio input "true"
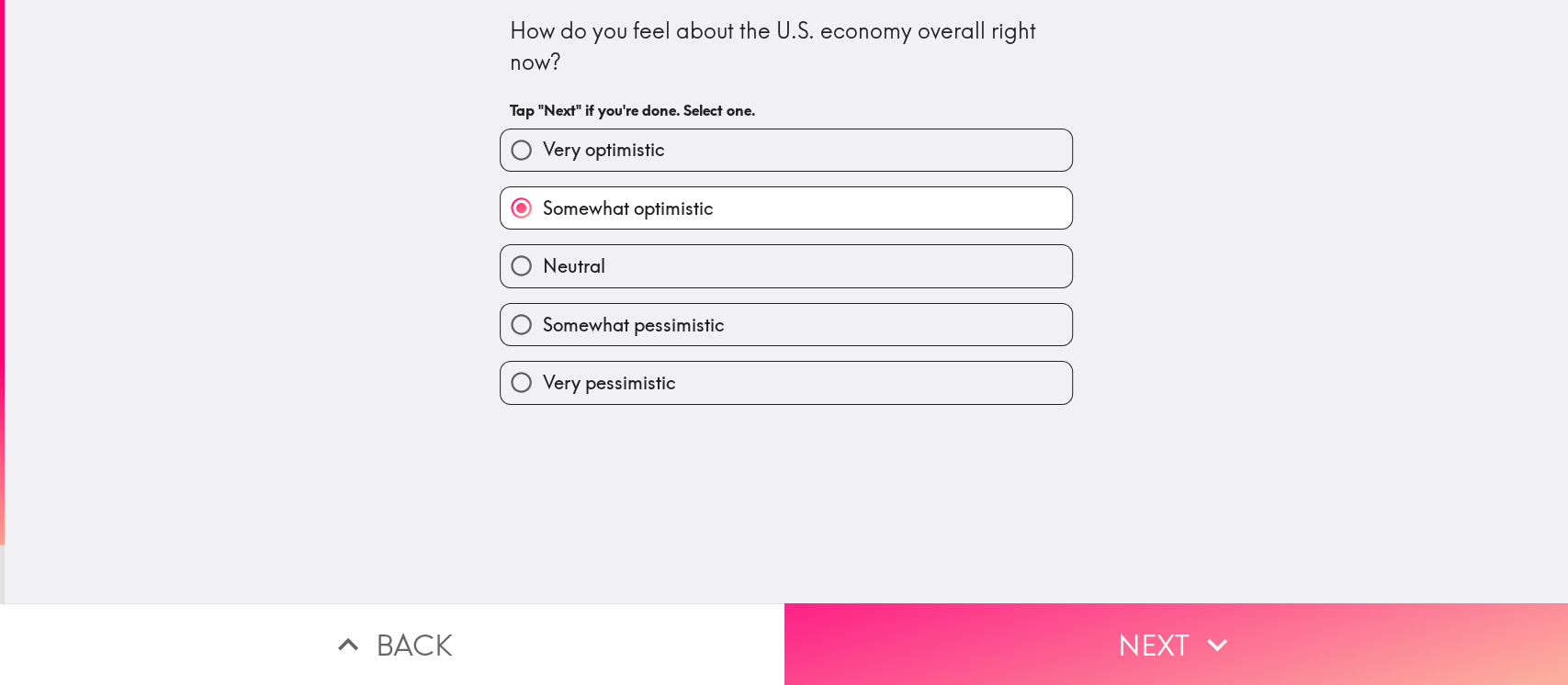
click at [1013, 512] on button "Next" at bounding box center [1177, 644] width 785 height 82
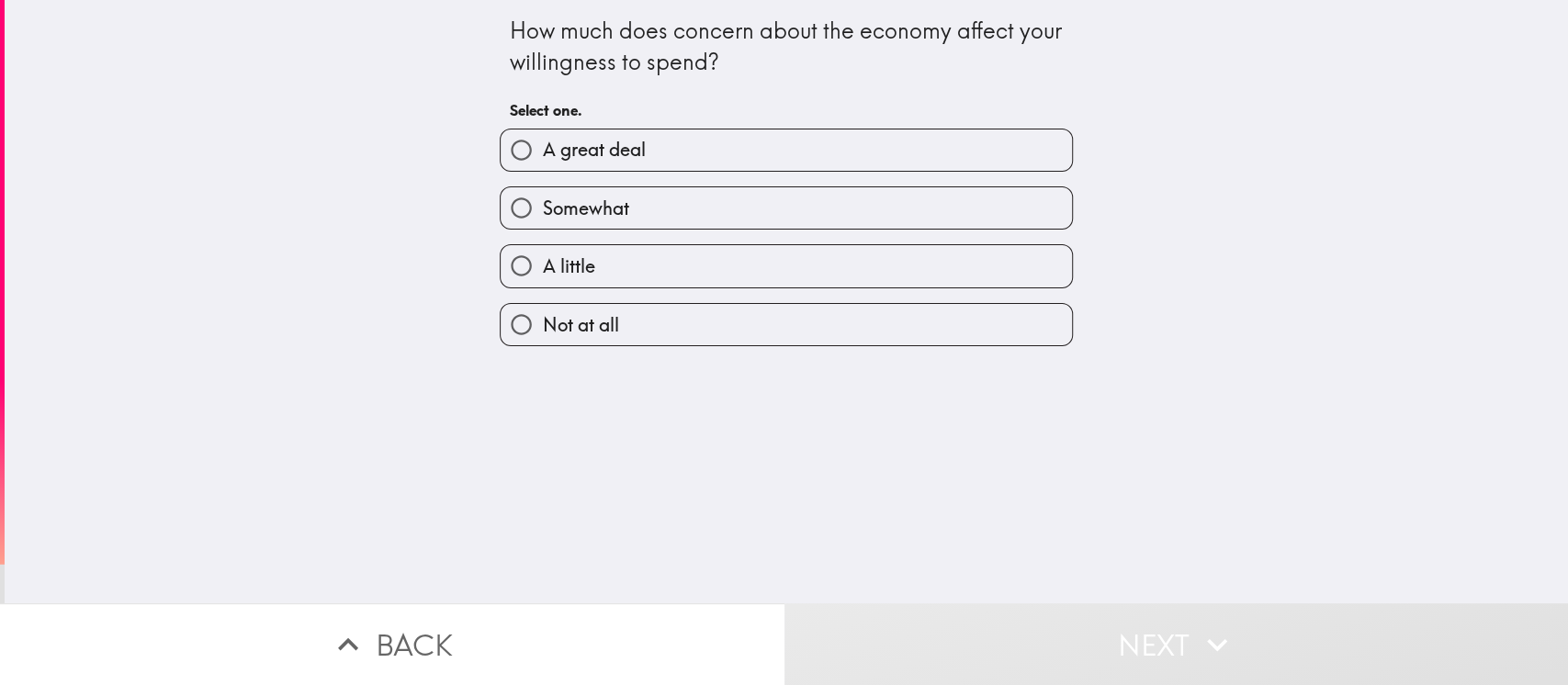
click at [500, 141] on input "A great deal" at bounding box center [521, 150] width 41 height 41
radio input "true"
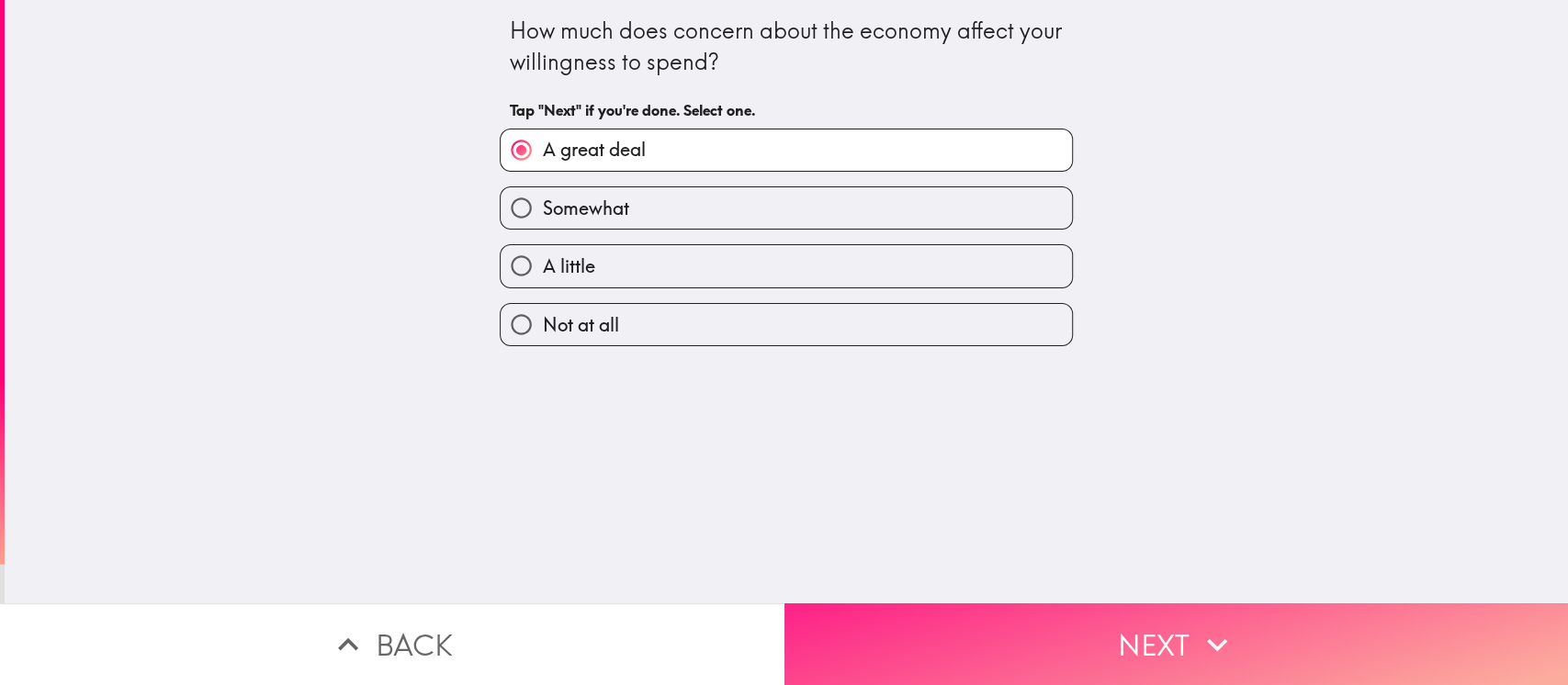
click at [1009, 512] on button "Next" at bounding box center [1177, 644] width 785 height 82
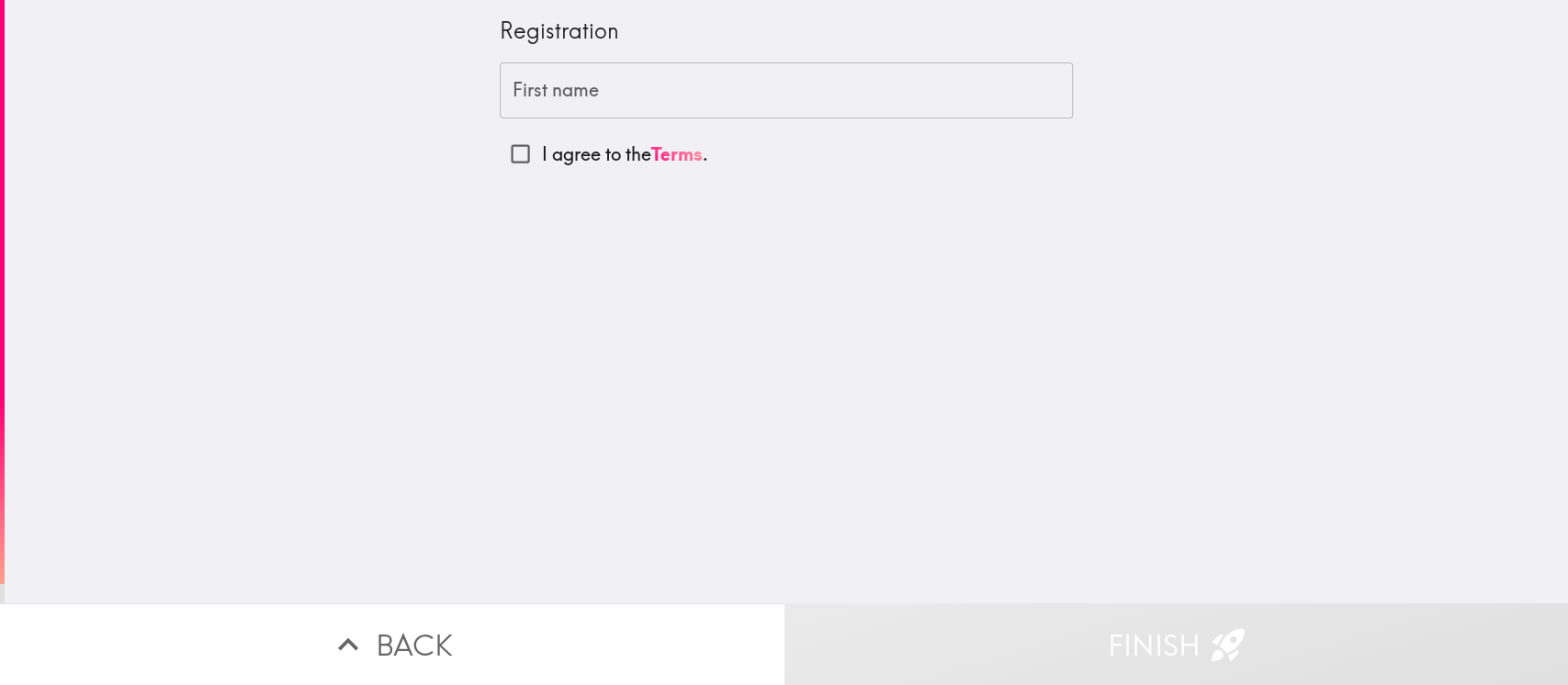
click at [506, 85] on div "First name First name" at bounding box center [786, 90] width 573 height 57
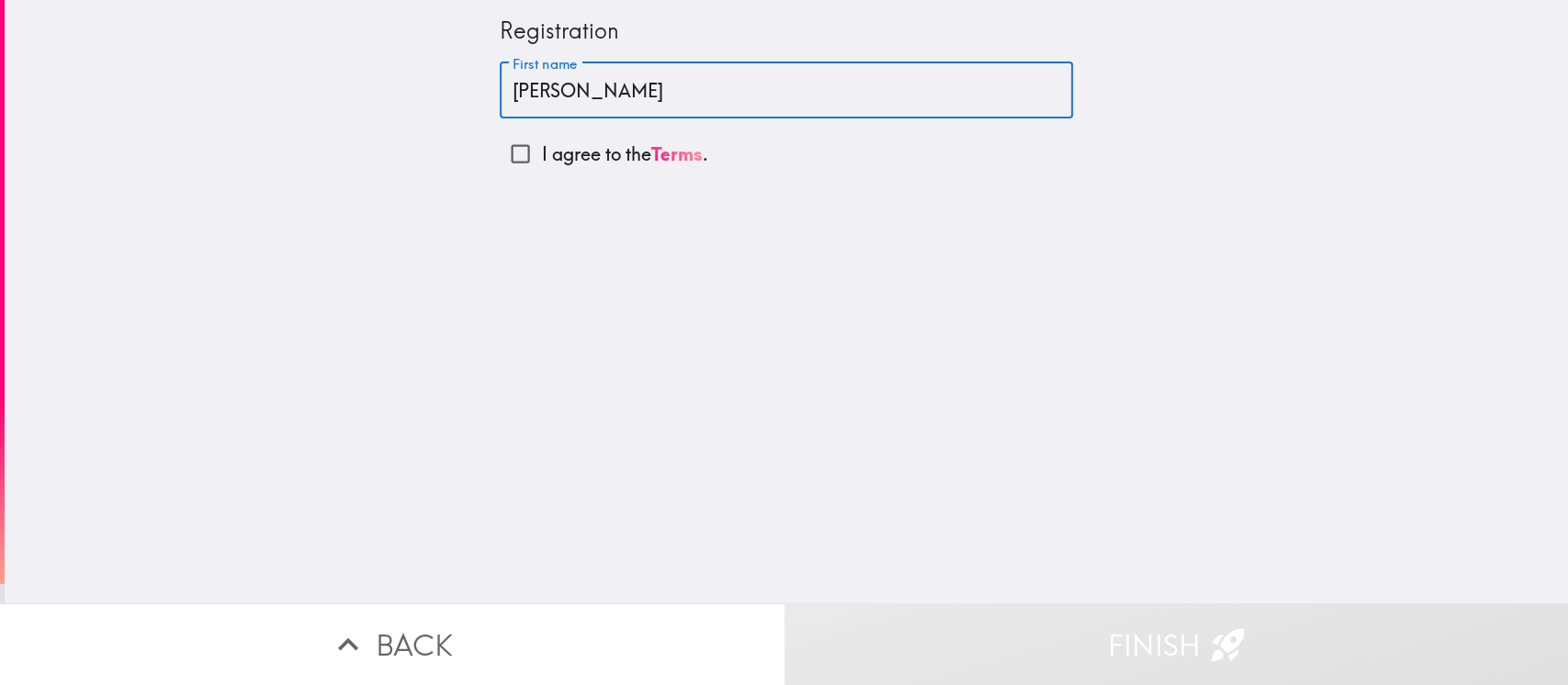
type input "[PERSON_NAME]"
click at [541, 278] on div "Registration First name [PERSON_NAME] First name I agree to the Terms ." at bounding box center [786, 301] width 1563 height 603
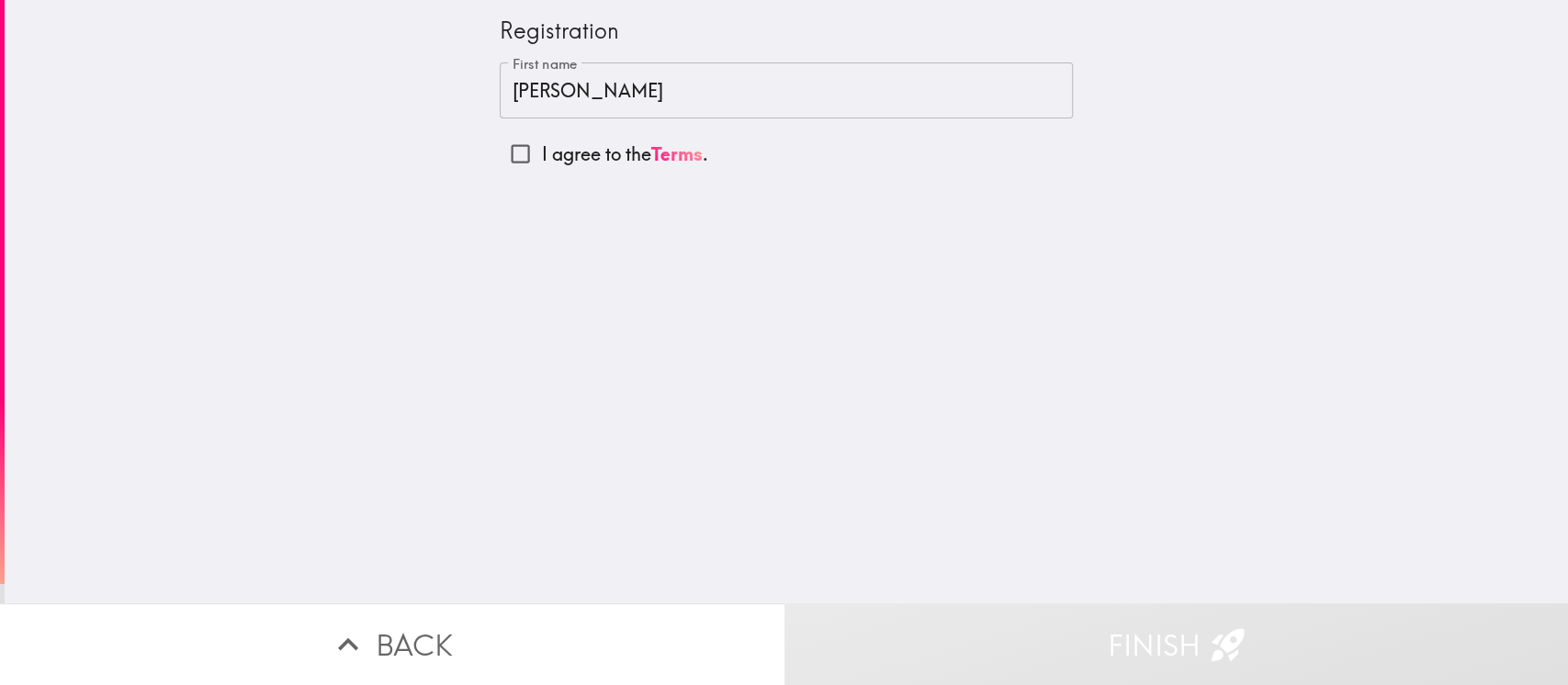
click at [506, 155] on input "I agree to the Terms ." at bounding box center [520, 153] width 41 height 41
checkbox input "true"
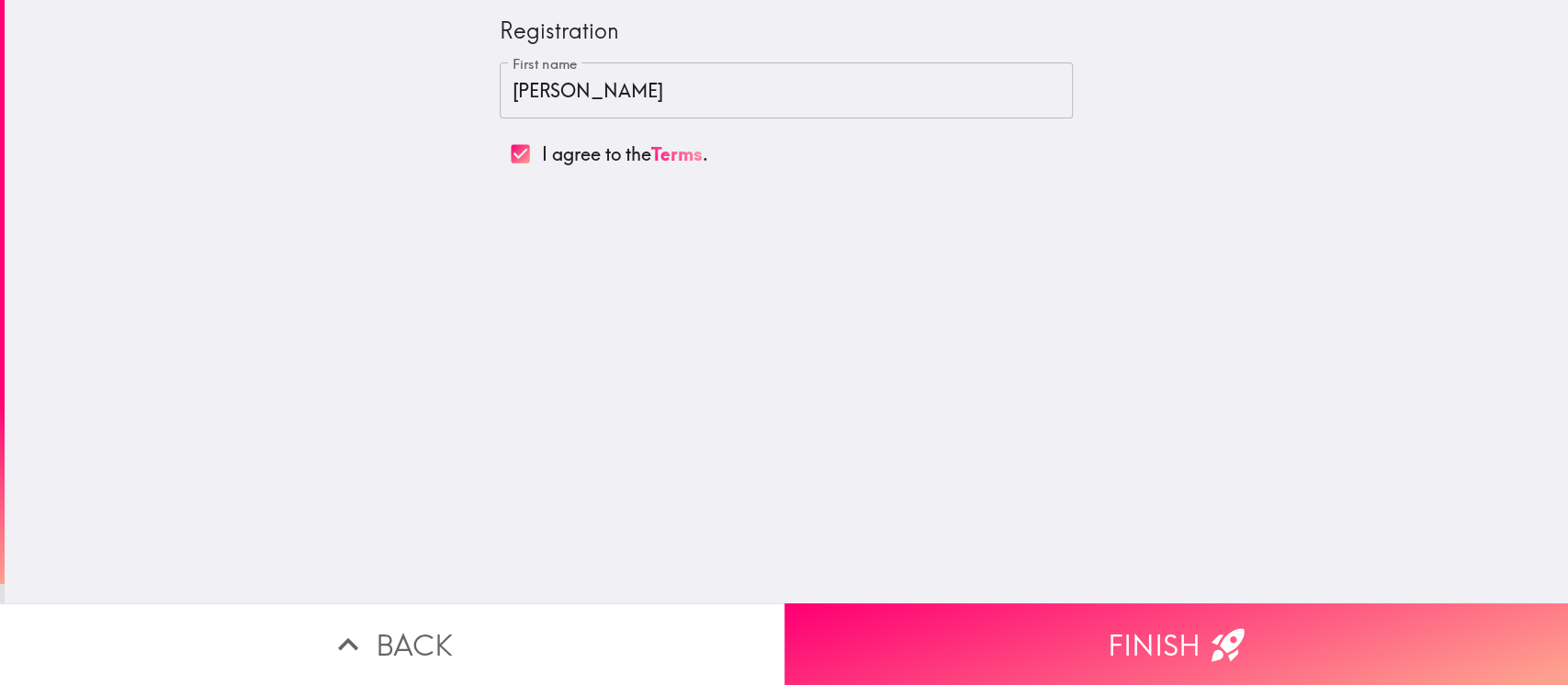
click at [1176, 379] on div "Registration First name [PERSON_NAME] First name I agree to the Terms ." at bounding box center [786, 301] width 1563 height 603
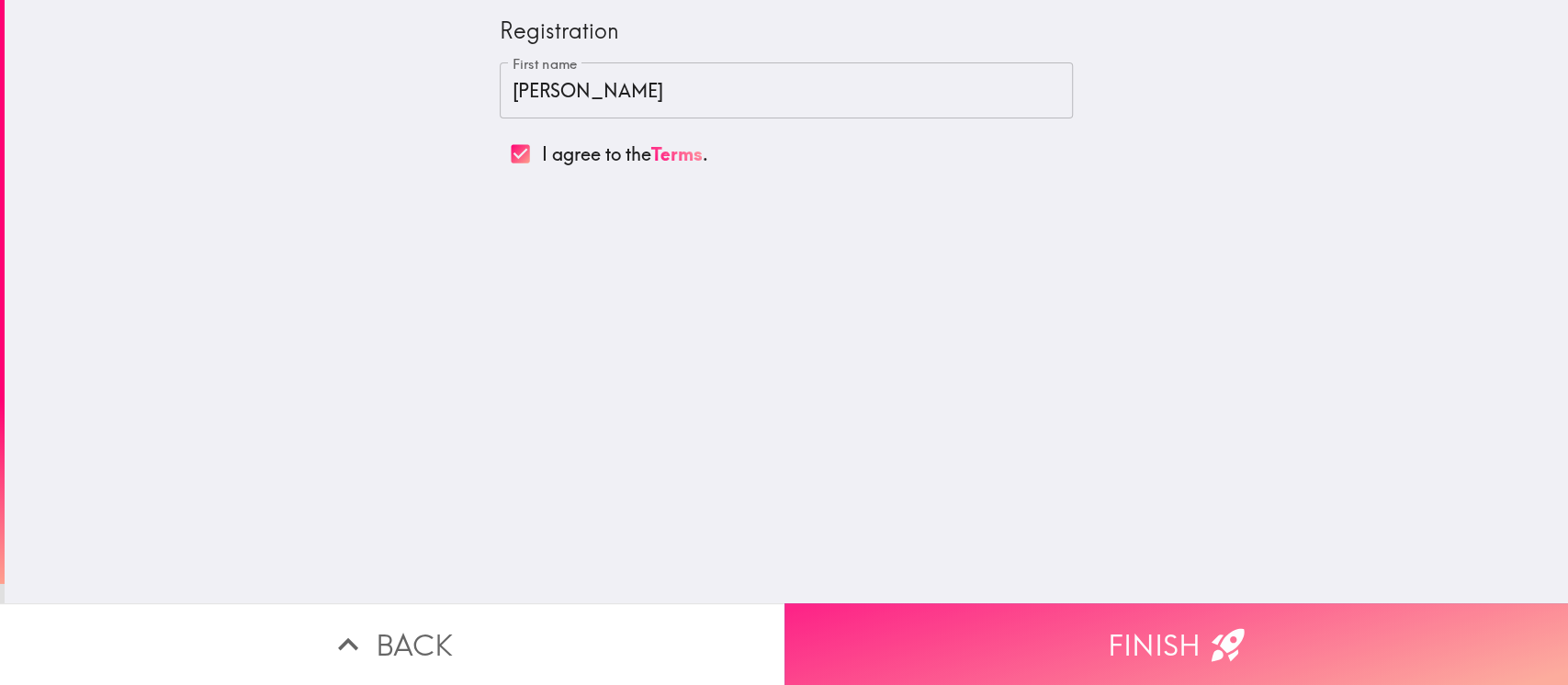
click at [1176, 512] on button "Finish" at bounding box center [1177, 644] width 785 height 82
